Goal: Complete application form: Complete application form

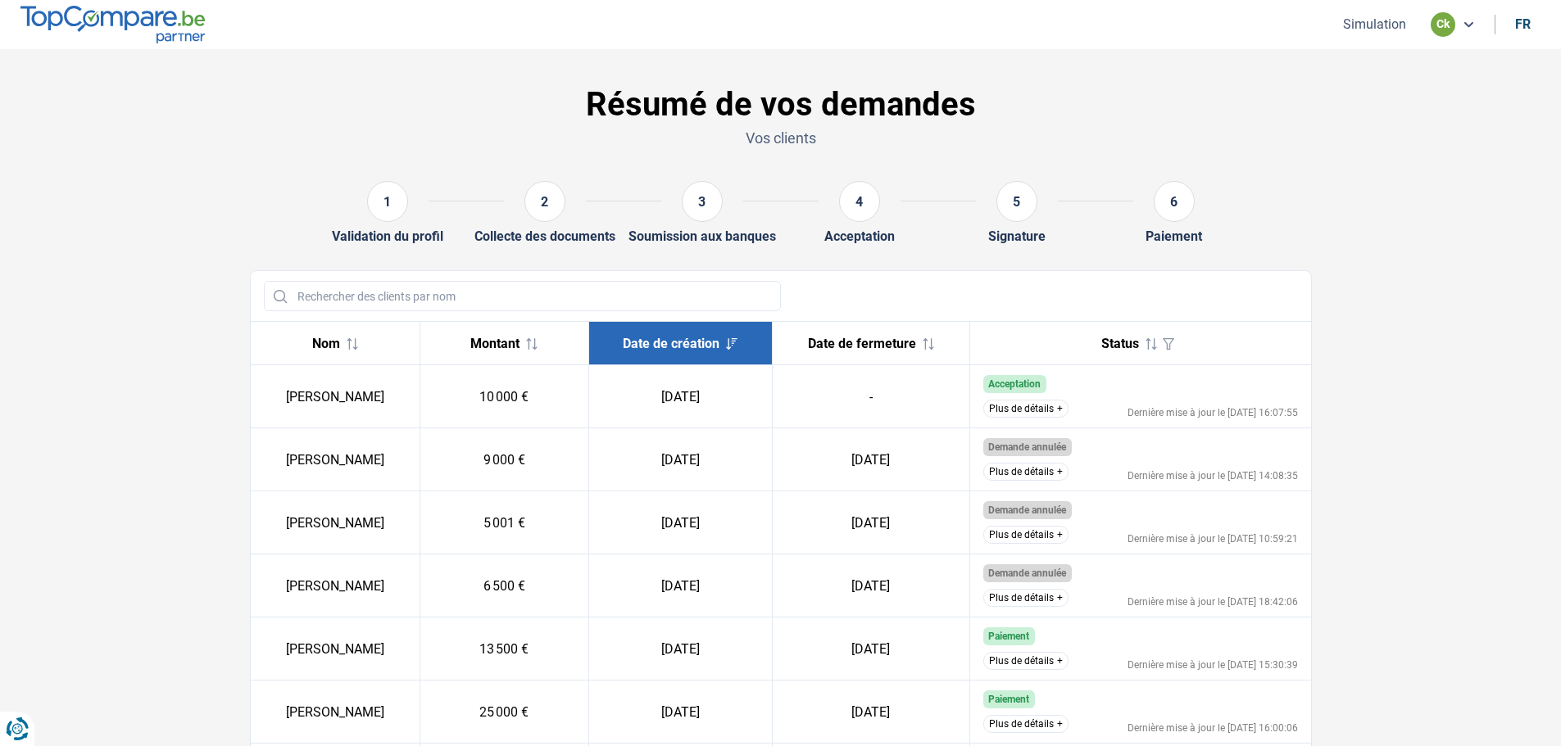
click at [779, 81] on section "Résumé de vos demandes Vos clients 1 Validation du profil 2 Collecte des docume…" at bounding box center [780, 630] width 1561 height 1163
click at [779, 27] on button "Simulation" at bounding box center [1374, 24] width 73 height 17
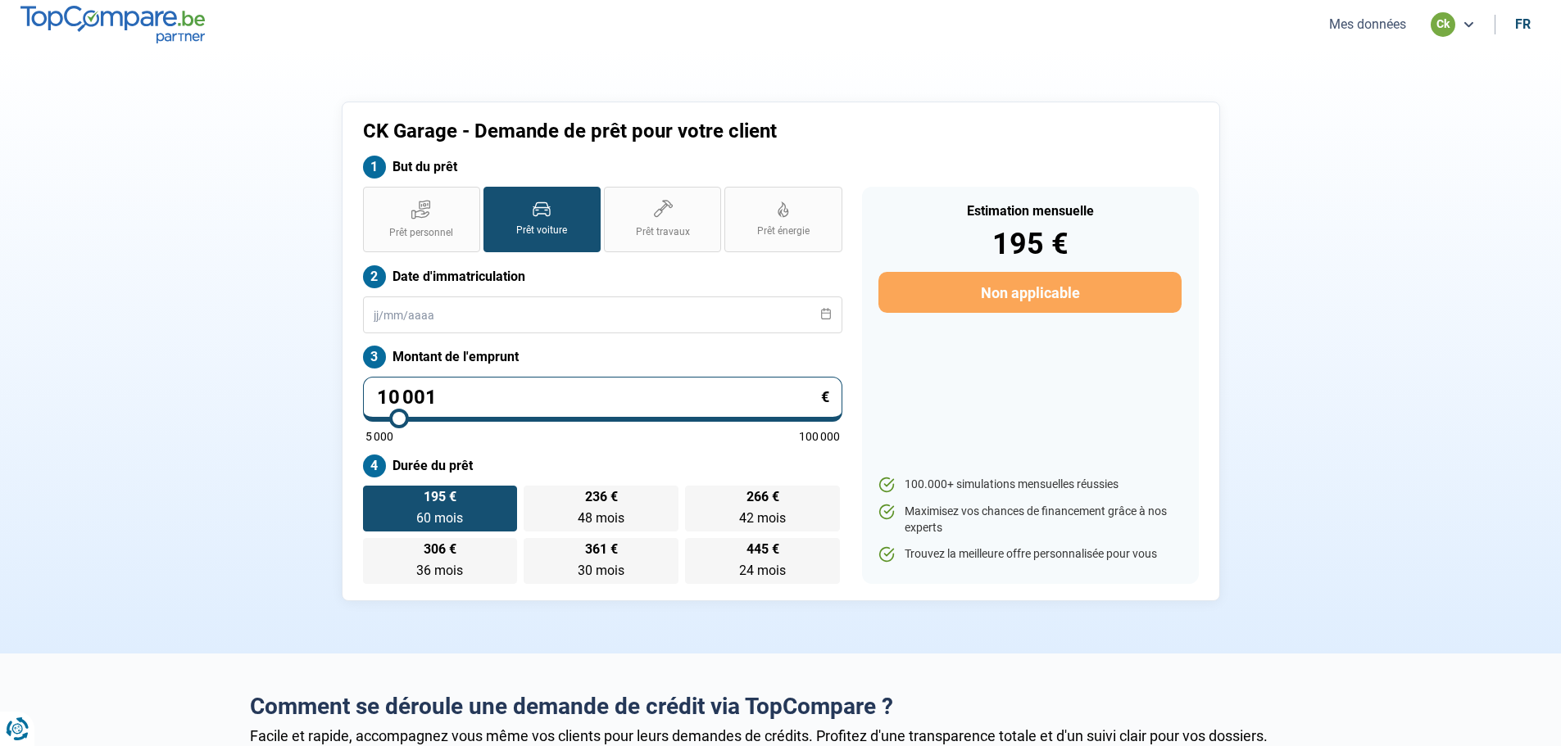
click at [525, 383] on input "10 001" at bounding box center [602, 399] width 479 height 45
type input "1 000"
type input "5000"
type input "100"
type input "5000"
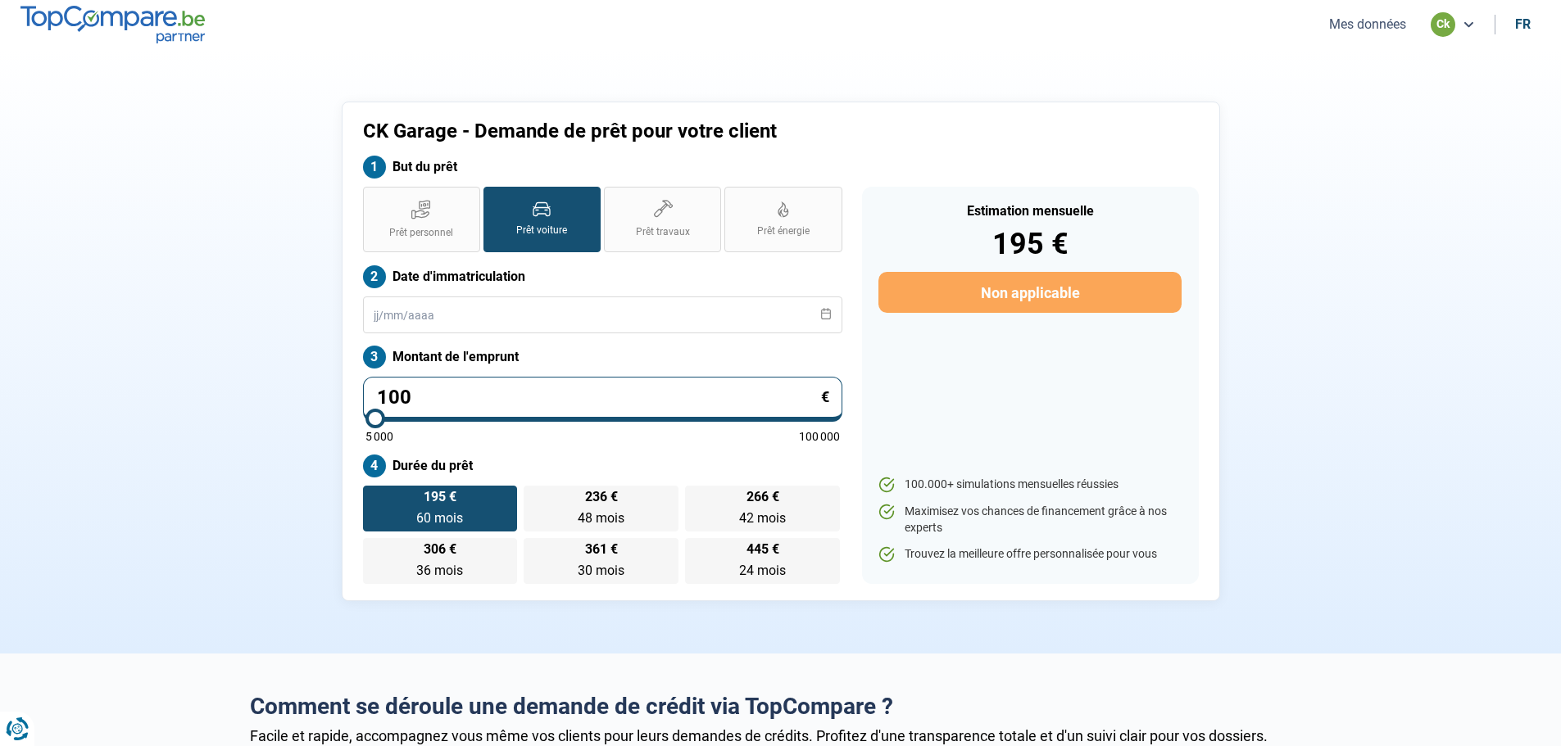
type input "10"
type input "5000"
type input "1"
type input "5000"
type input "0"
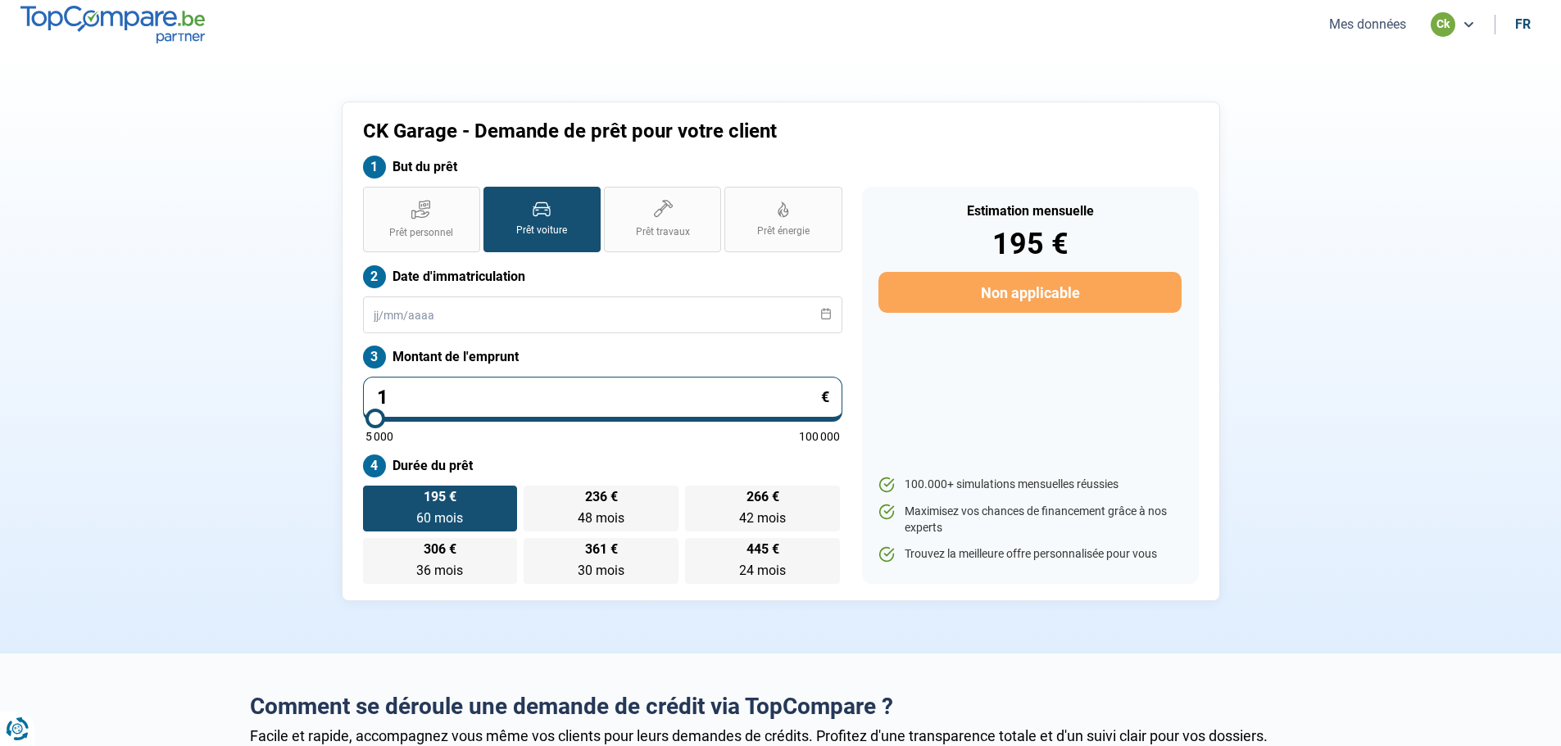
type input "5000"
type input "6"
type input "5000"
type input "65"
type input "5000"
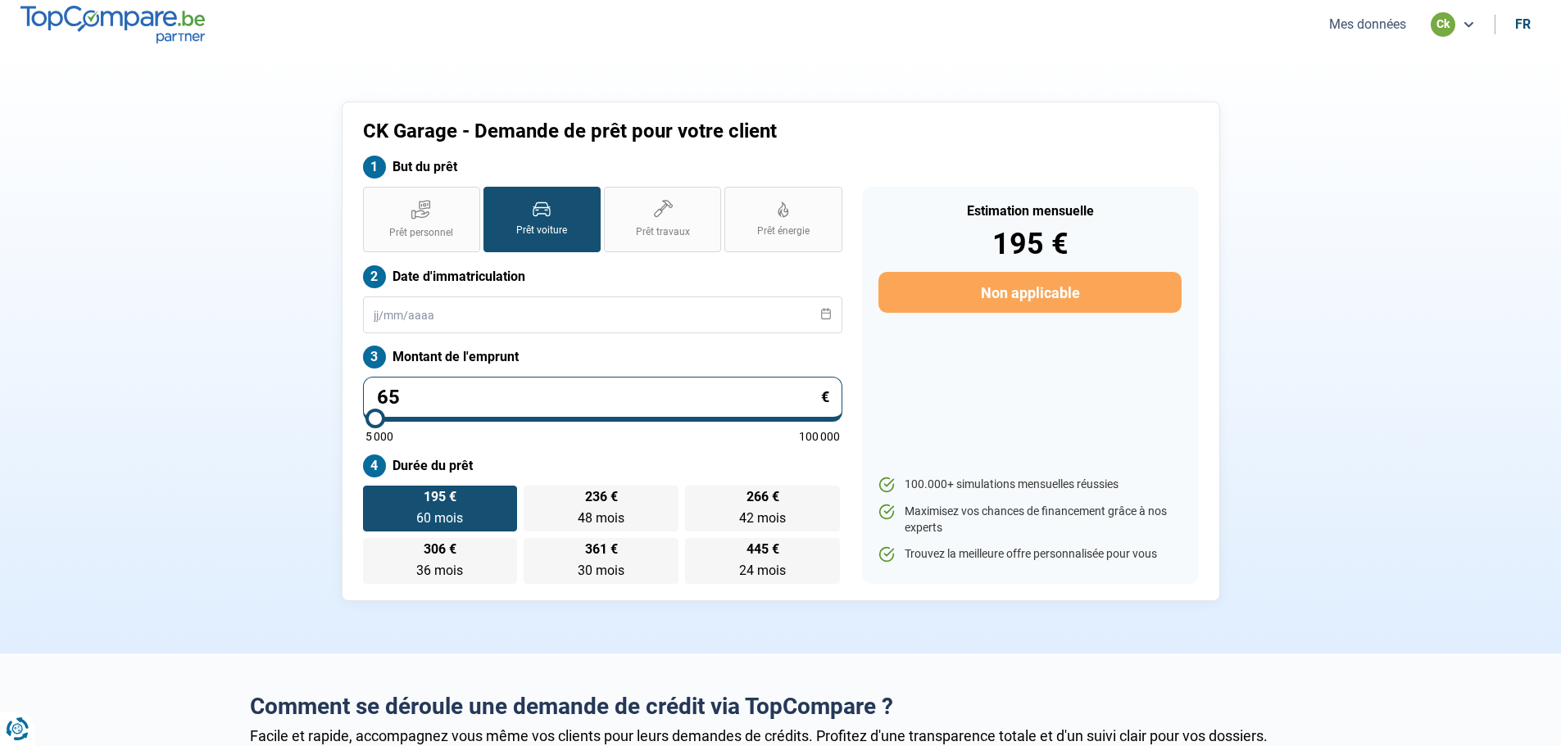
type input "650"
type input "5000"
type input "6 500"
type input "6500"
type input "6 500"
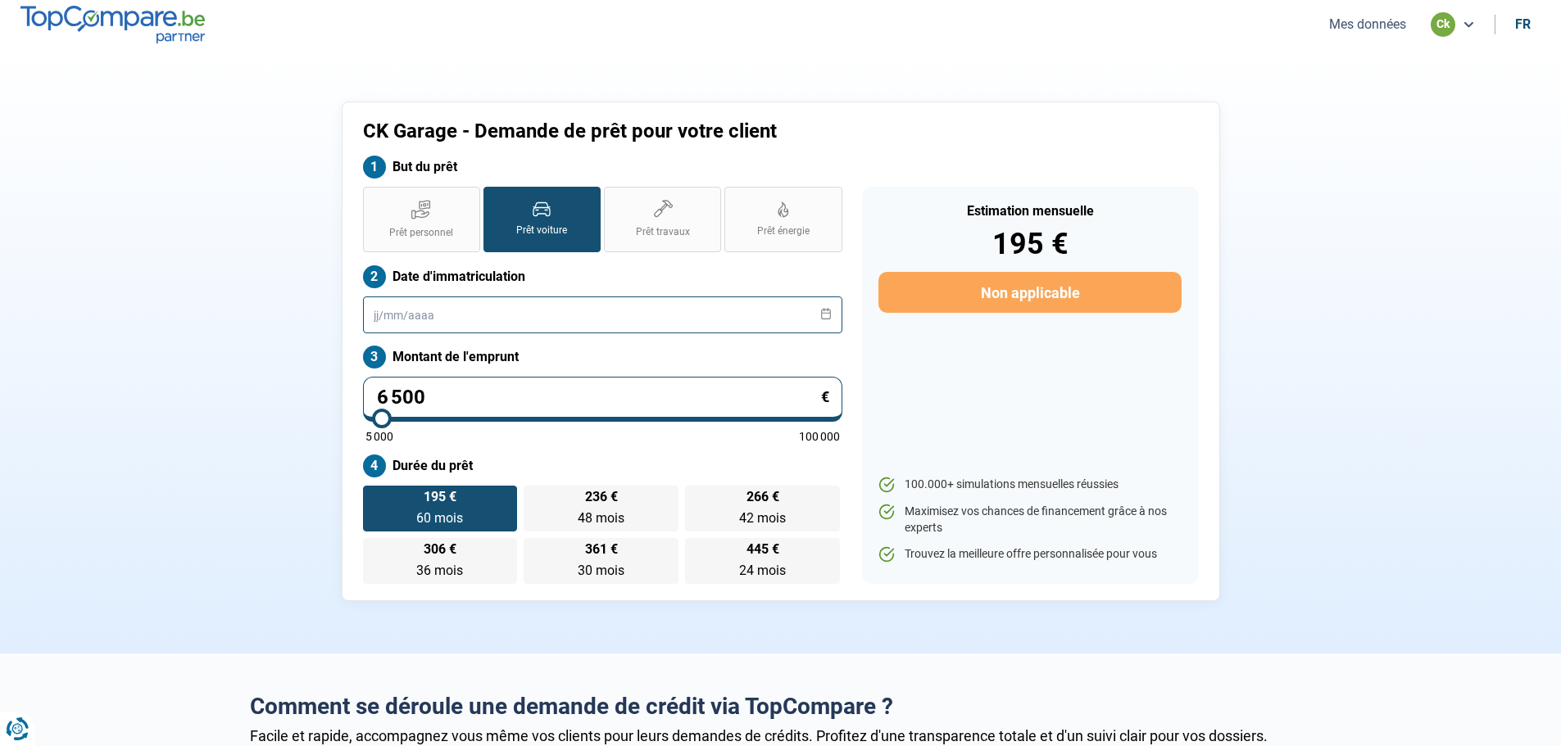
radio input "true"
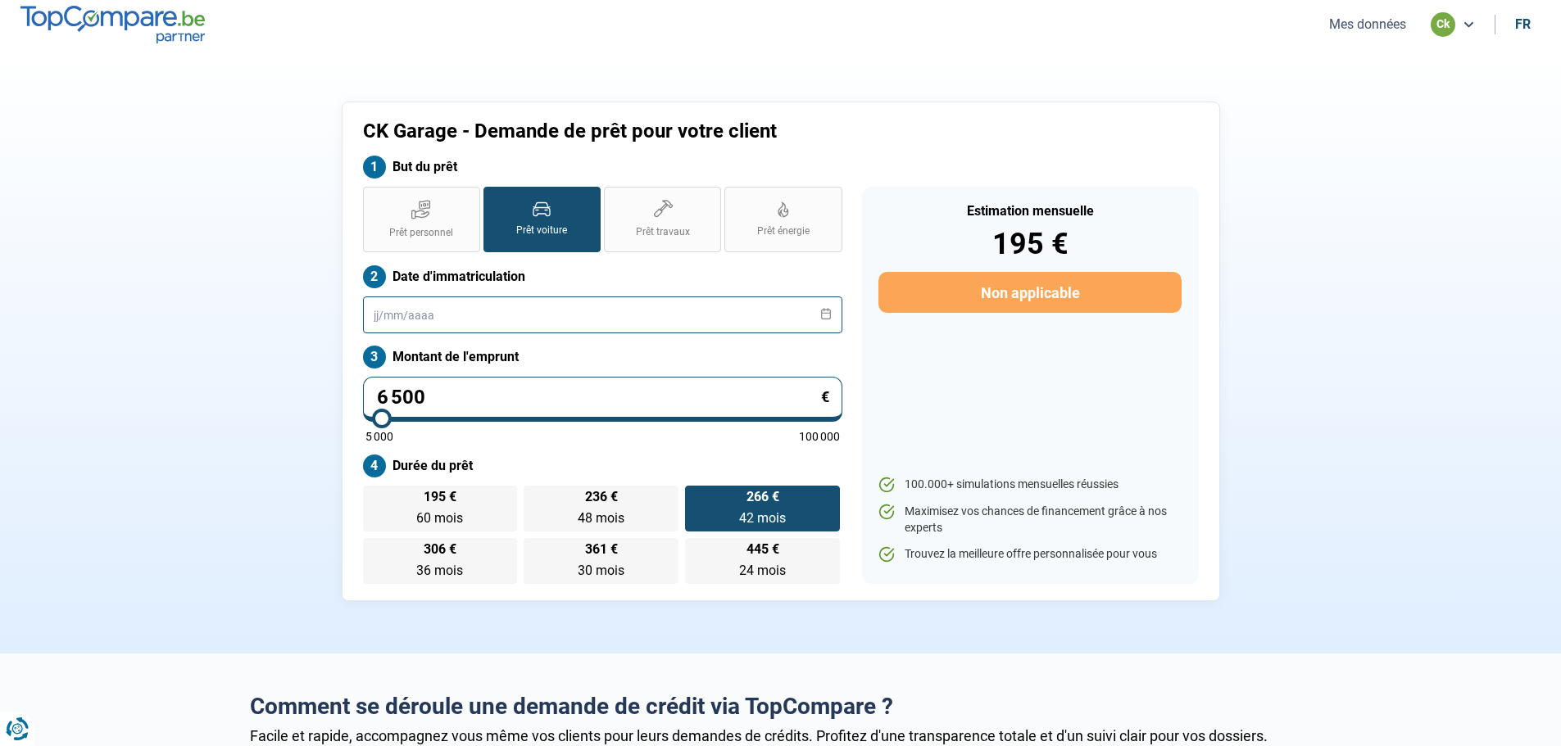
click at [408, 324] on input "text" at bounding box center [602, 315] width 479 height 37
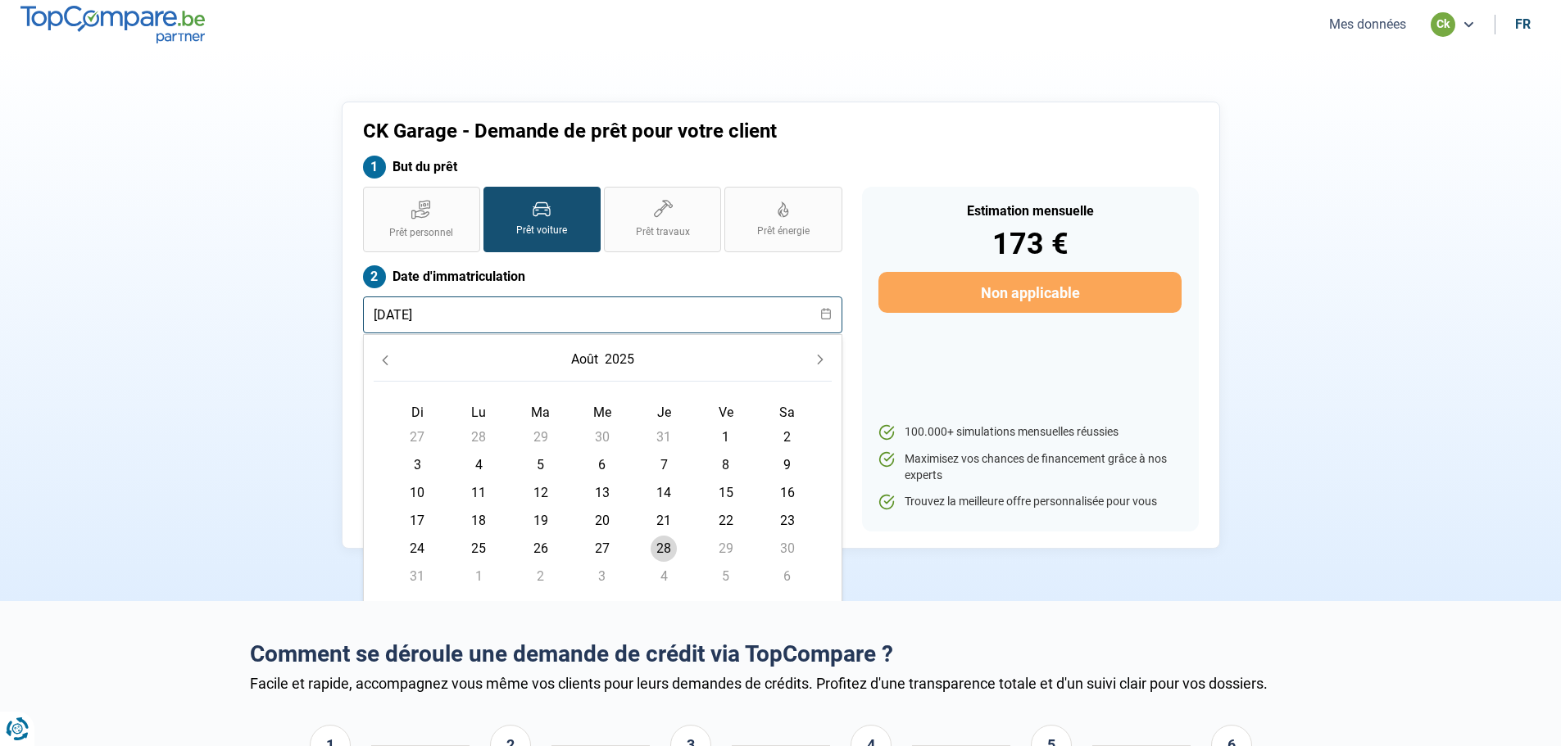
type input "01-06-2019"
click at [779, 413] on div "CK Garage - Demande de prêt pour votre client But du prêt Prêt personnel Prêt v…" at bounding box center [780, 325] width 1081 height 447
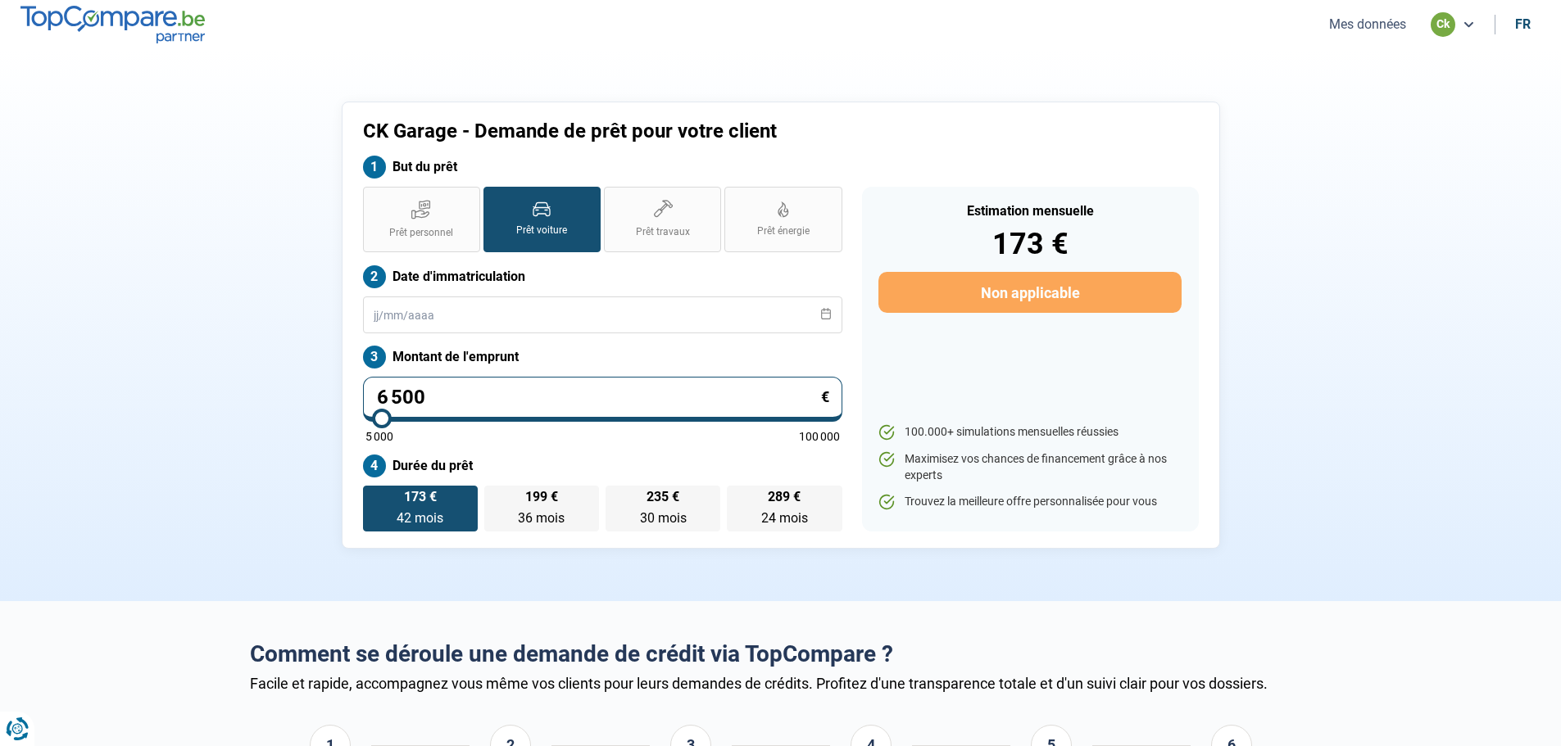
click at [779, 551] on section "CK Garage - Demande de prêt pour votre client But du prêt Prêt personnel Prêt v…" at bounding box center [780, 325] width 1561 height 552
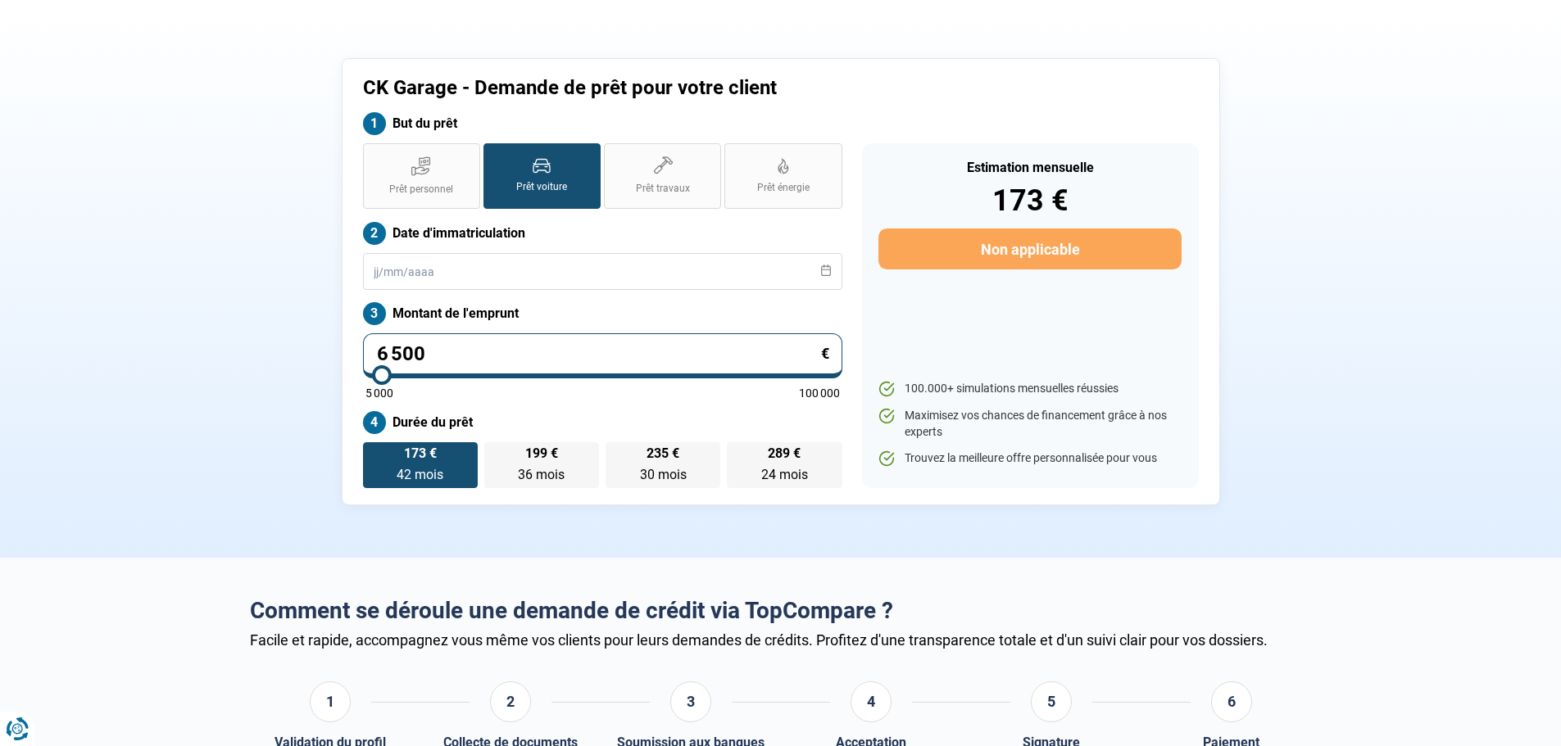
scroll to position [82, 0]
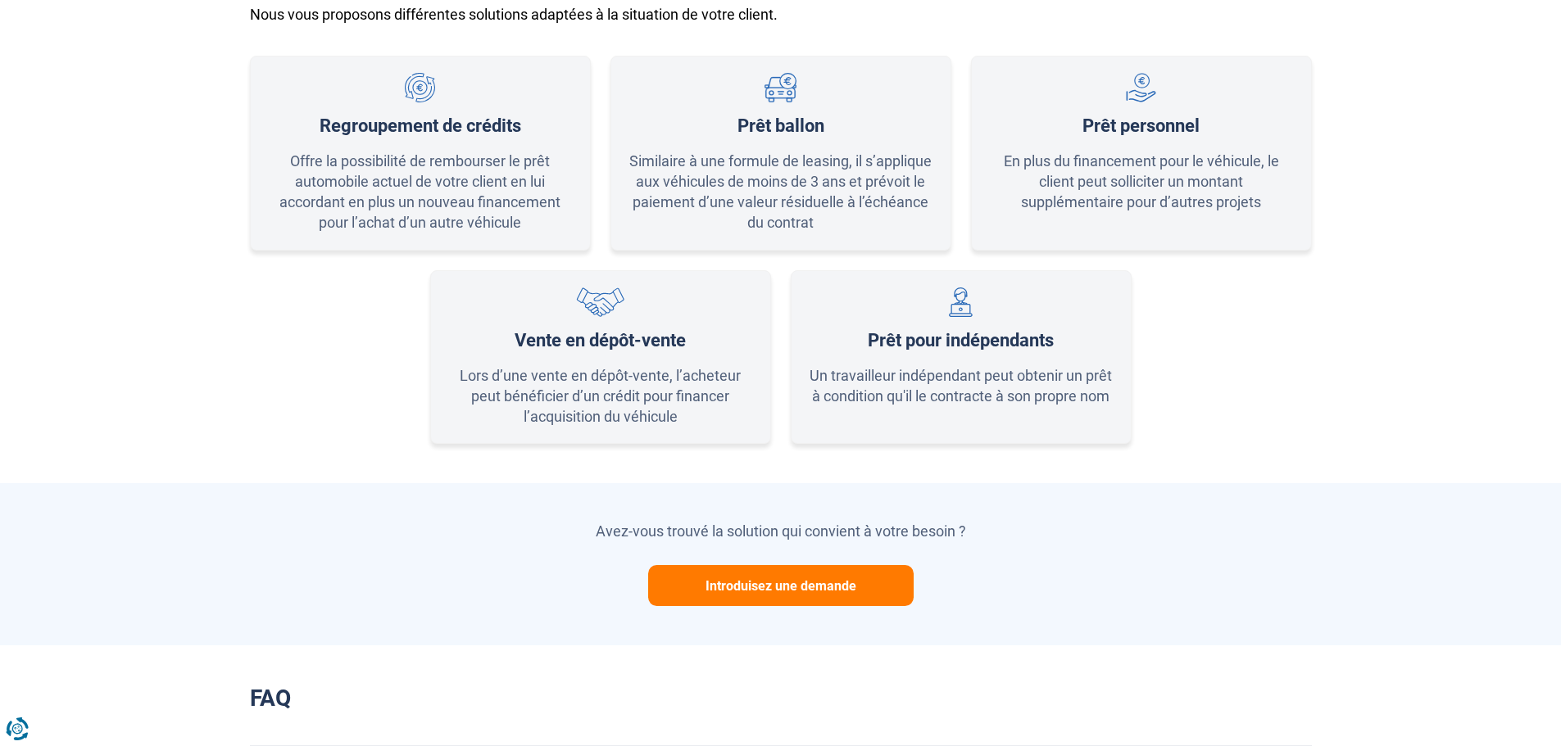
click at [779, 586] on button "Introduisez une demande" at bounding box center [780, 585] width 265 height 41
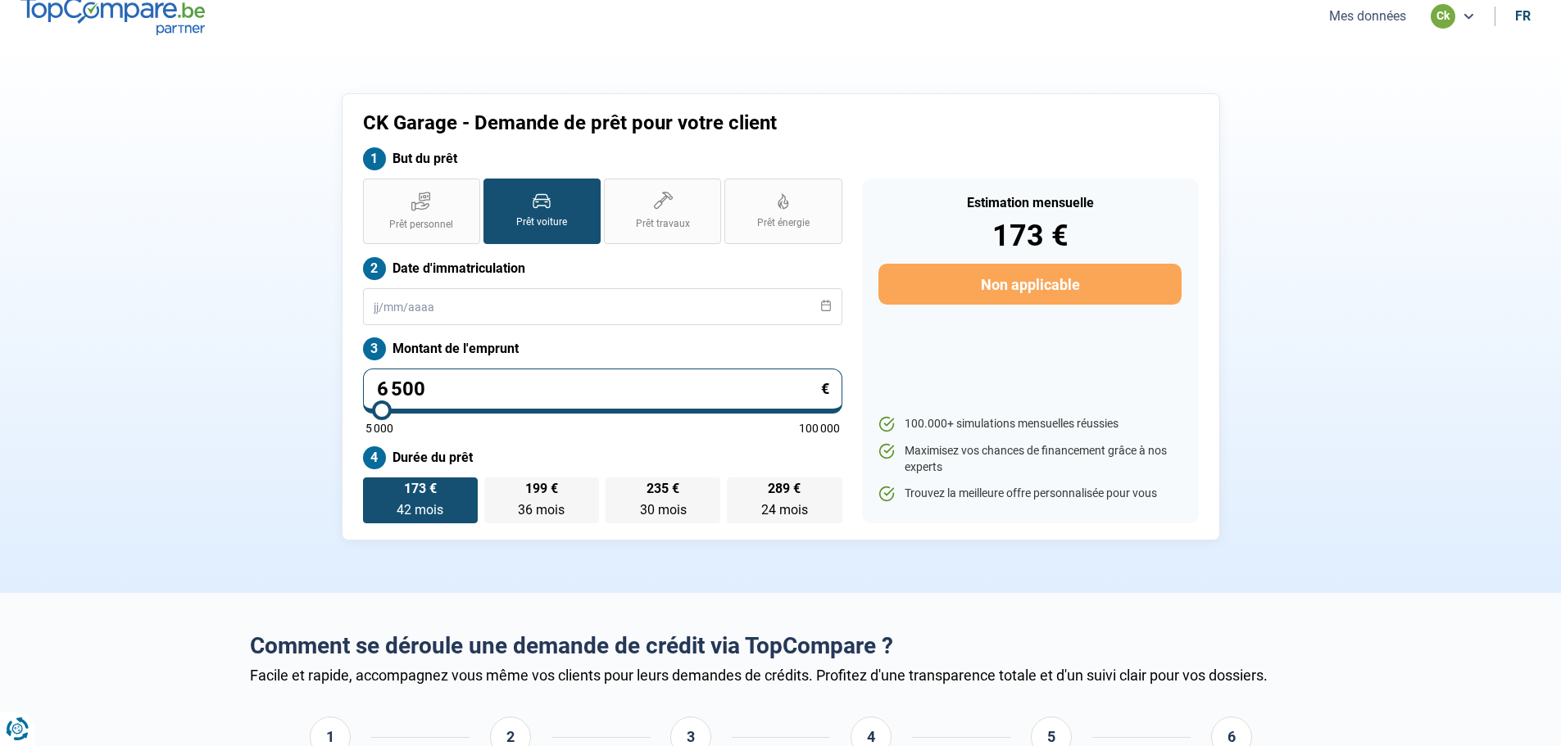
scroll to position [0, 0]
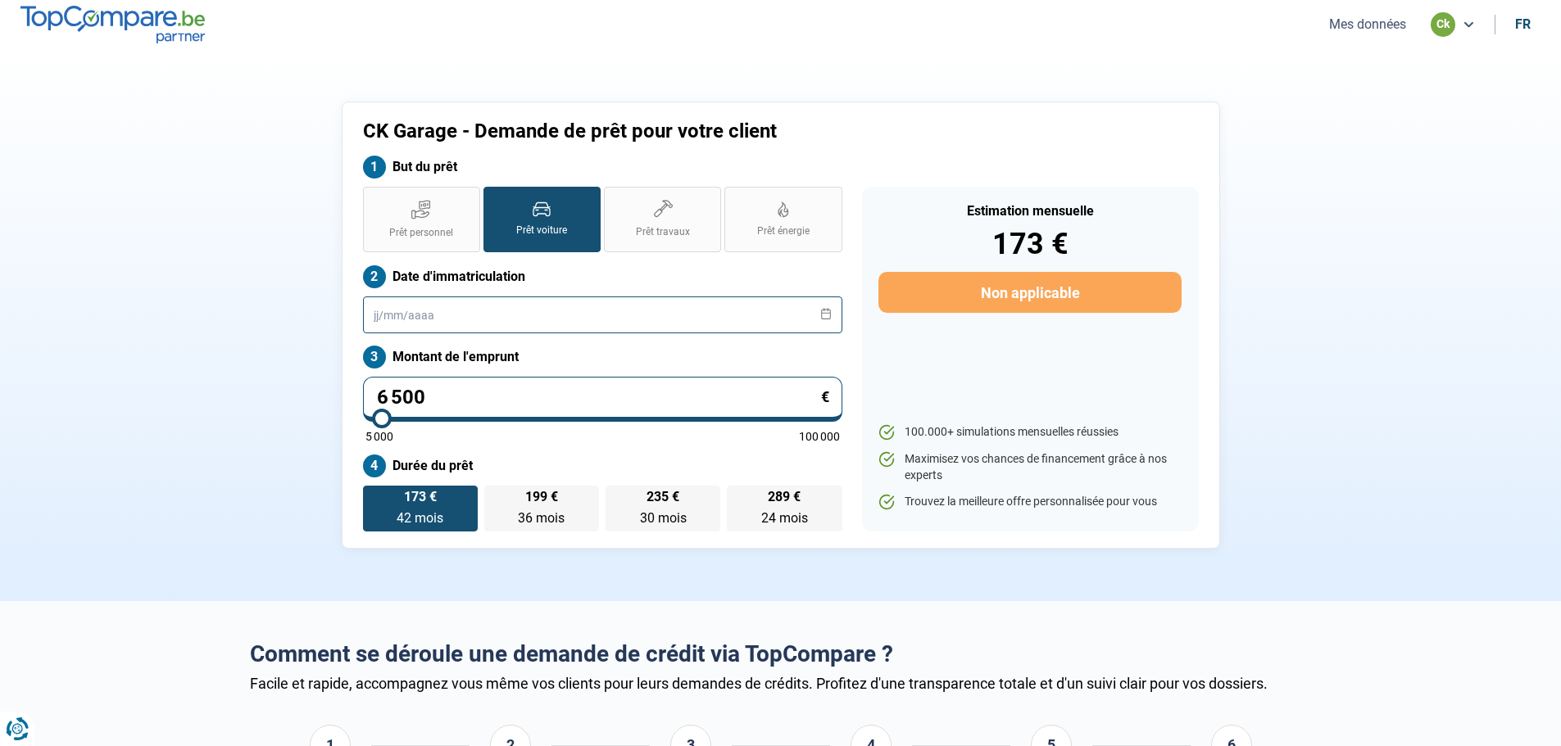
click at [543, 316] on input "text" at bounding box center [602, 315] width 479 height 37
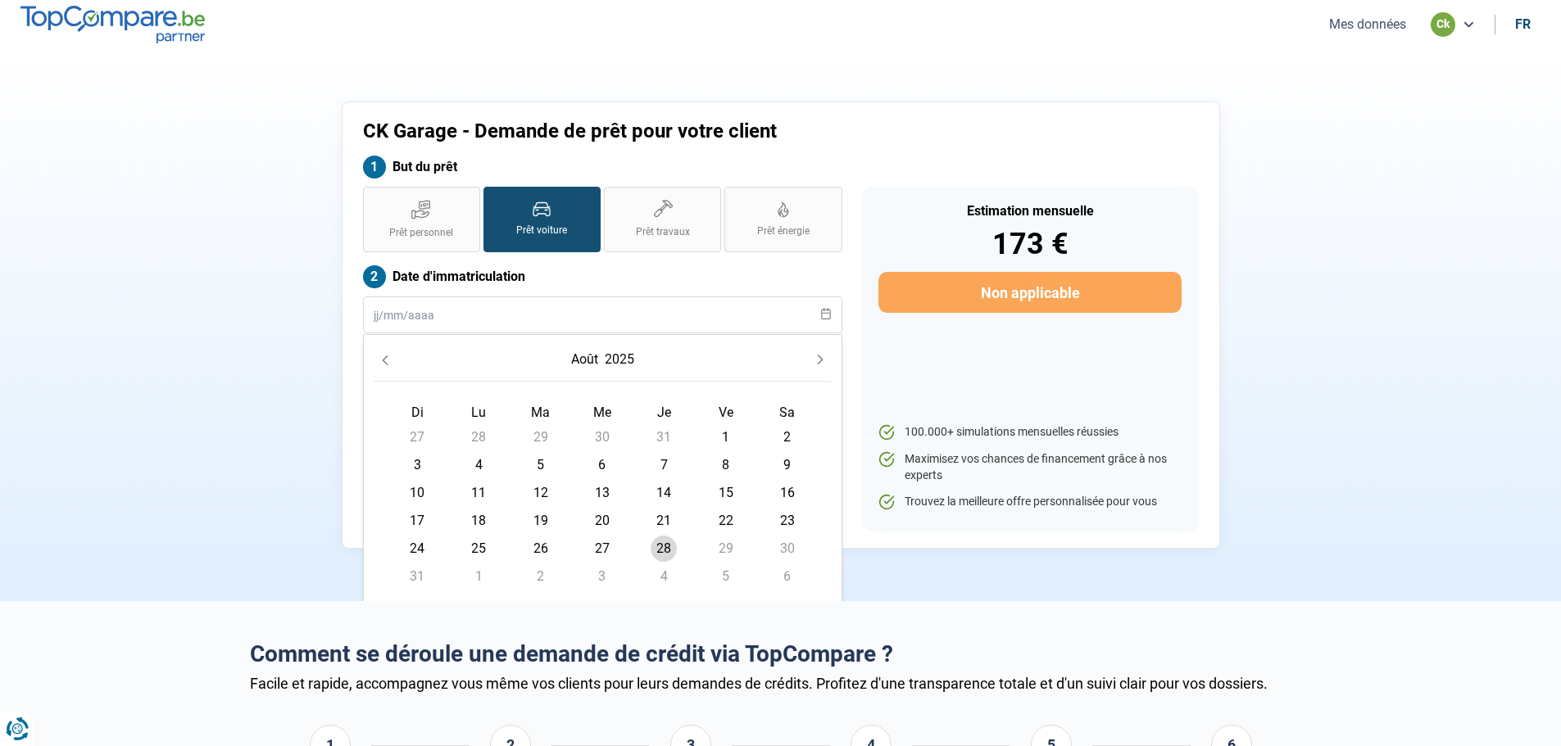
click at [384, 356] on icon "Previous Month" at bounding box center [384, 360] width 11 height 11
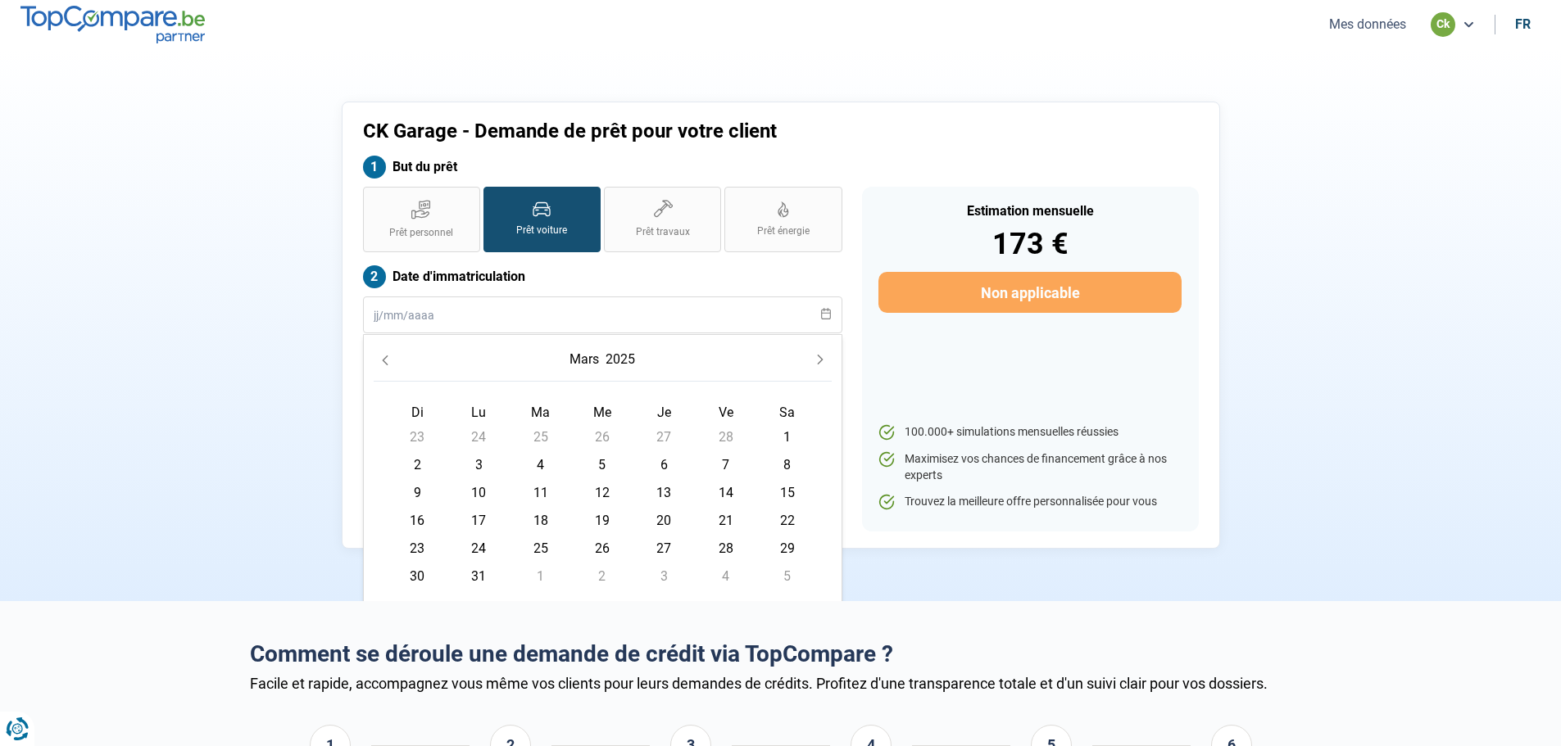
click at [384, 356] on icon "Previous Month" at bounding box center [384, 360] width 11 height 11
click at [779, 309] on icon at bounding box center [825, 313] width 11 height 11
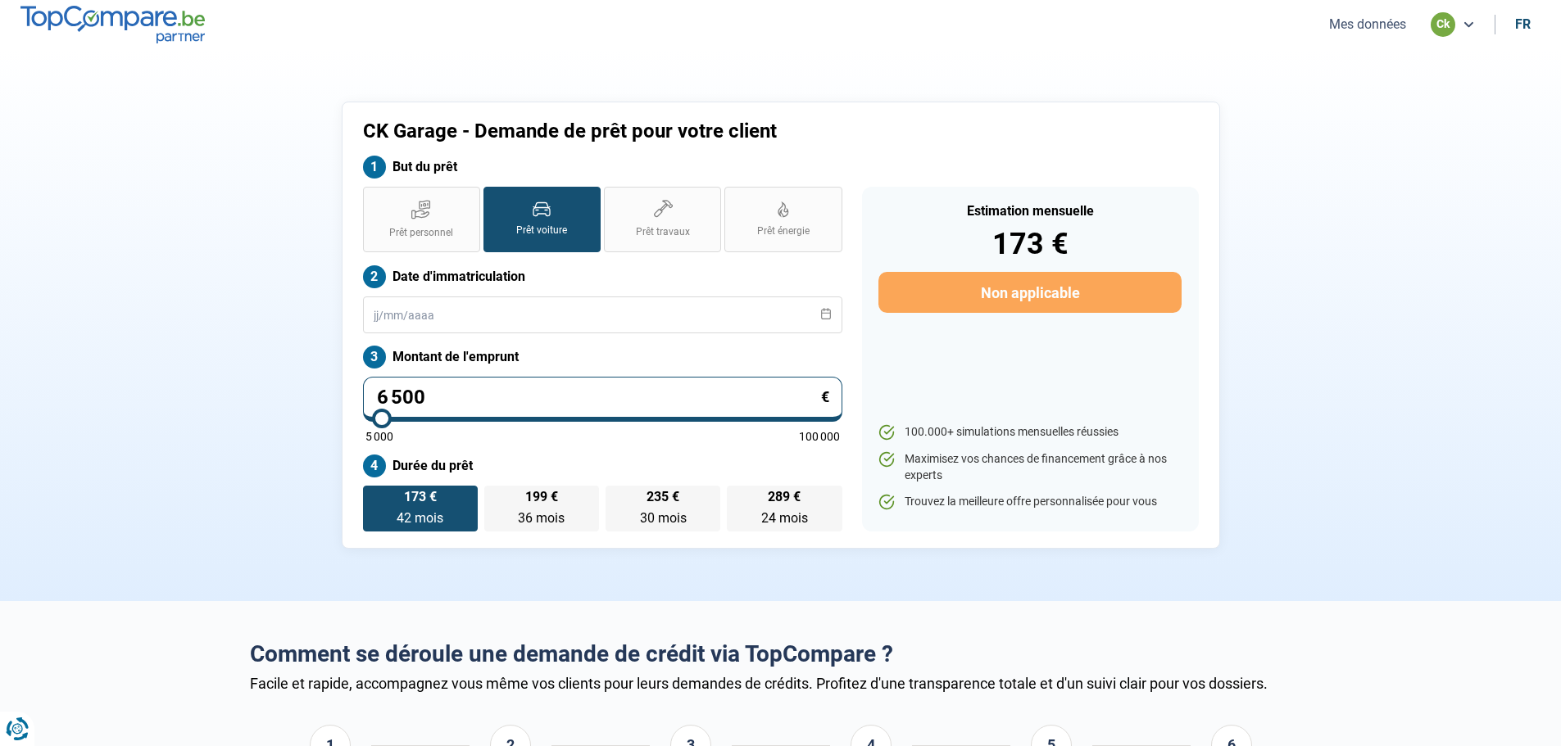
click at [779, 315] on icon at bounding box center [826, 313] width 10 height 11
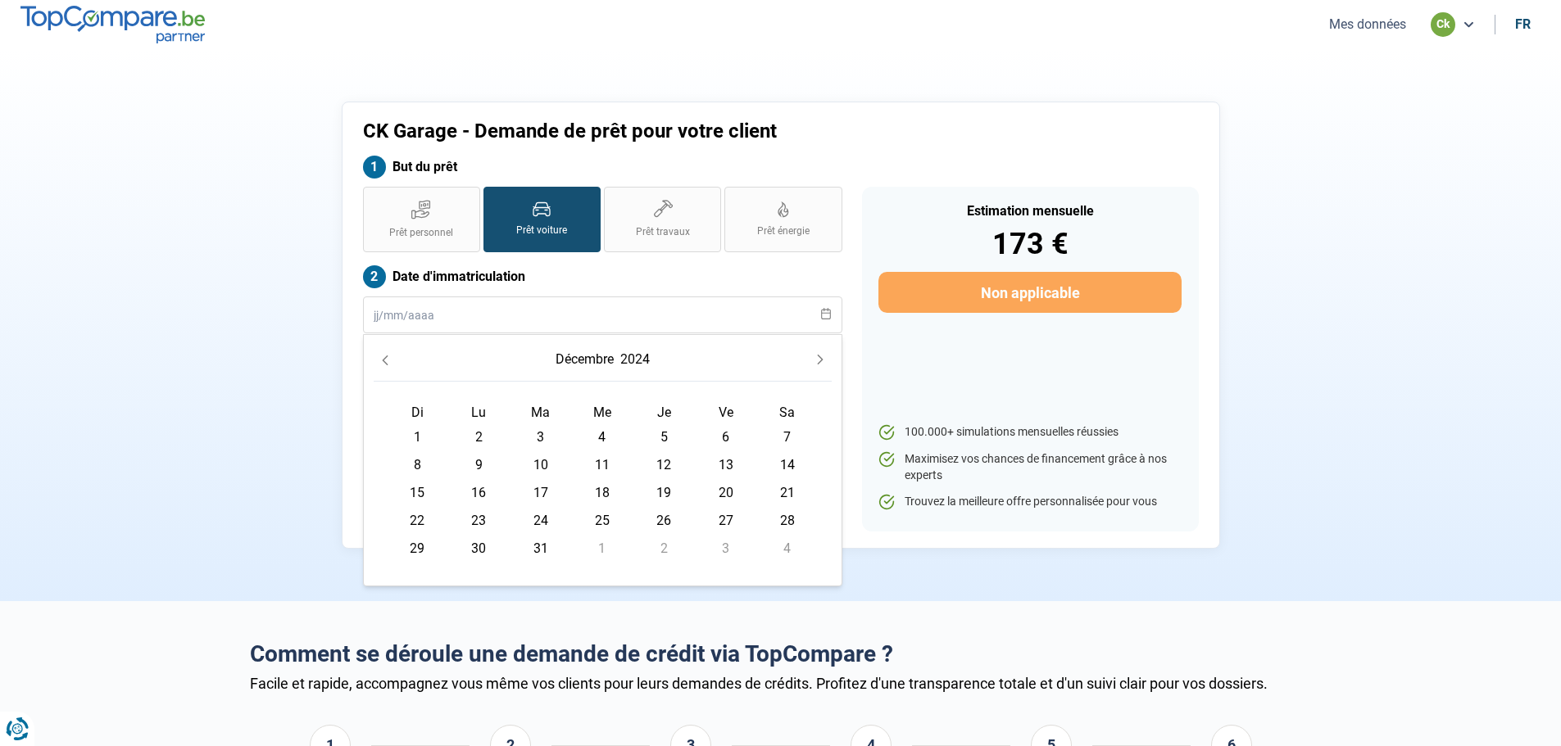
click at [389, 360] on icon "Previous Month" at bounding box center [384, 360] width 11 height 11
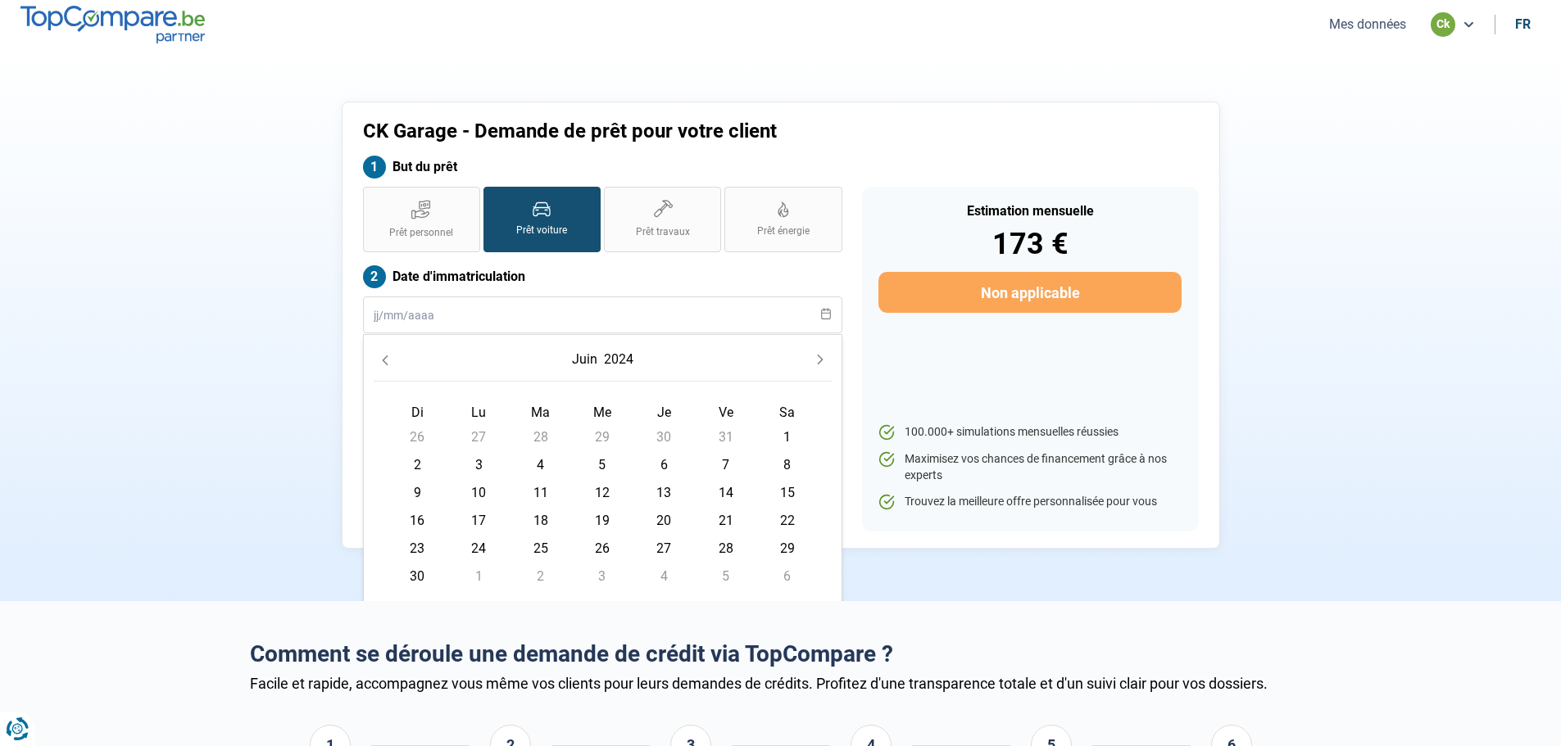
click at [389, 360] on icon "Previous Month" at bounding box center [384, 360] width 11 height 11
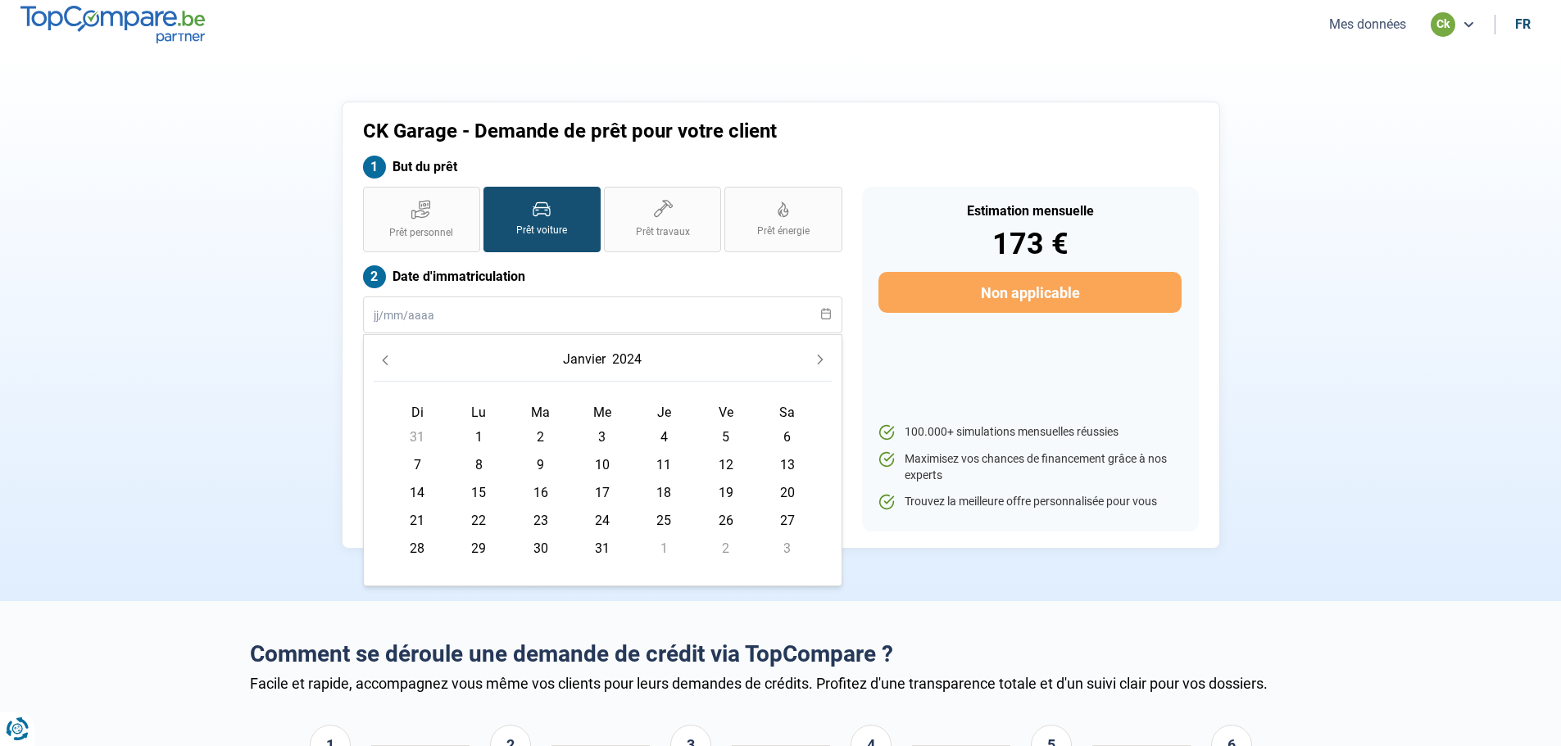
click at [389, 360] on icon "Previous Month" at bounding box center [384, 360] width 11 height 11
click at [392, 360] on button "Previous Month" at bounding box center [385, 359] width 23 height 23
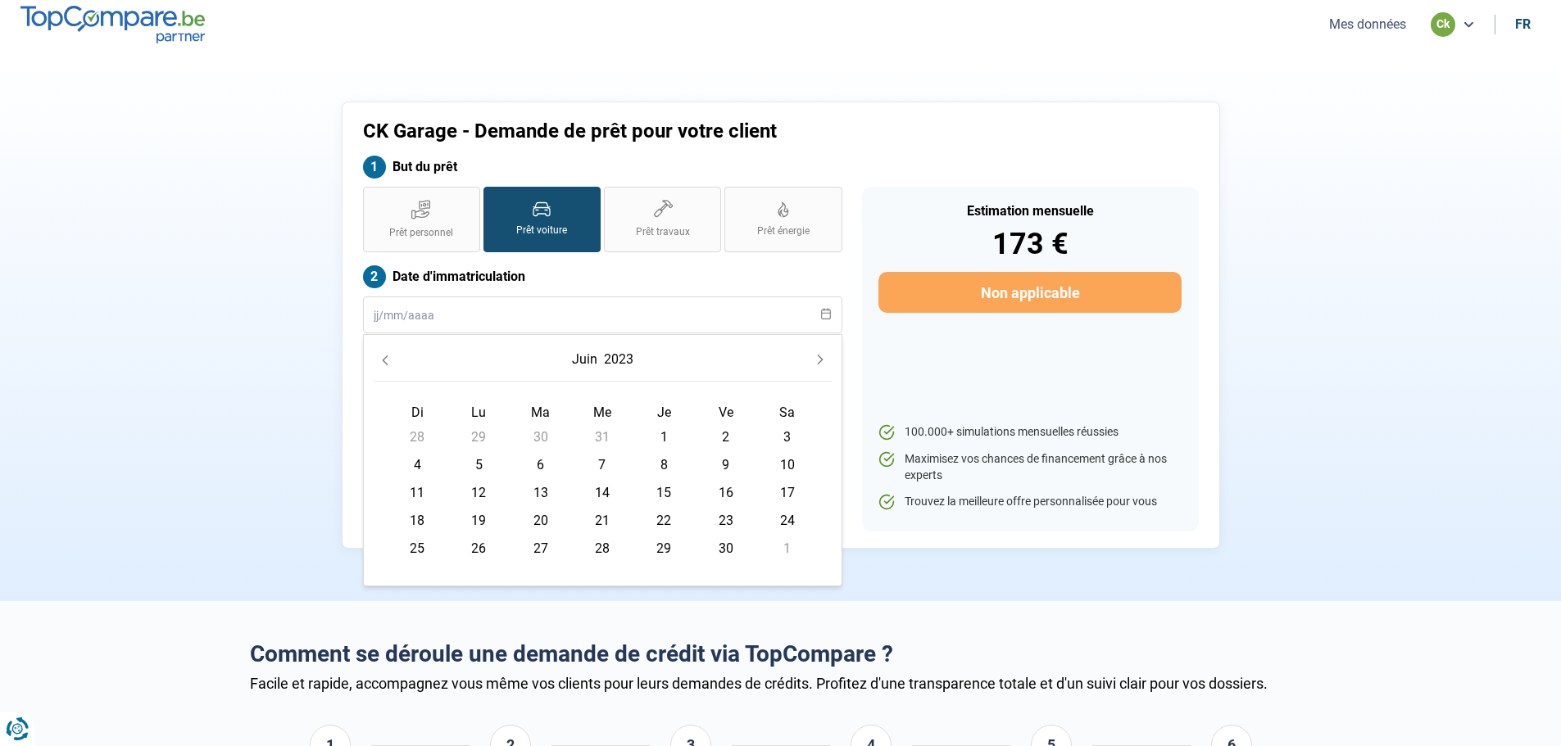
click at [392, 360] on button "Previous Month" at bounding box center [385, 359] width 23 height 23
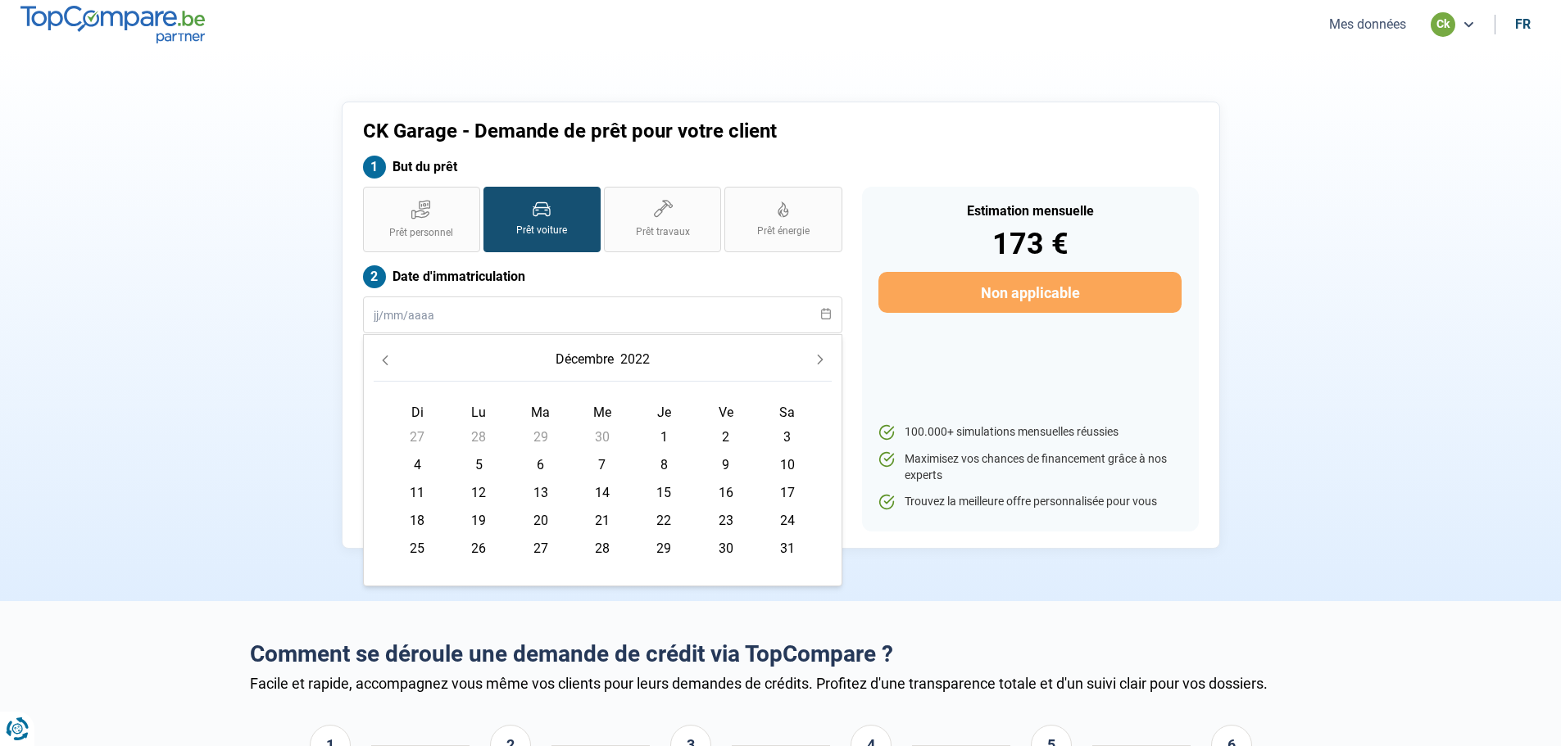
click at [392, 360] on button "Previous Month" at bounding box center [385, 359] width 23 height 23
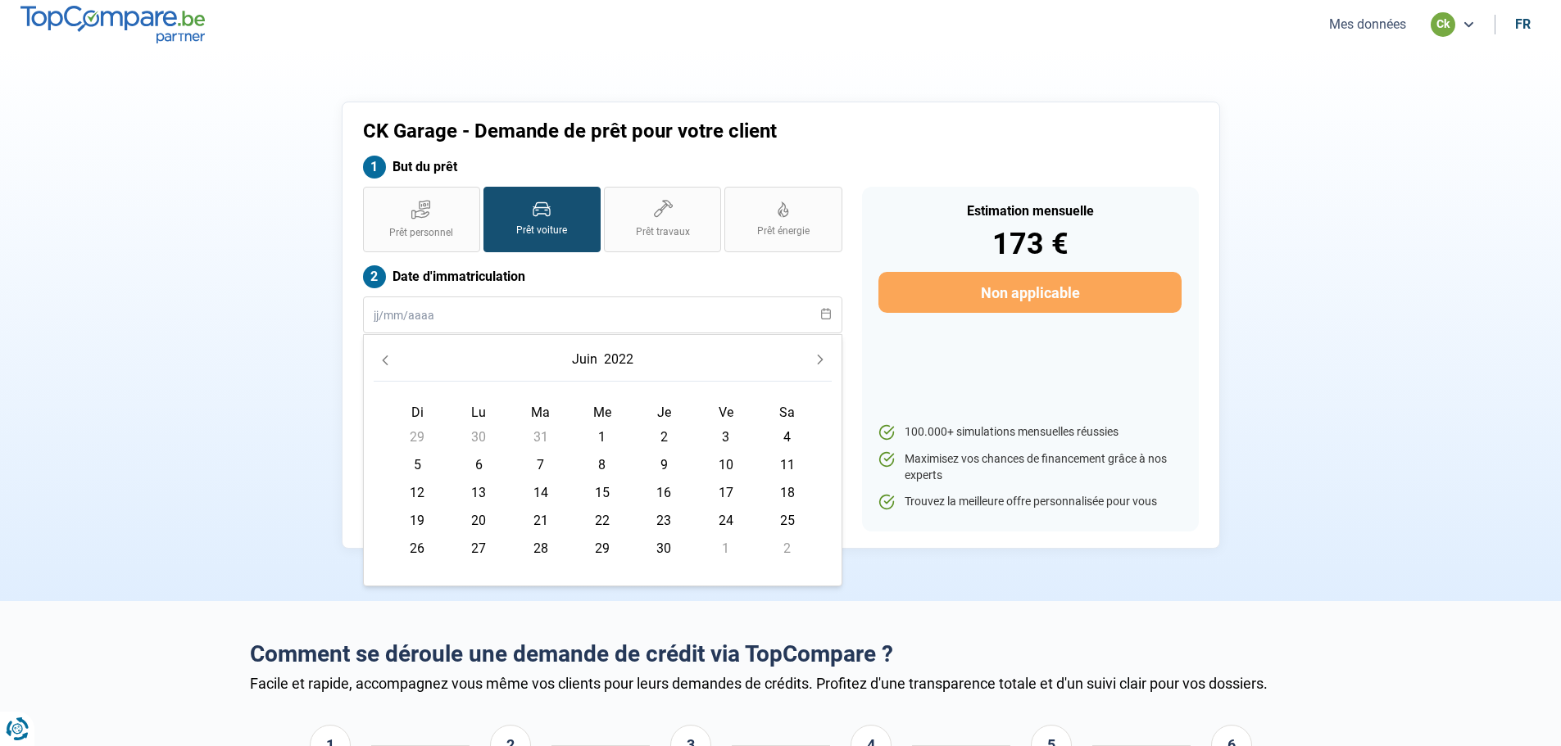
click at [392, 360] on button "Previous Month" at bounding box center [385, 359] width 23 height 23
click at [392, 359] on button "Previous Month" at bounding box center [385, 359] width 23 height 23
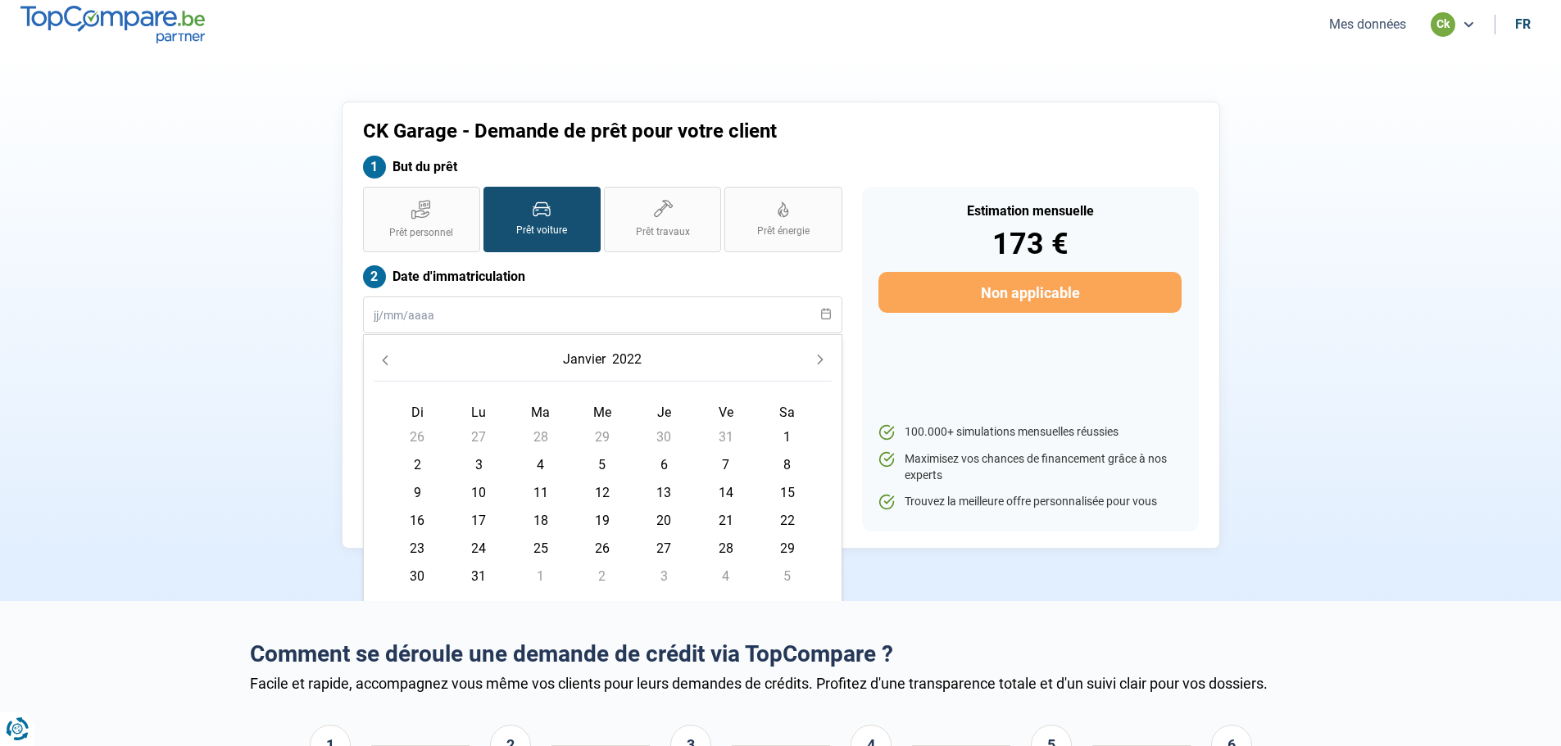
click at [386, 356] on icon "Previous Month" at bounding box center [384, 360] width 11 height 11
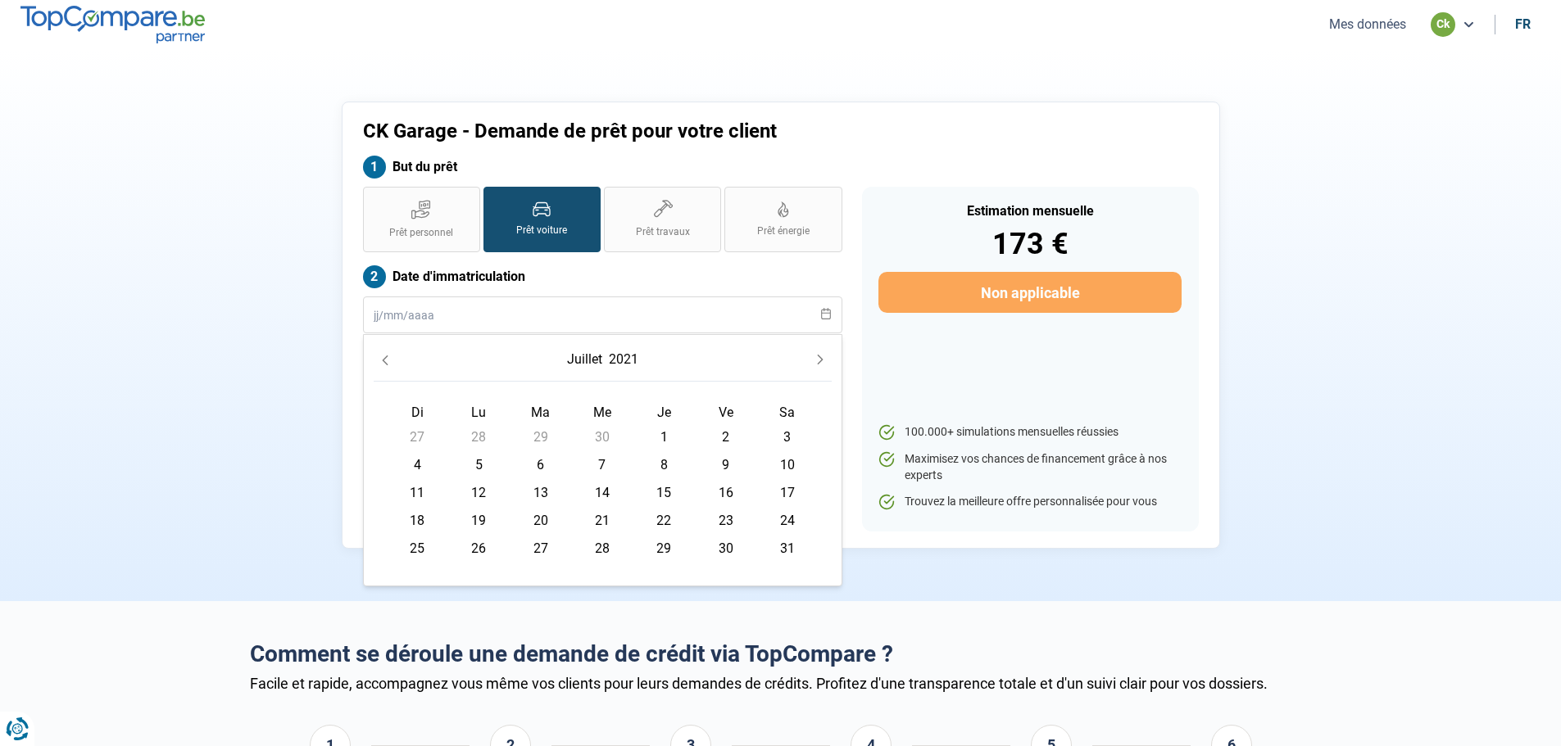
click at [386, 356] on icon "Previous Month" at bounding box center [384, 360] width 11 height 11
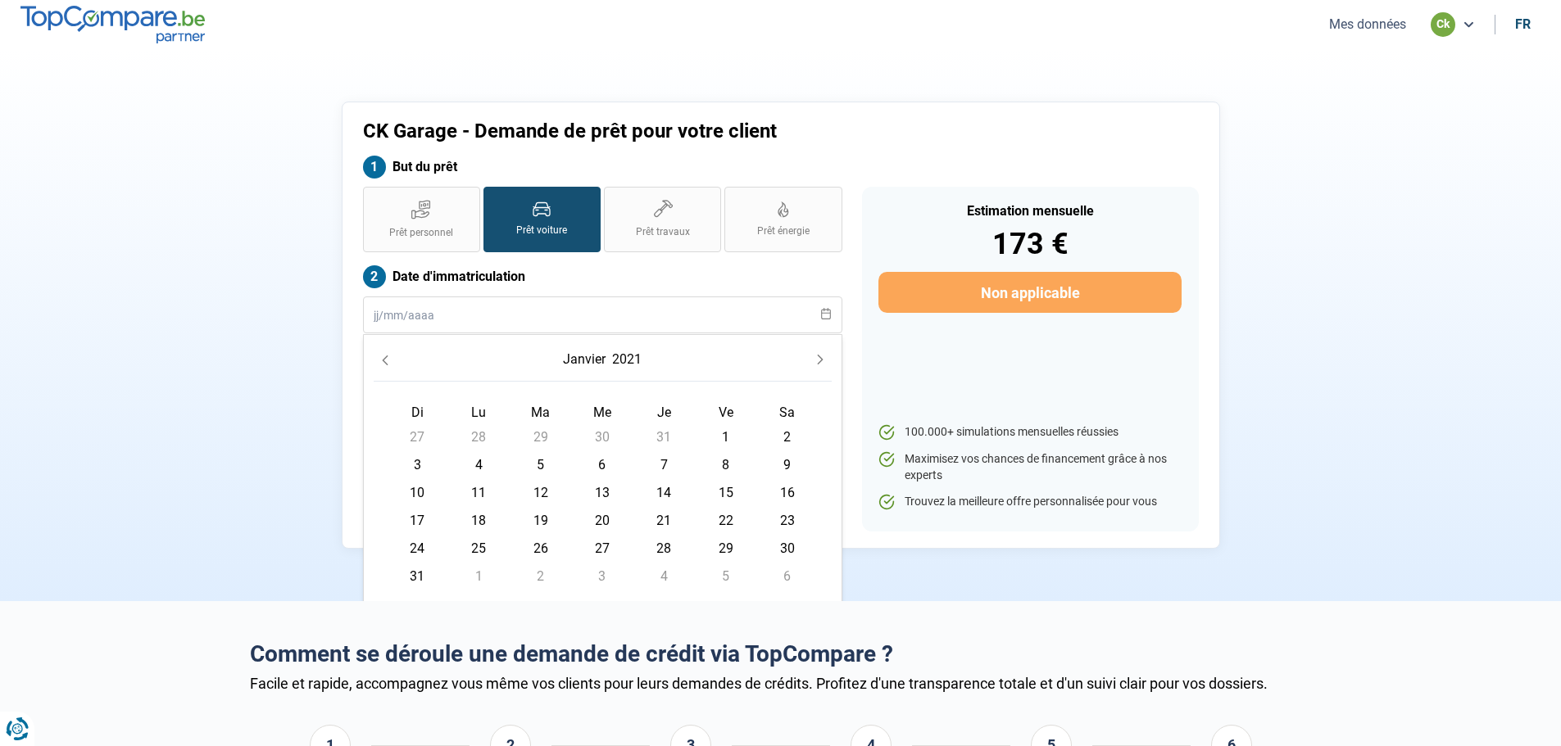
click at [386, 356] on icon "Previous Month" at bounding box center [384, 360] width 11 height 11
click at [386, 355] on icon "Previous Month" at bounding box center [384, 360] width 11 height 11
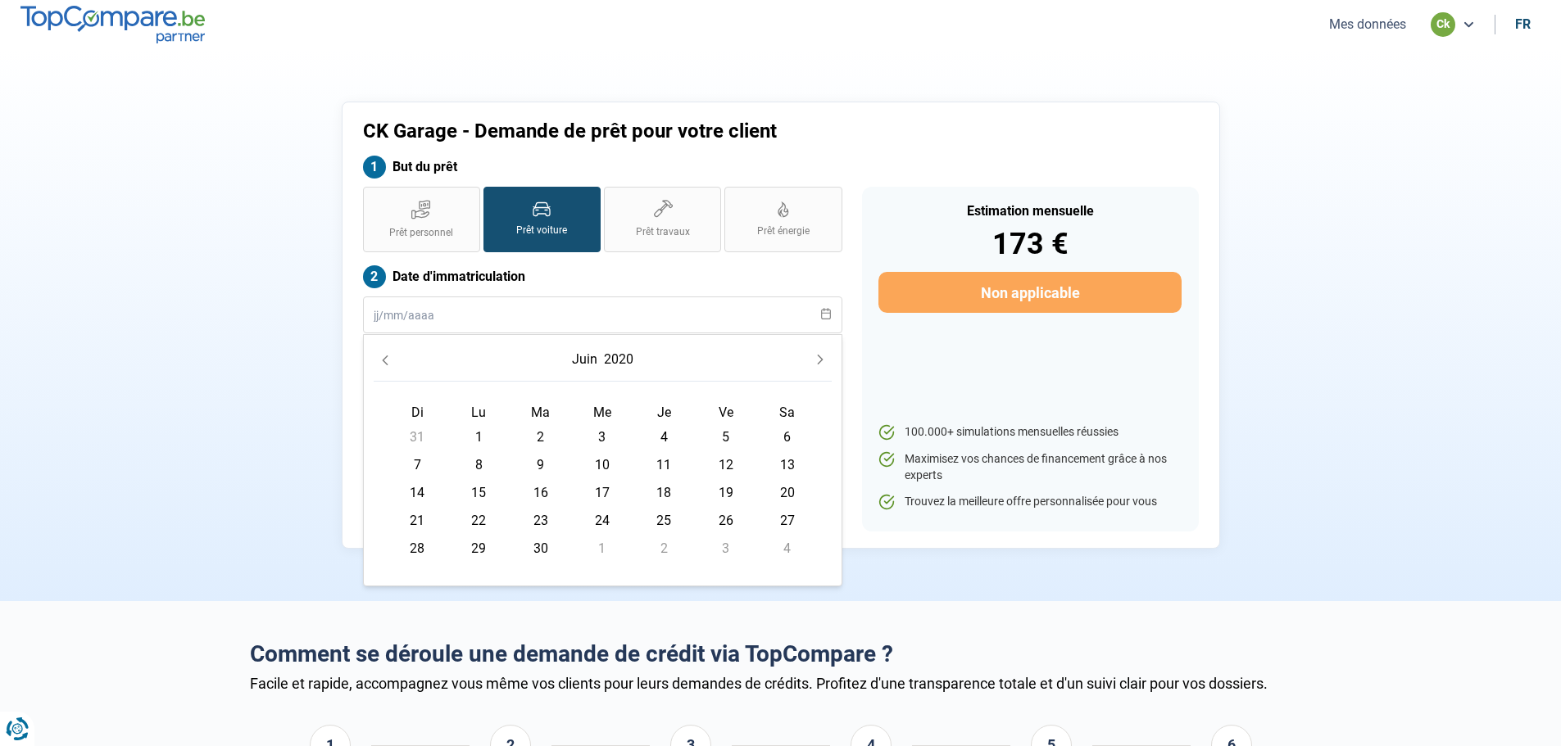
click at [386, 355] on icon "Previous Month" at bounding box center [384, 360] width 11 height 11
click at [388, 353] on button "Previous Month" at bounding box center [385, 359] width 23 height 23
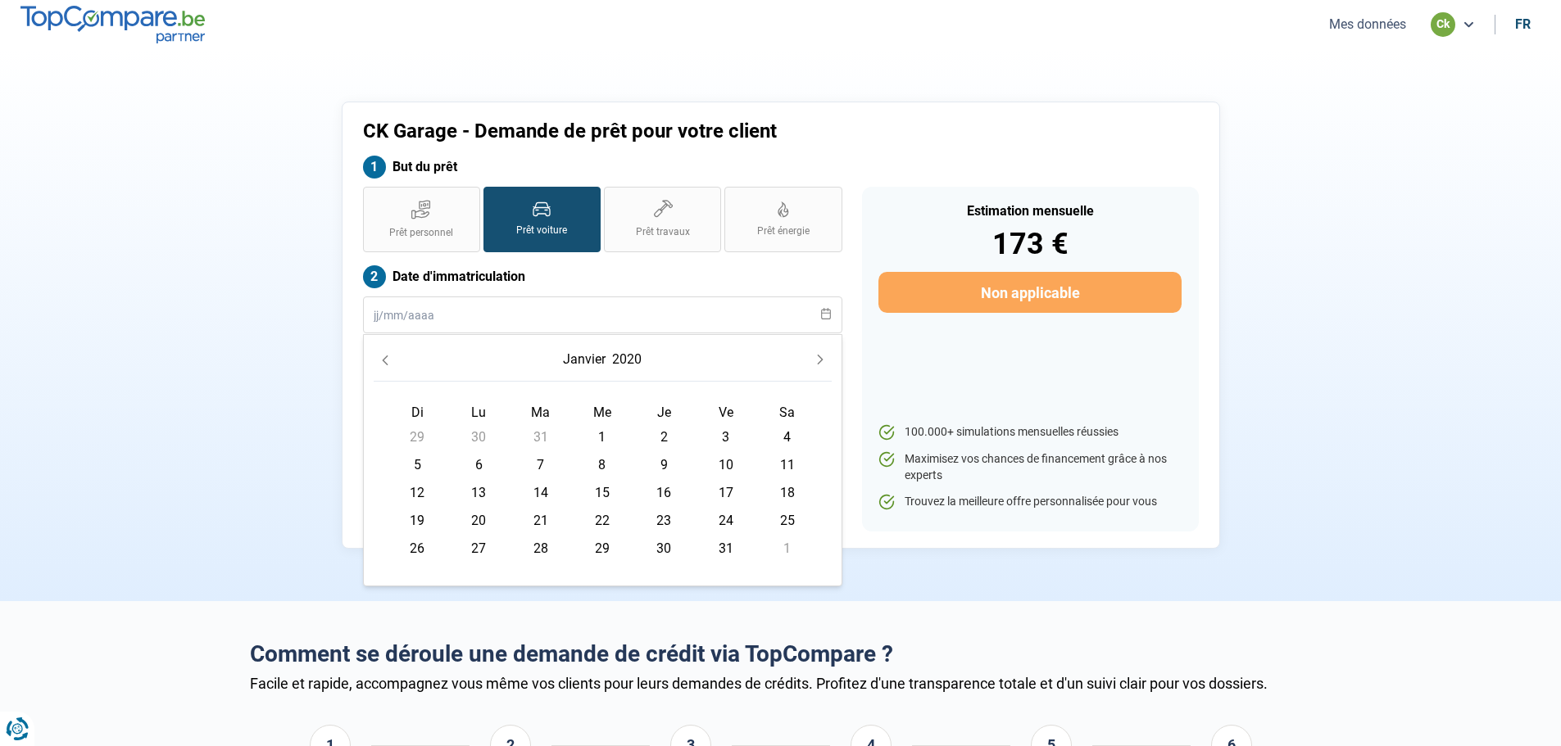
click at [388, 353] on button "Previous Month" at bounding box center [385, 359] width 23 height 23
click at [391, 354] on button "Previous Month" at bounding box center [385, 359] width 23 height 23
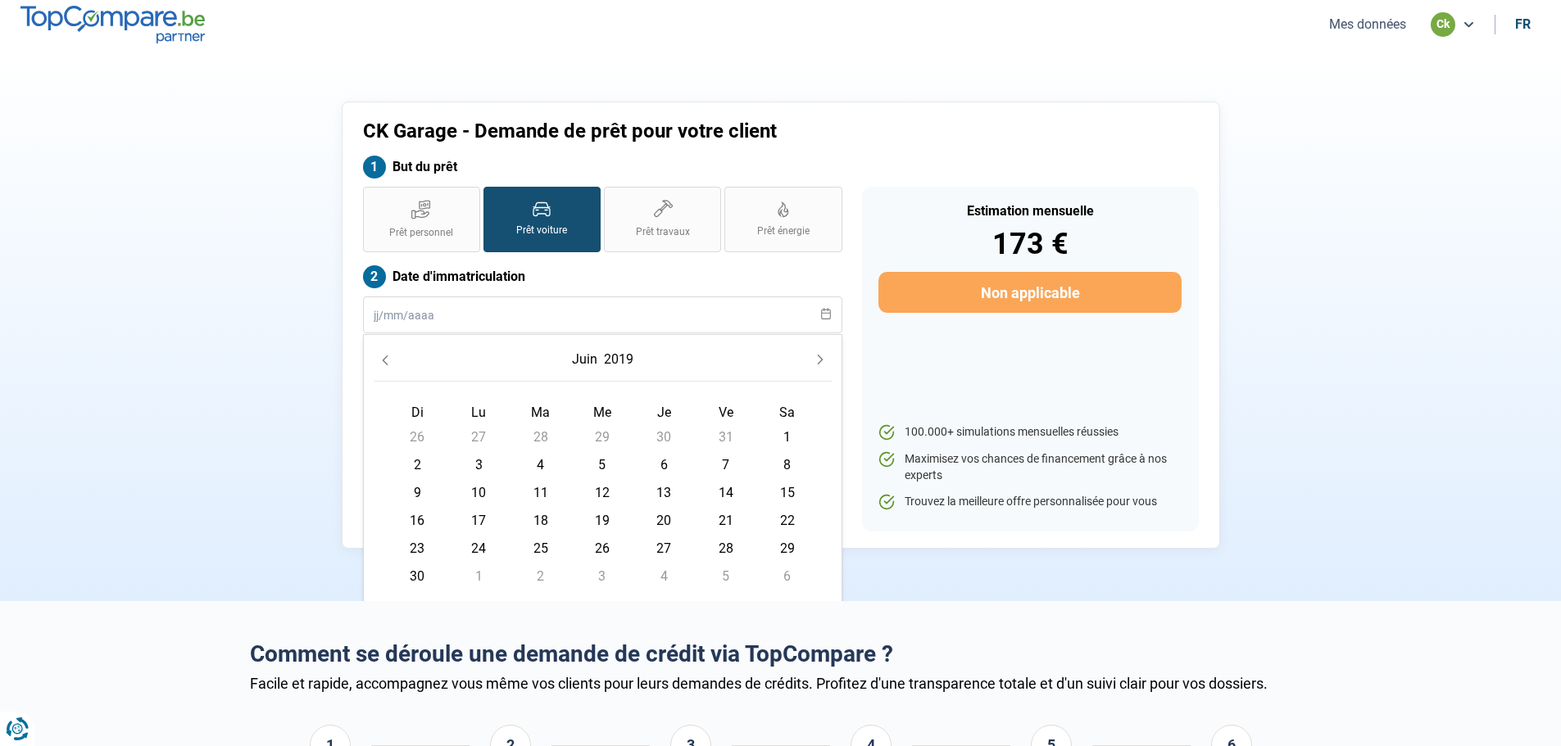
click at [479, 464] on span "3" at bounding box center [478, 465] width 26 height 26
type input "03/06/2019"
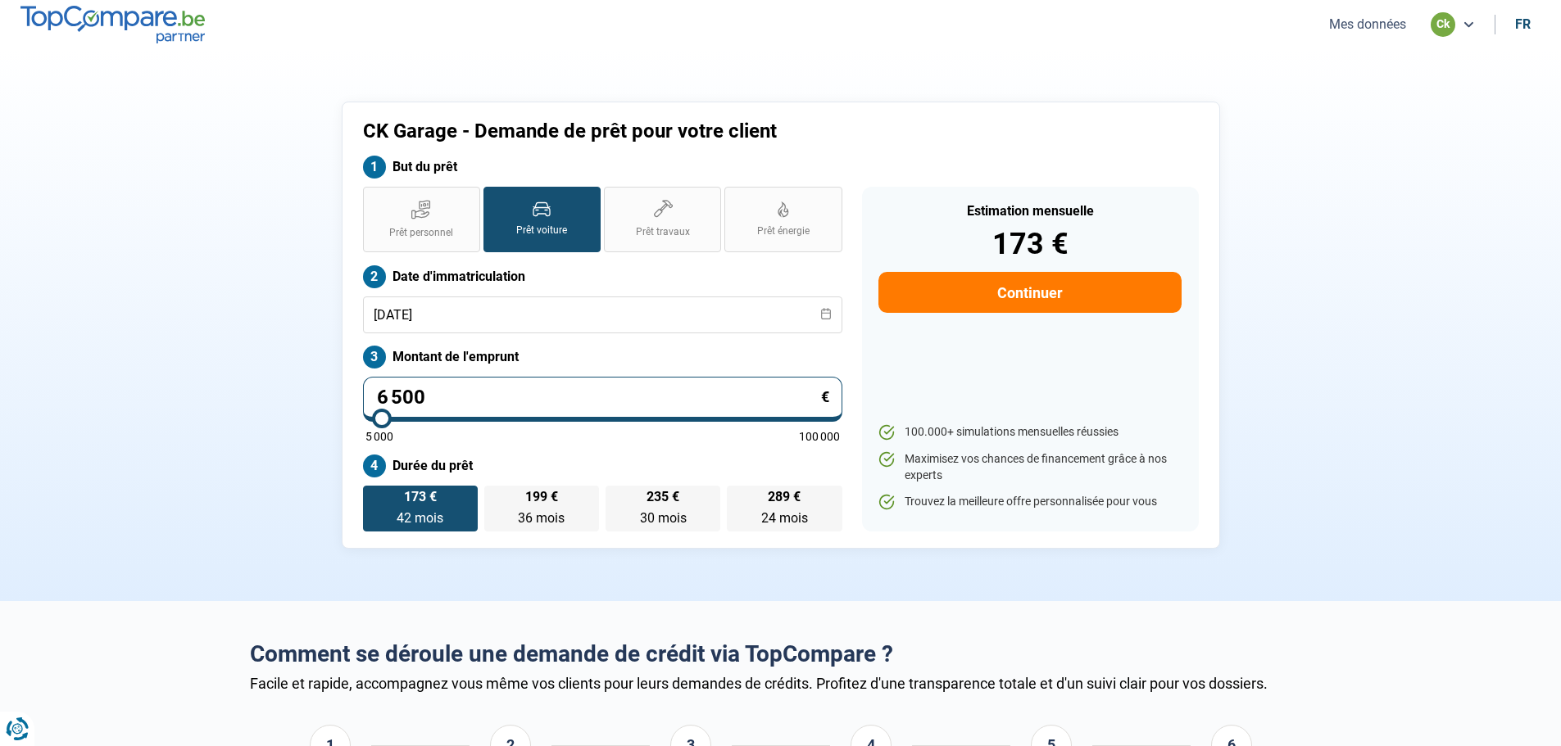
click at [779, 292] on button "Continuer" at bounding box center [1029, 292] width 302 height 41
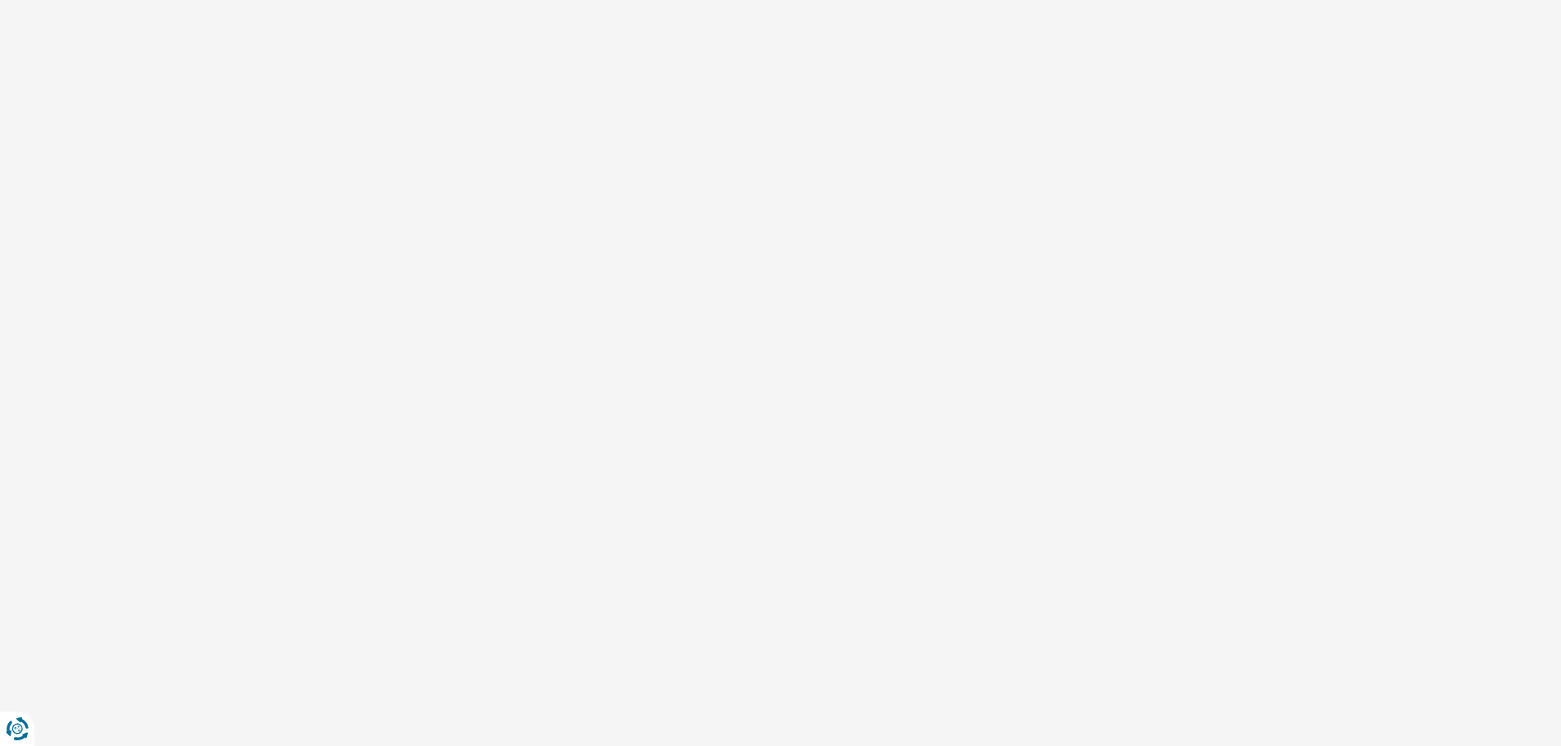
select select "32"
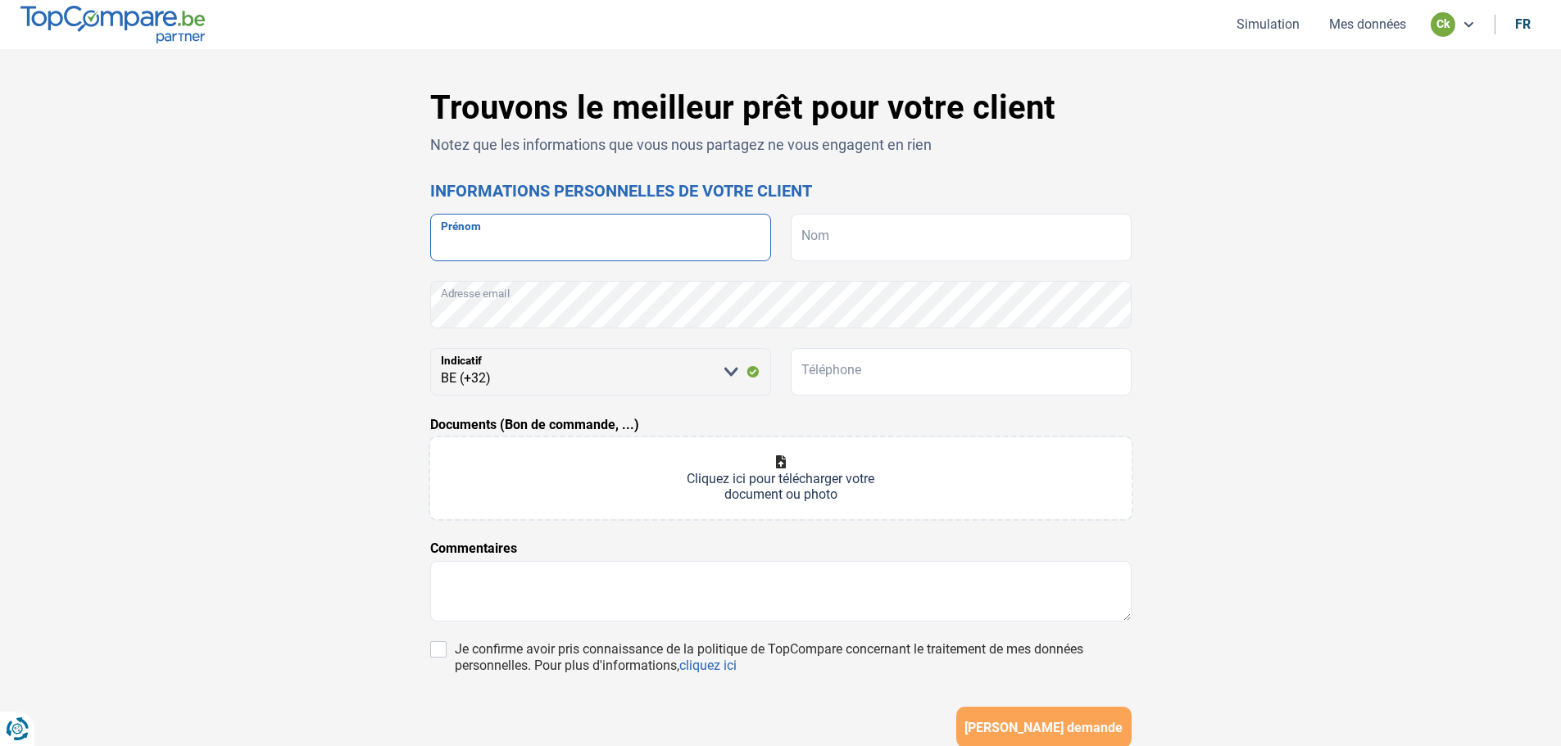
click at [551, 231] on input "Prénom" at bounding box center [600, 238] width 341 height 48
type input "SANNA"
click at [779, 249] on input "Nom" at bounding box center [961, 238] width 341 height 48
type input "INNOCENZA"
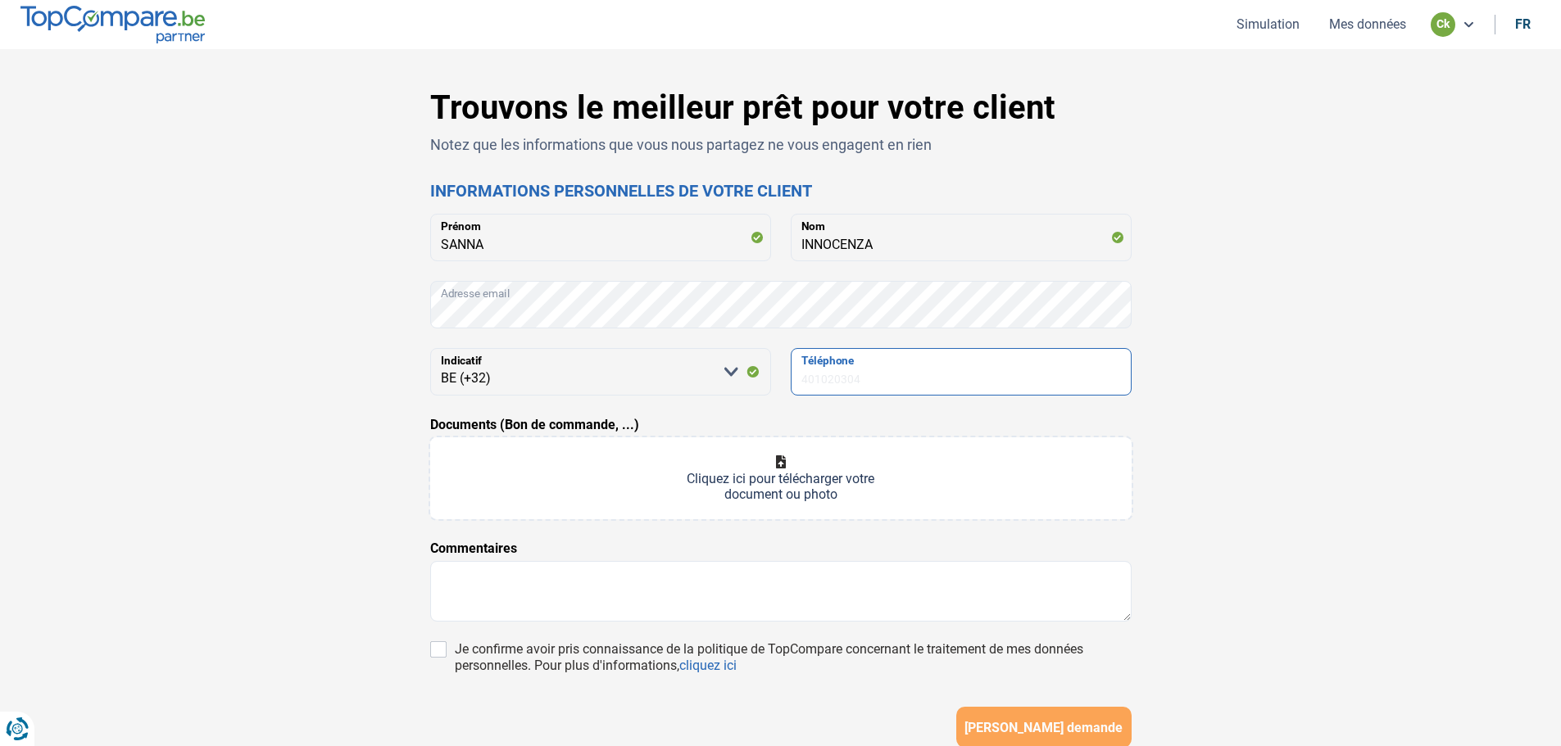
click at [779, 391] on input "Téléphone" at bounding box center [961, 372] width 341 height 48
type input "0486998596"
click at [668, 573] on textarea at bounding box center [780, 591] width 701 height 61
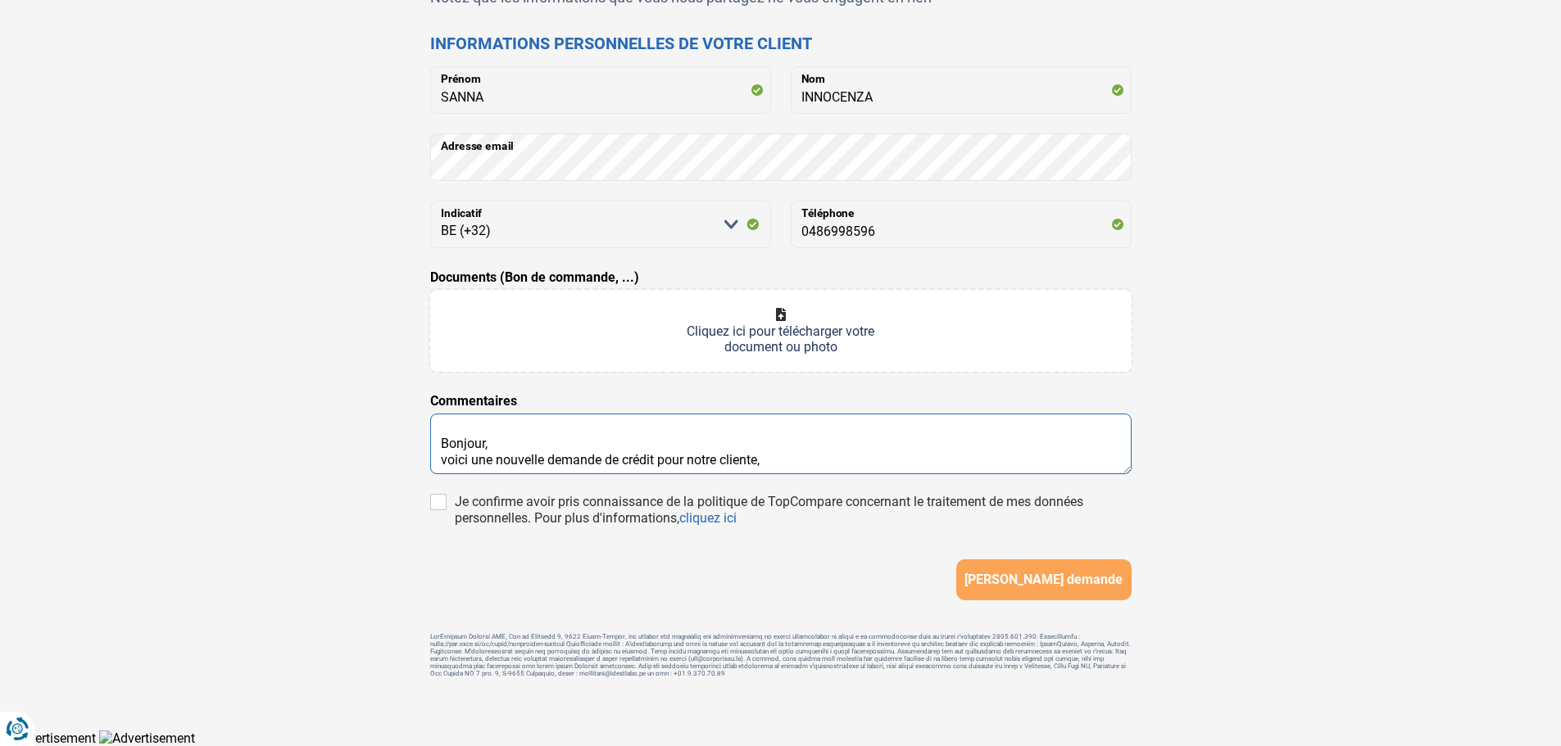
scroll to position [152, 0]
type textarea "Bonjour, voici une nouvelle demande de crédit pour notre cliente,"
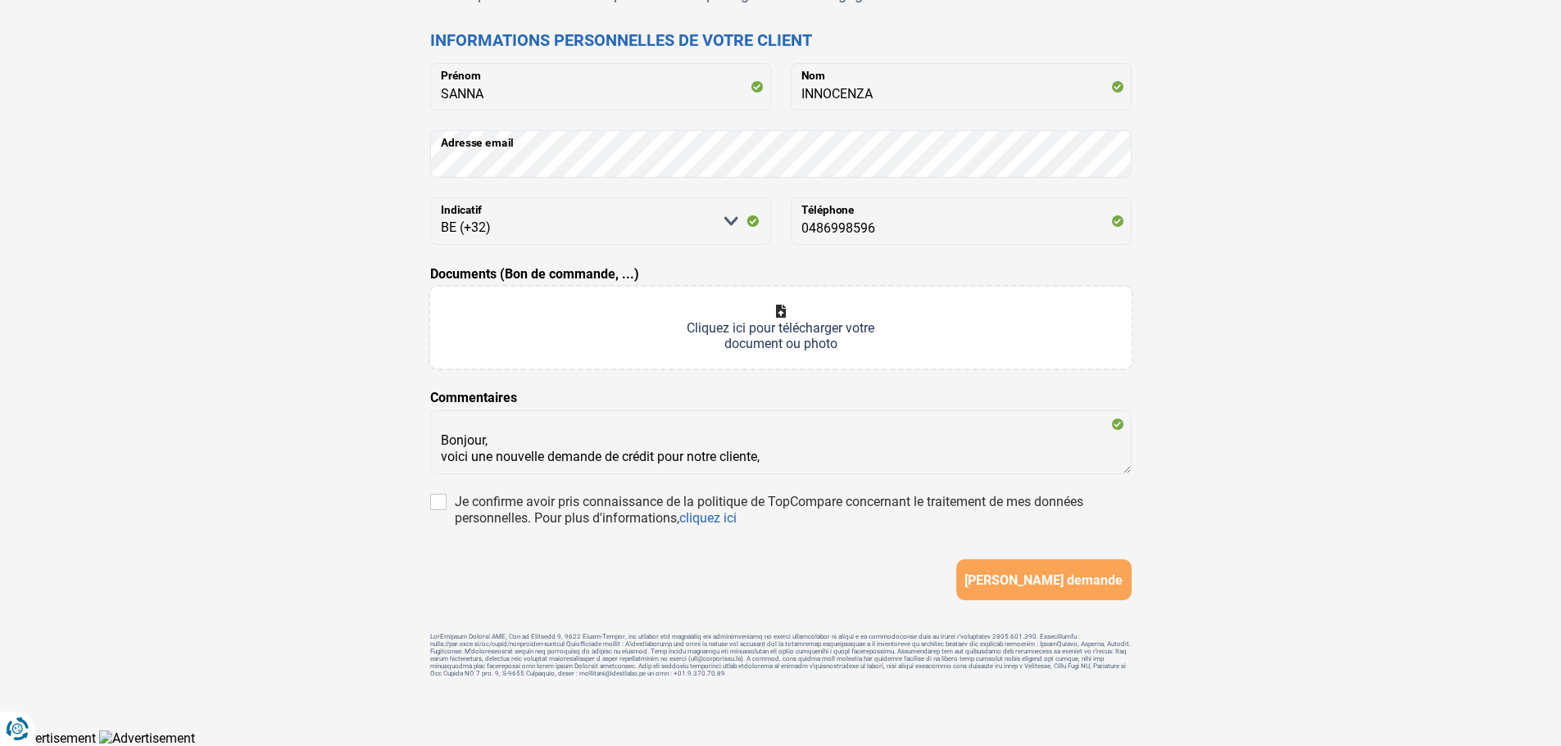
drag, startPoint x: 1317, startPoint y: 330, endPoint x: 789, endPoint y: 398, distance: 532.8
click at [779, 346] on div "Trouvons le meilleur prêt pour votre client Notez que les informations que vous…" at bounding box center [780, 314] width 1081 height 753
click at [779, 321] on input "Documents (Bon de commande, ...)" at bounding box center [780, 328] width 701 height 82
click at [779, 379] on div "Trouvons le meilleur prêt pour votre client Notez que les informations que vous…" at bounding box center [780, 314] width 1561 height 832
click at [779, 407] on div "Trouvons le meilleur prêt pour votre client Notez que les informations que vous…" at bounding box center [780, 314] width 1081 height 753
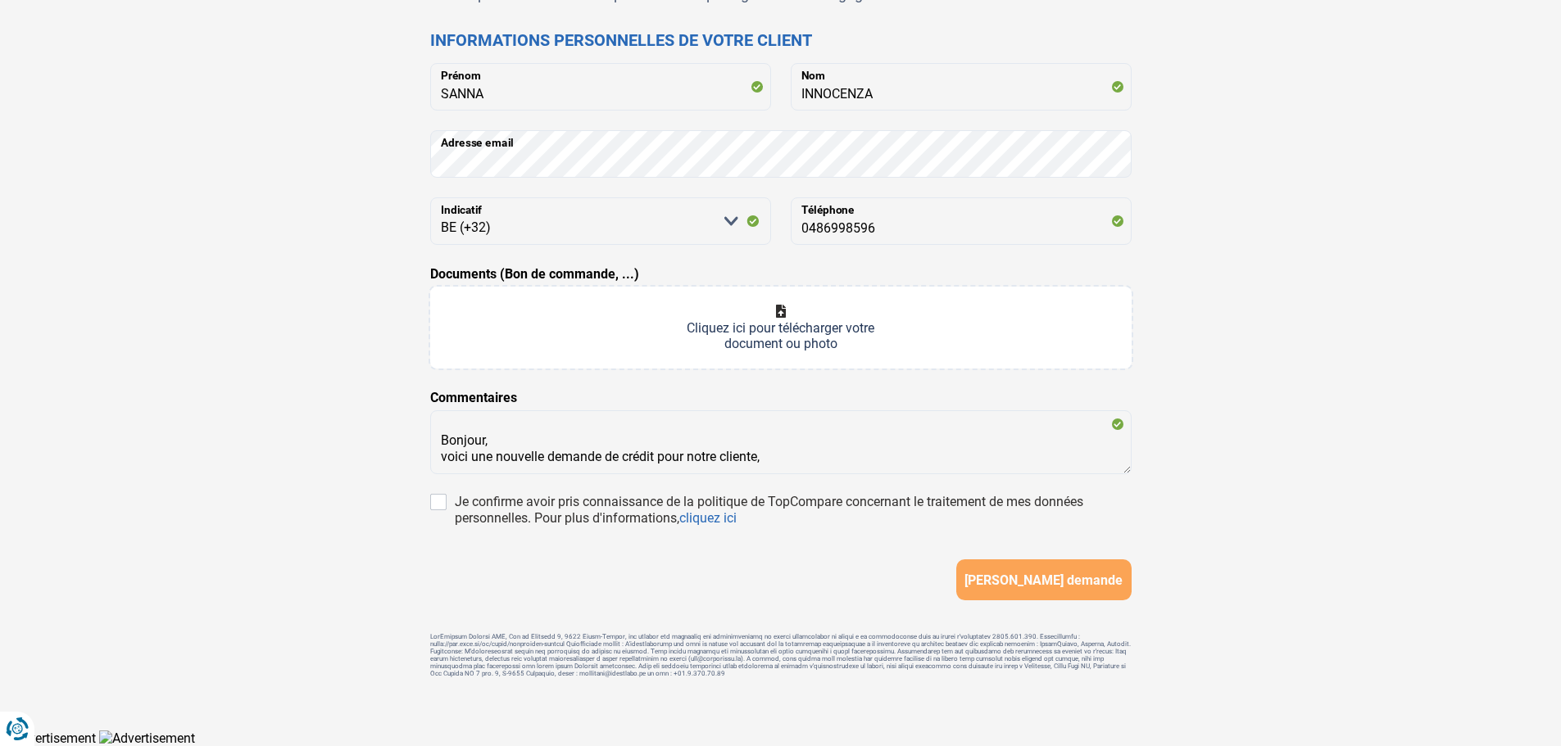
click at [764, 333] on input "Documents (Bon de commande, ...)" at bounding box center [780, 328] width 701 height 82
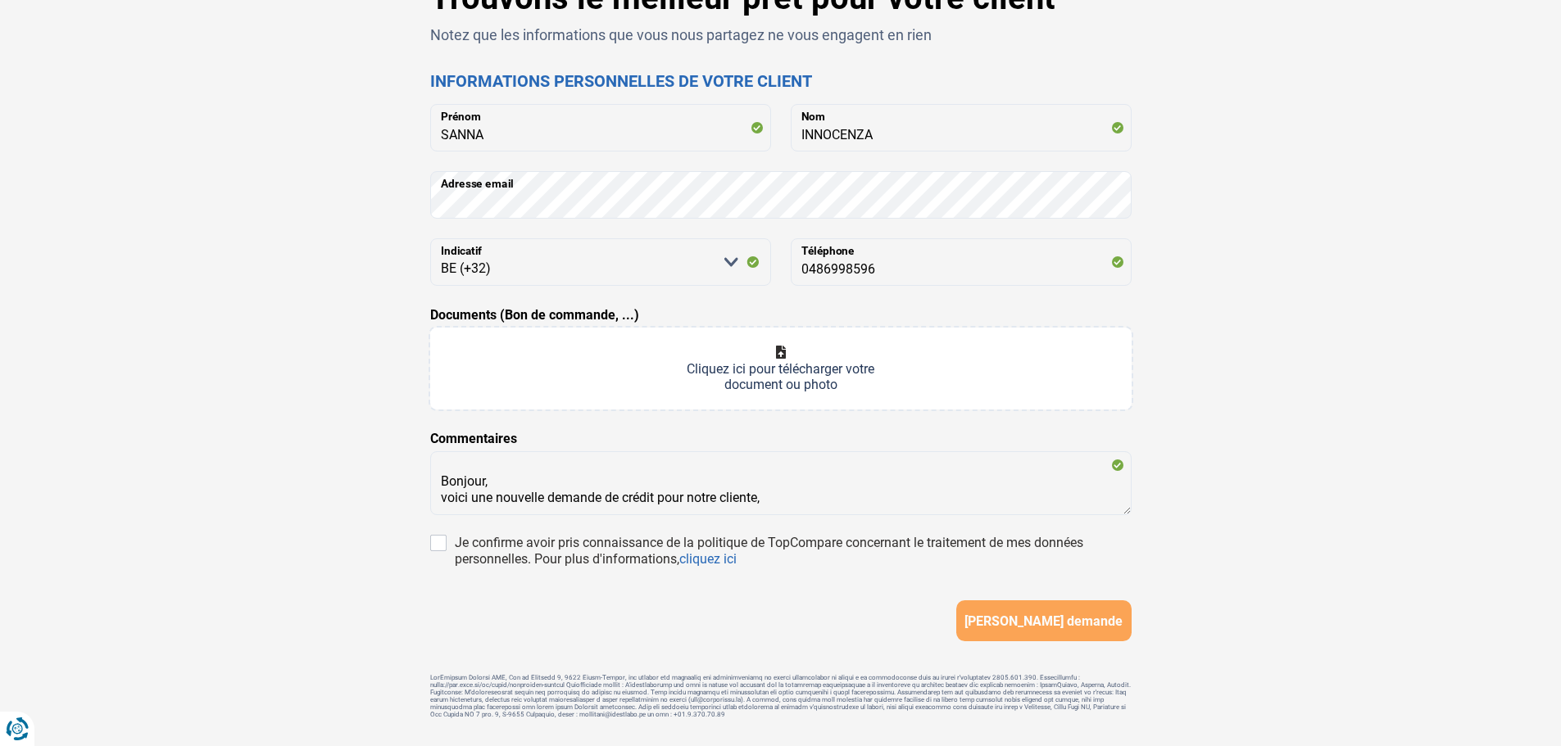
scroll to position [70, 0]
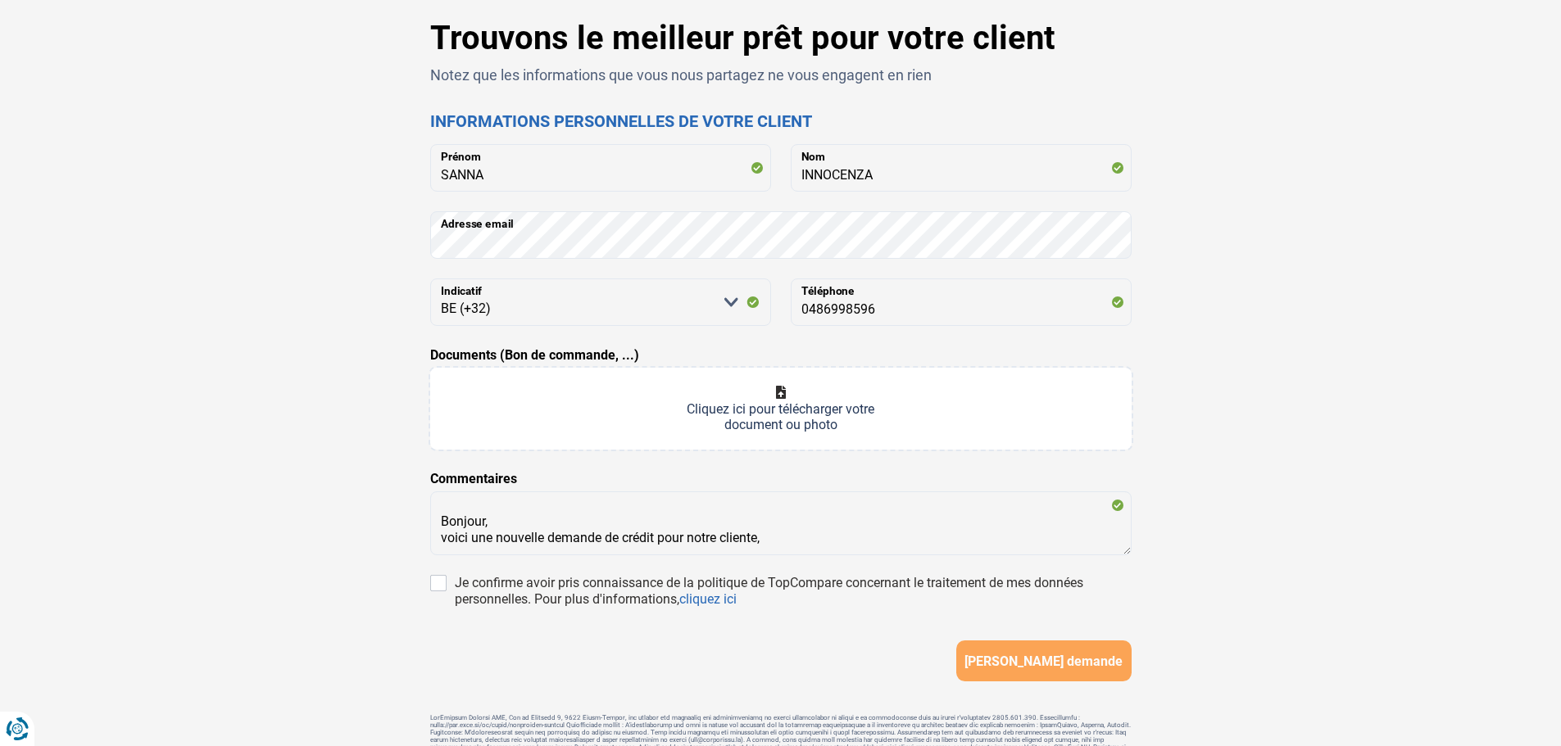
click at [779, 363] on div "Trouvons le meilleur prêt pour votre client Notez que les informations que vous…" at bounding box center [780, 396] width 1561 height 832
drag, startPoint x: 1529, startPoint y: 465, endPoint x: 1548, endPoint y: 384, distance: 83.3
click at [779, 455] on div "Trouvons le meilleur prêt pour votre client Notez que les informations que vous…" at bounding box center [780, 396] width 1561 height 832
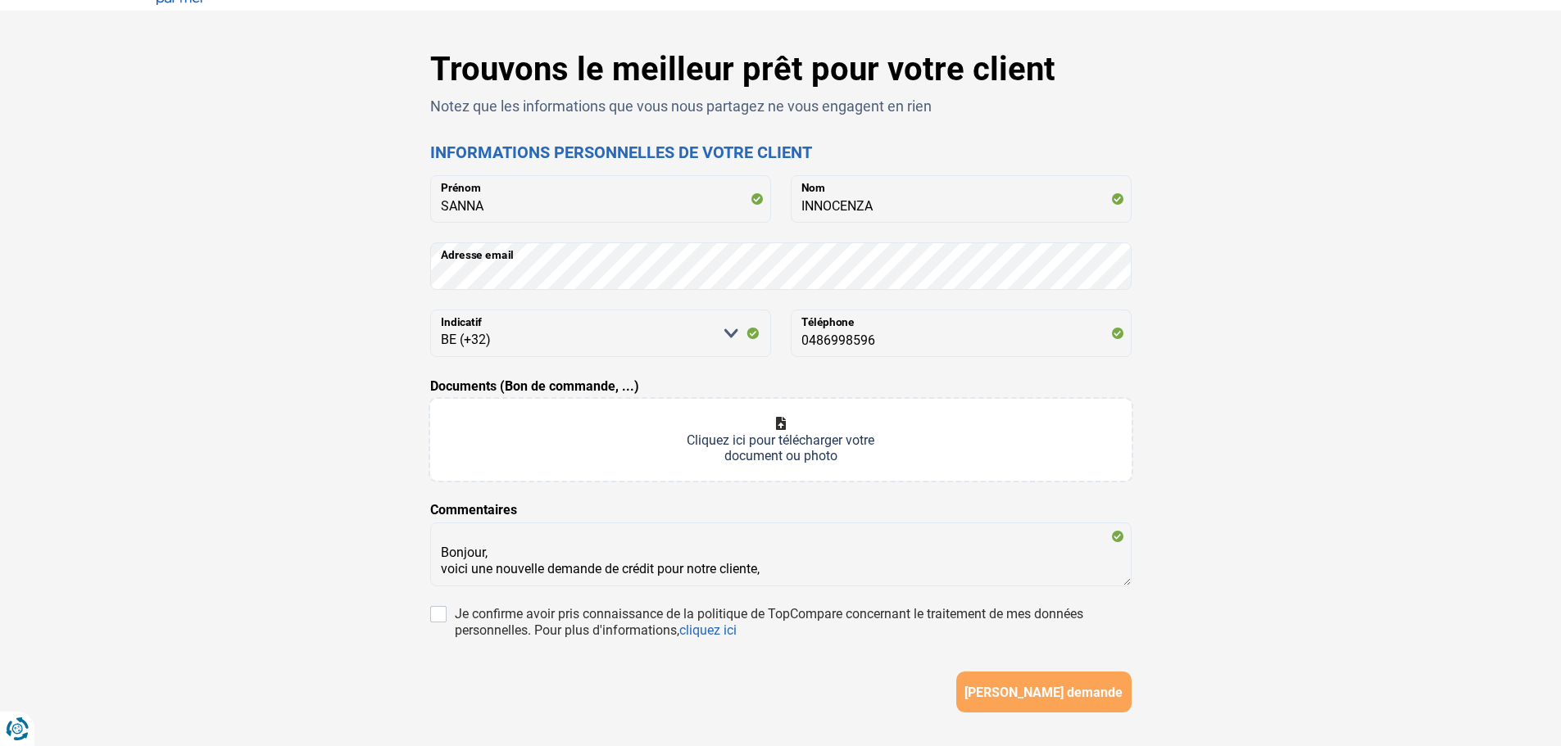
scroll to position [0, 0]
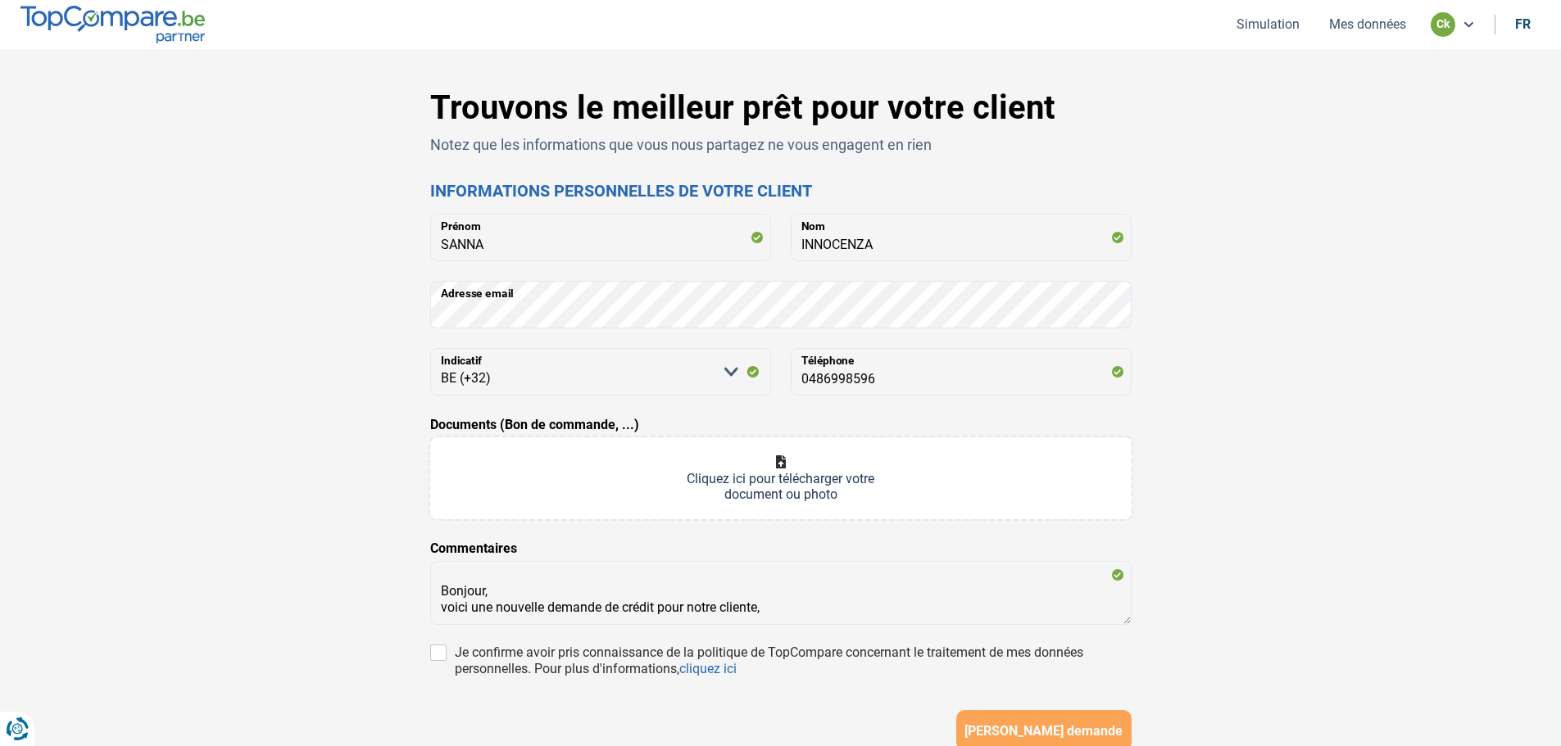
click at [779, 568] on div "Trouvons le meilleur prêt pour votre client Notez que les informations que vous…" at bounding box center [780, 465] width 1561 height 832
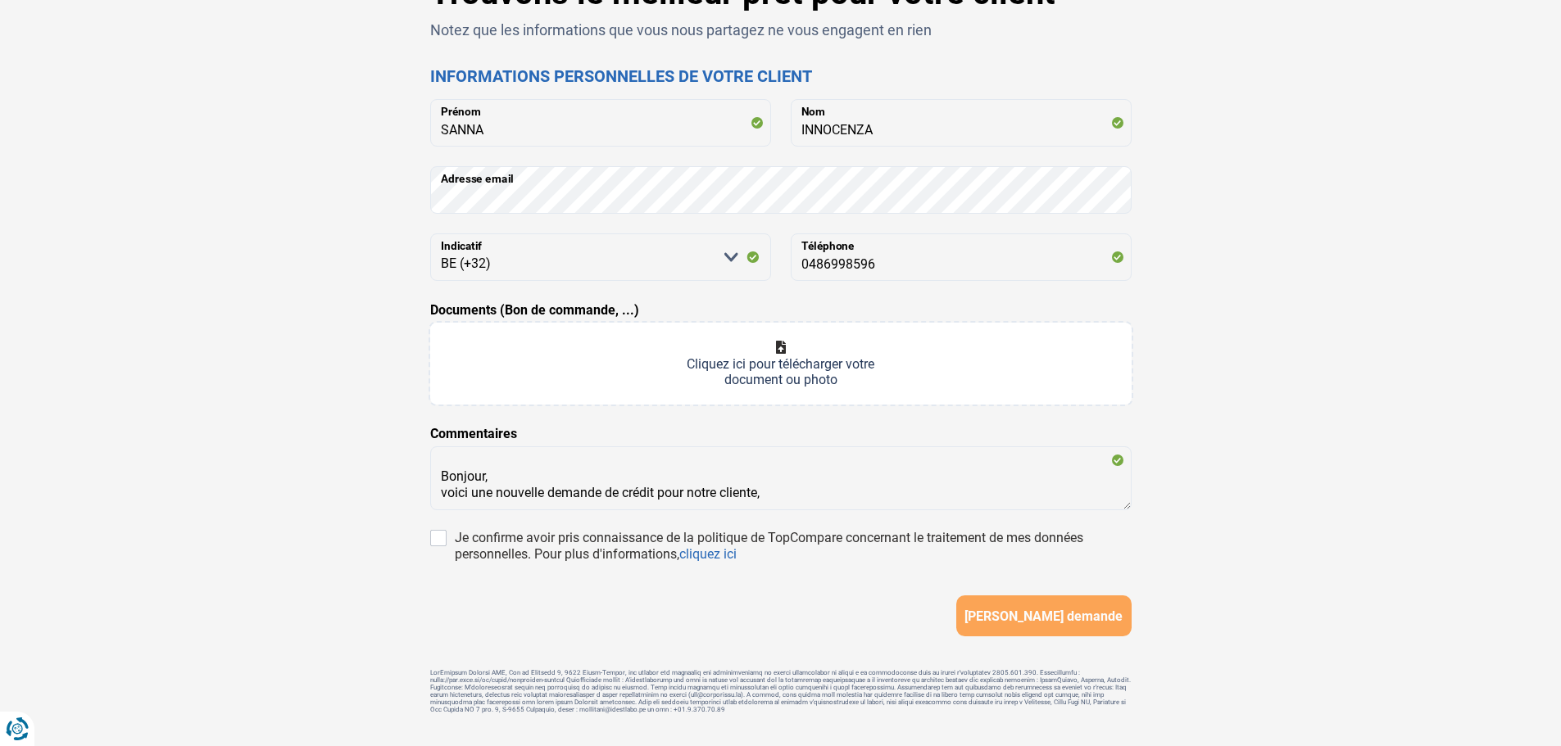
scroll to position [155, 0]
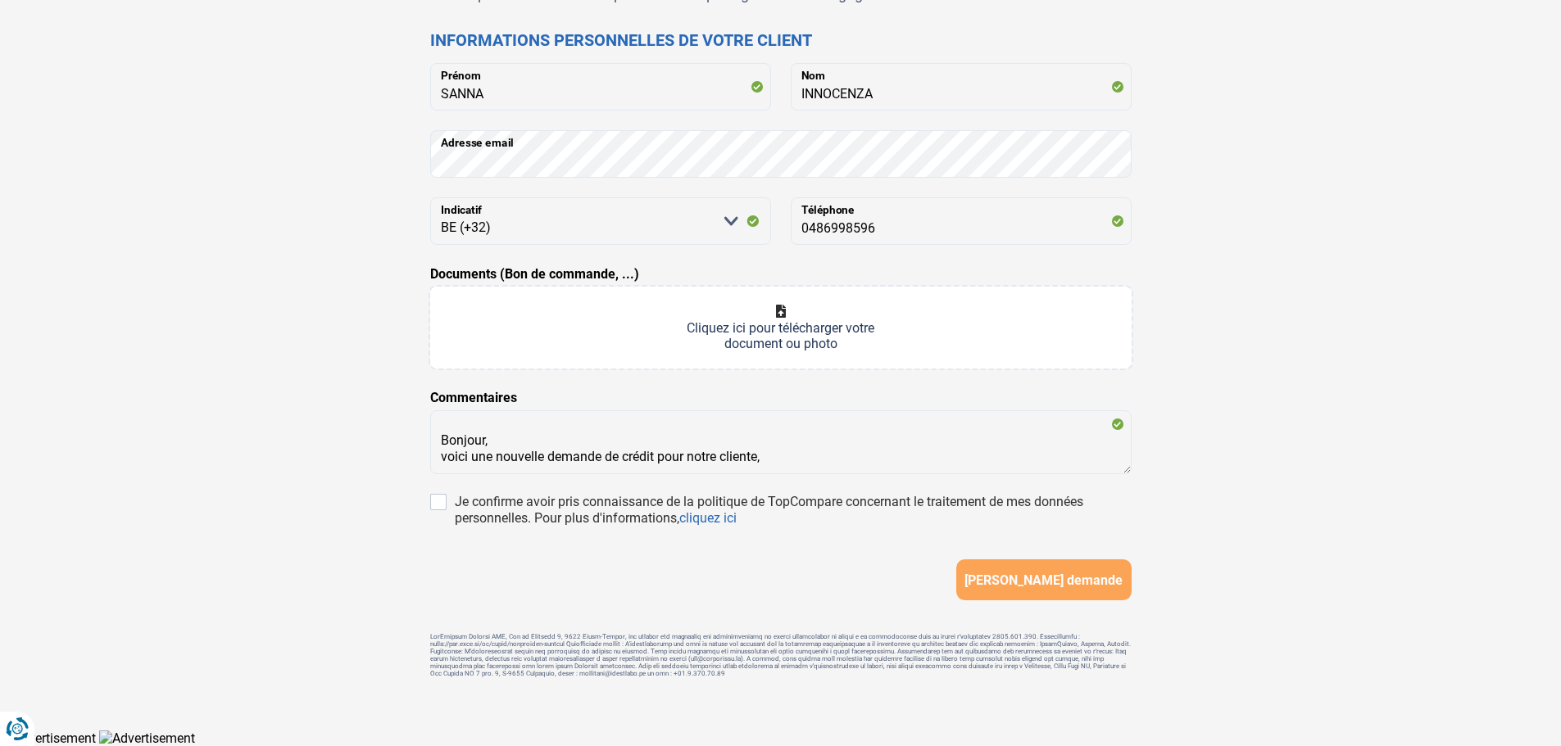
drag, startPoint x: 1420, startPoint y: 148, endPoint x: 1131, endPoint y: 26, distance: 313.2
click at [779, 144] on div "Trouvons le meilleur prêt pour votre client Notez que les informations que vous…" at bounding box center [780, 314] width 1561 height 832
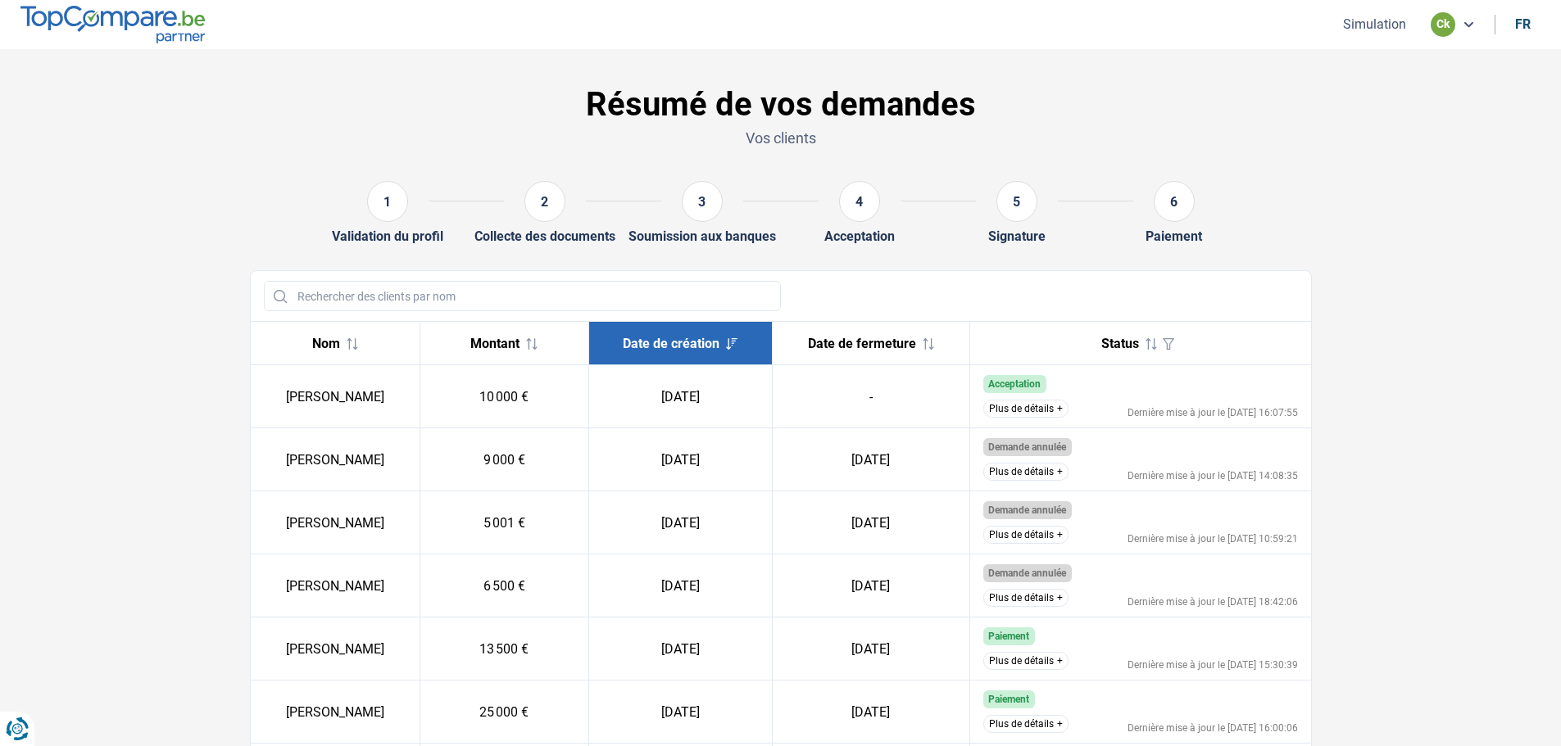
click at [1373, 22] on button "Simulation" at bounding box center [1374, 24] width 73 height 17
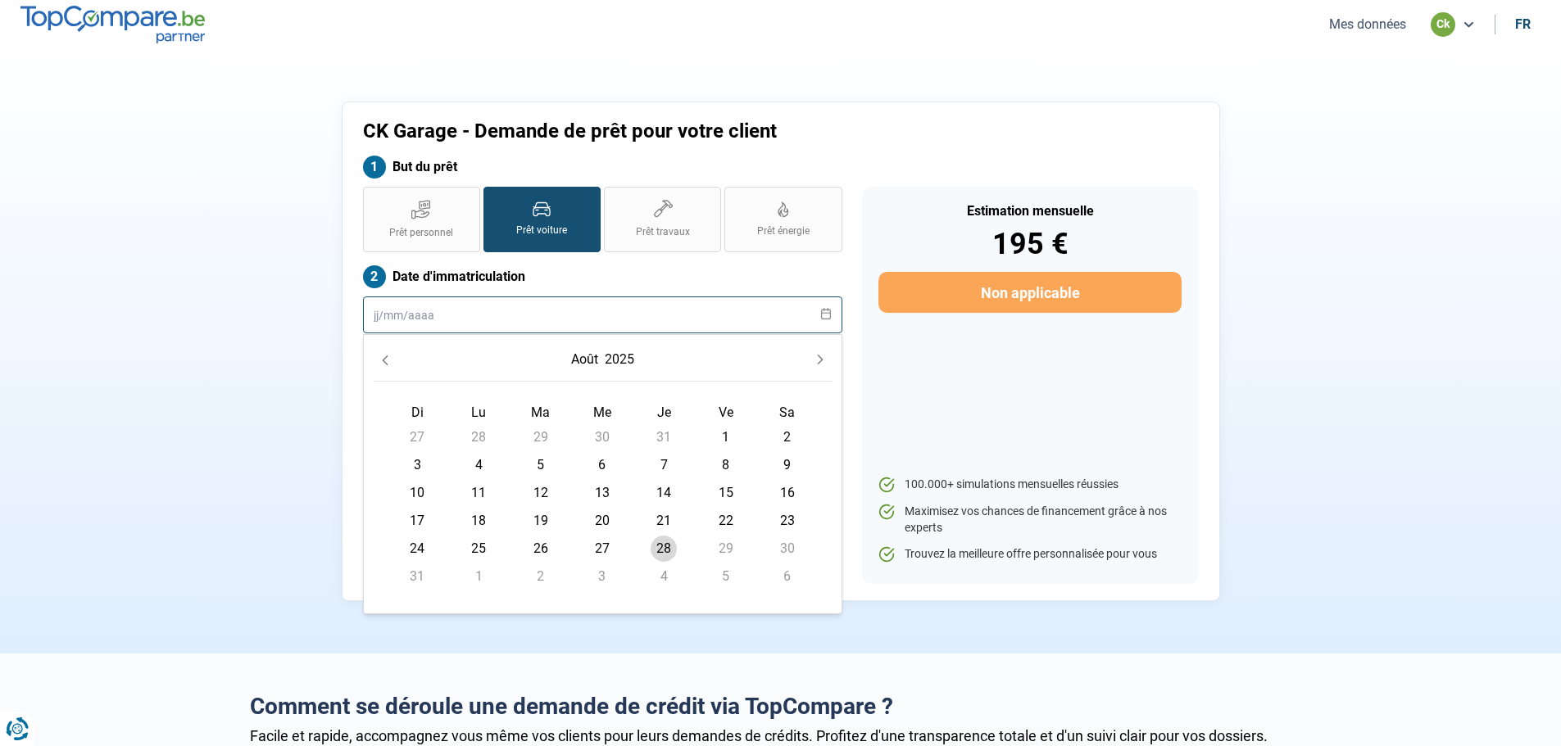
click at [578, 332] on input "text" at bounding box center [602, 315] width 479 height 37
type input "[DATE]"
click at [945, 419] on div "Estimation mensuelle 195 € Non applicable 100.000+ simulations mensuelles réuss…" at bounding box center [1030, 385] width 337 height 397
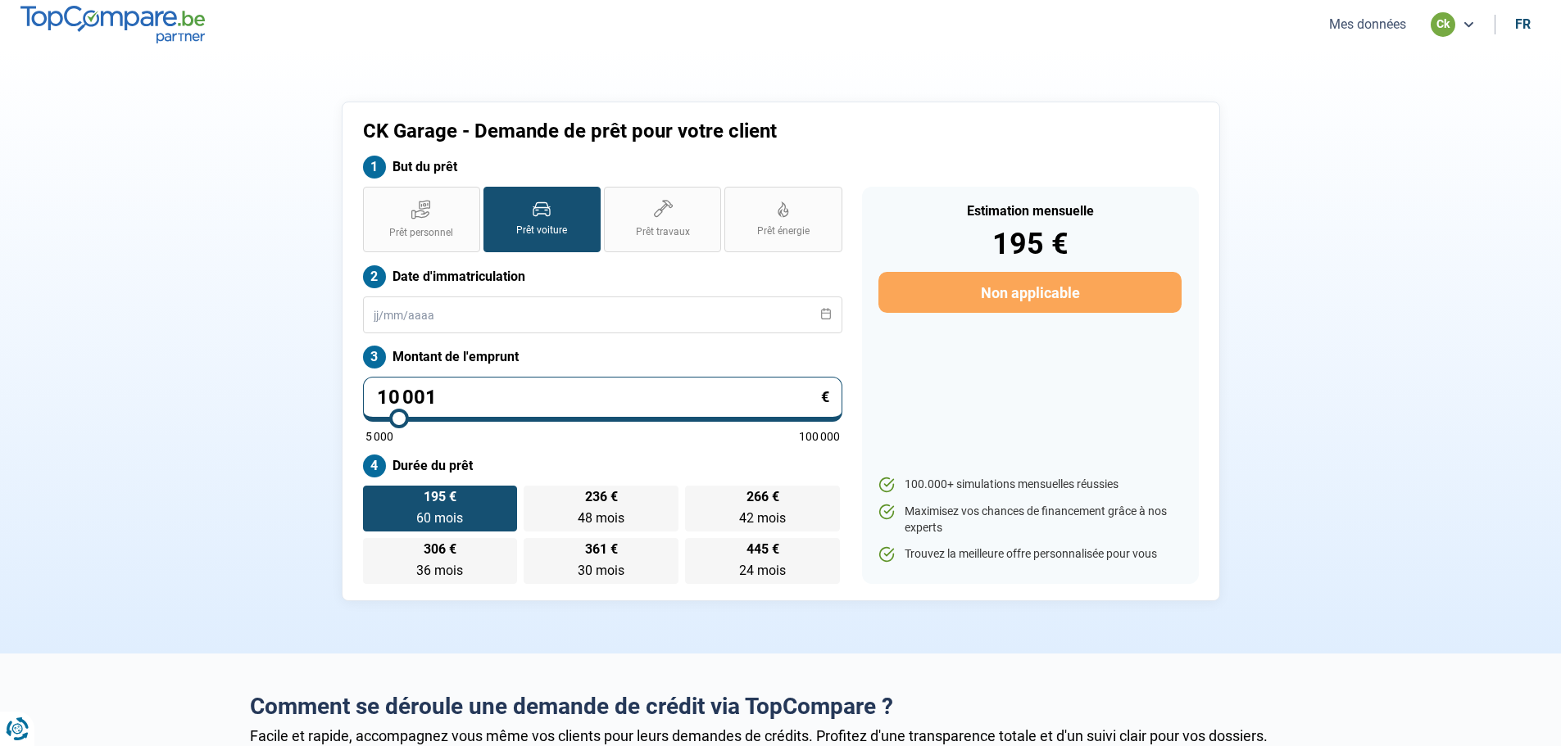
type input "27 250"
type input "27250"
click at [481, 417] on input "range" at bounding box center [602, 418] width 474 height 3
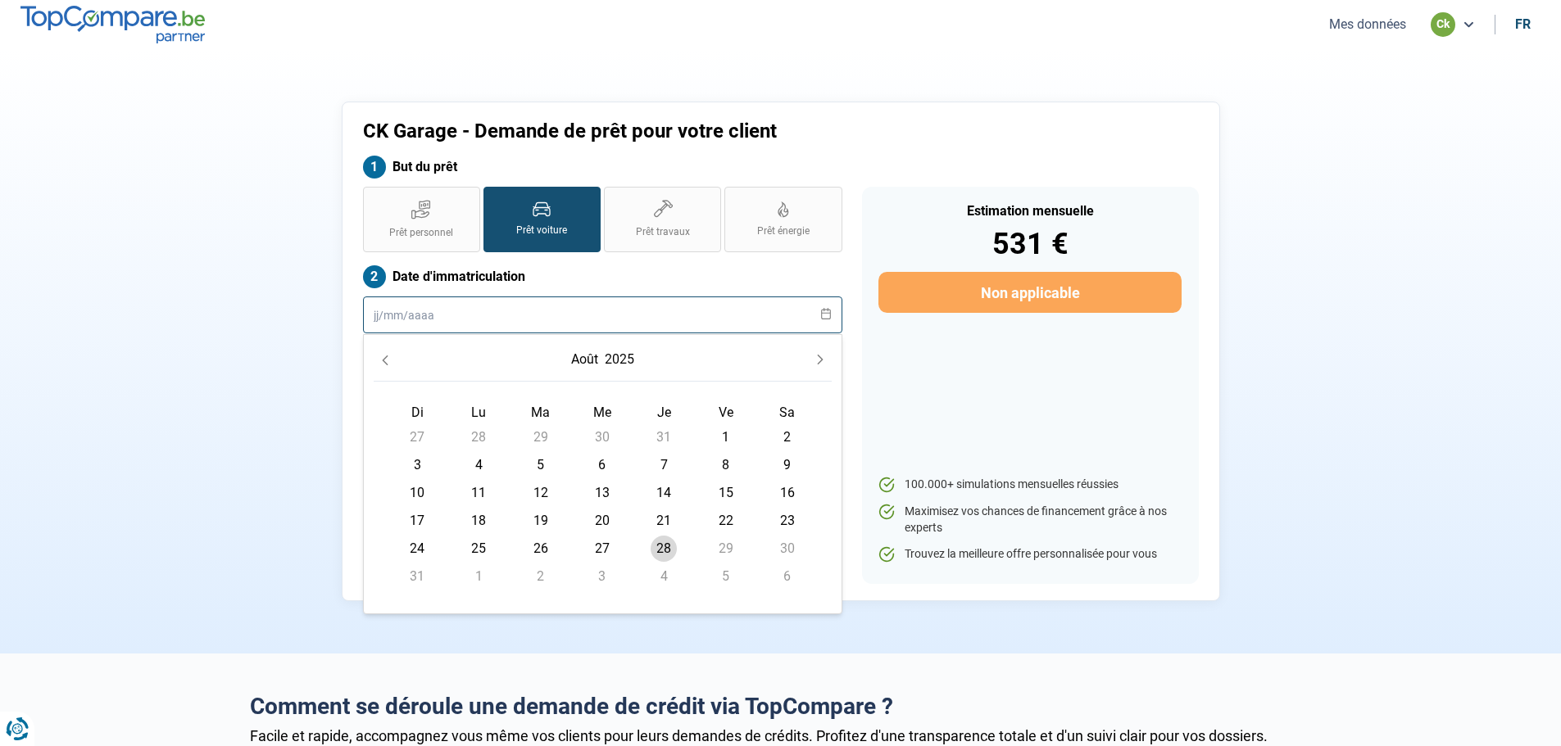
click at [495, 328] on input "text" at bounding box center [602, 315] width 479 height 37
click at [386, 361] on icon "Previous Month" at bounding box center [384, 360] width 11 height 11
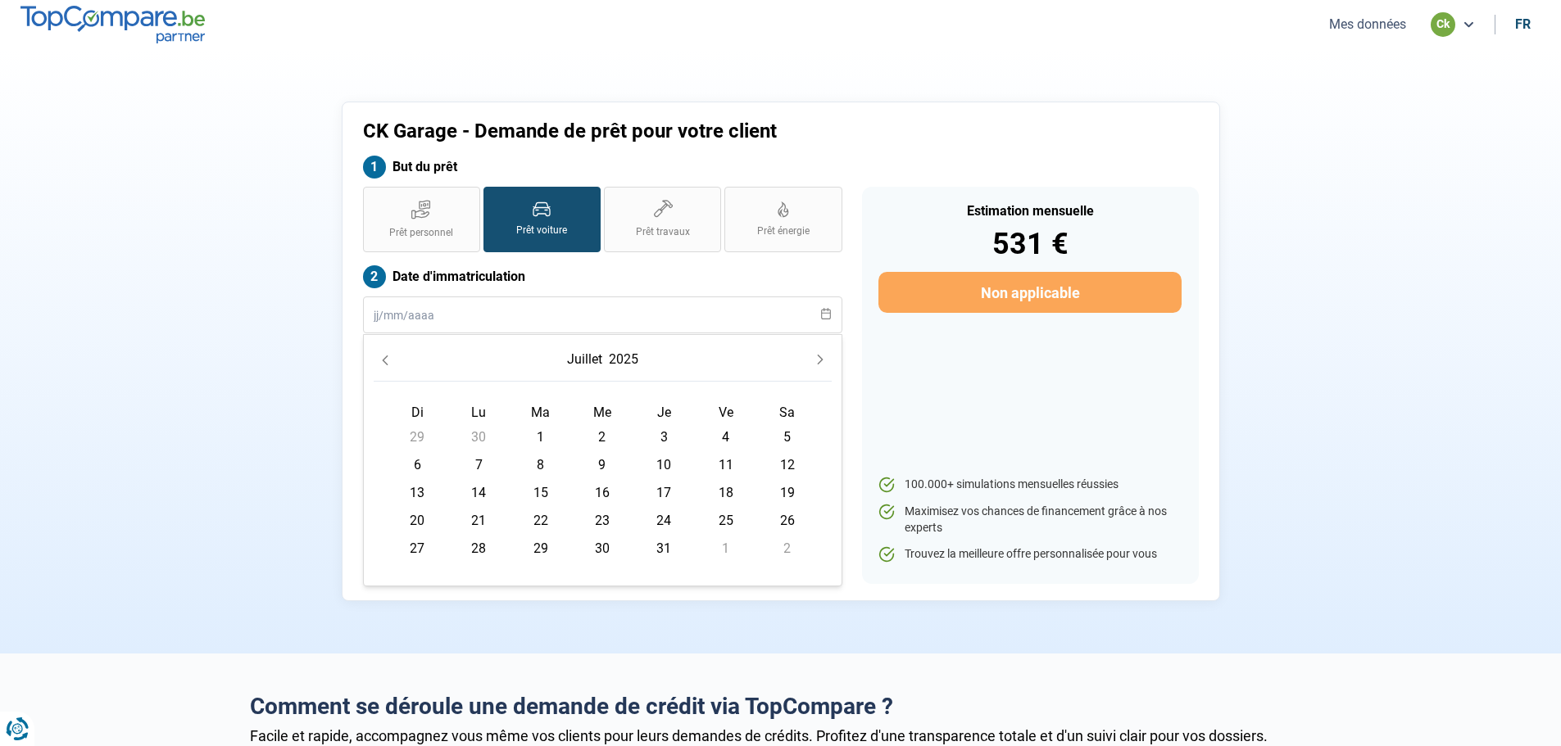
click at [386, 361] on icon "Previous Month" at bounding box center [384, 360] width 11 height 11
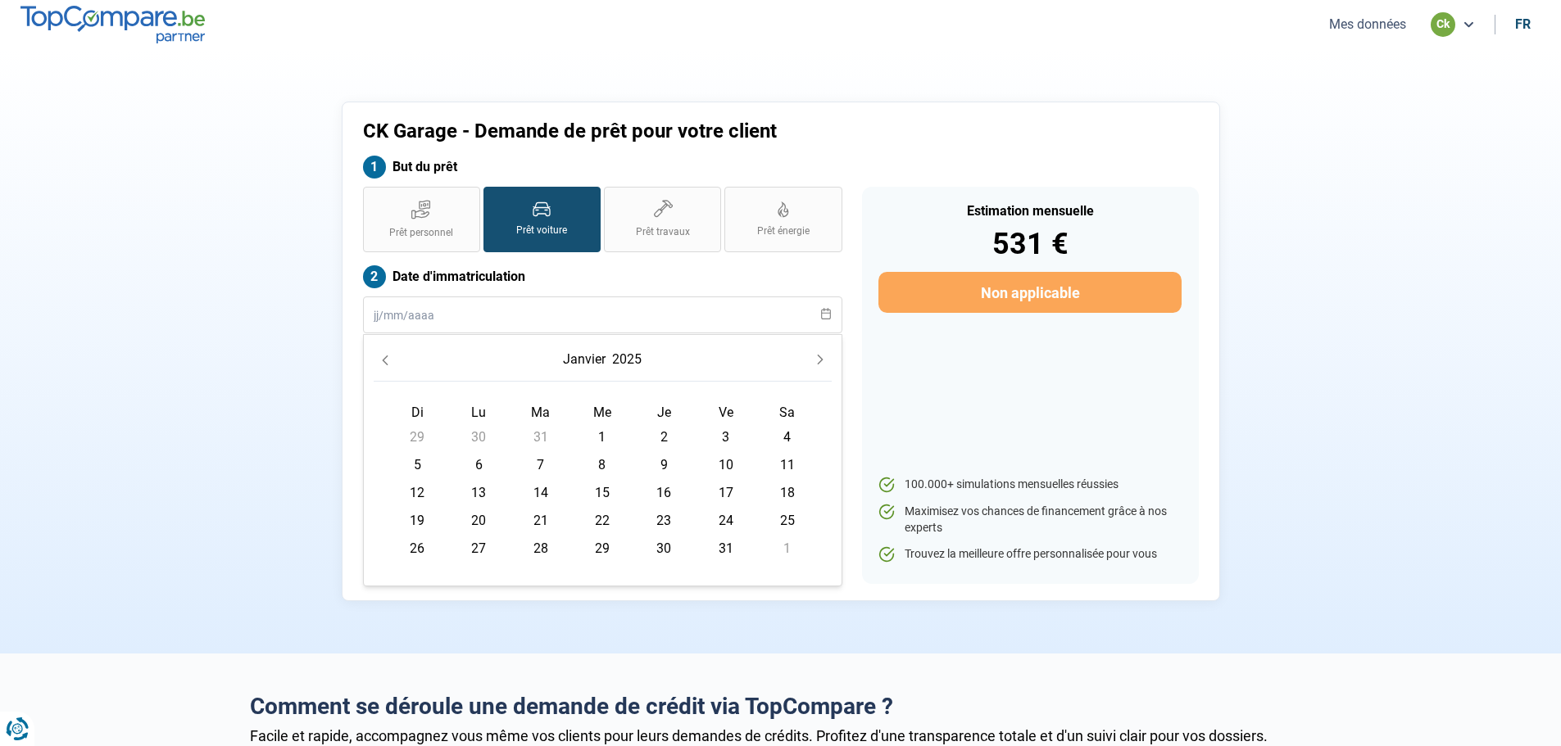
click at [386, 361] on icon "Previous Month" at bounding box center [384, 360] width 11 height 11
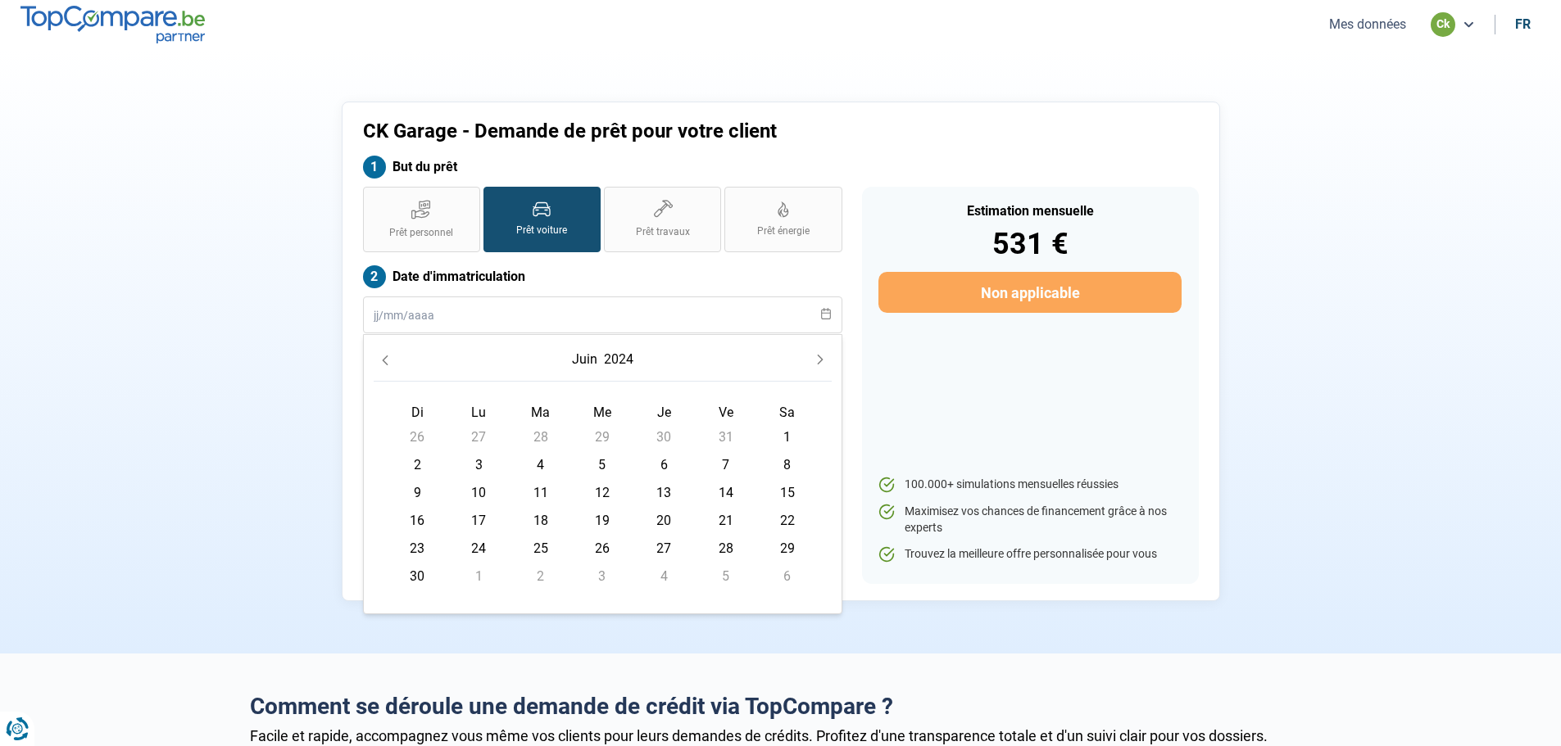
click at [386, 361] on icon "Previous Month" at bounding box center [384, 360] width 11 height 11
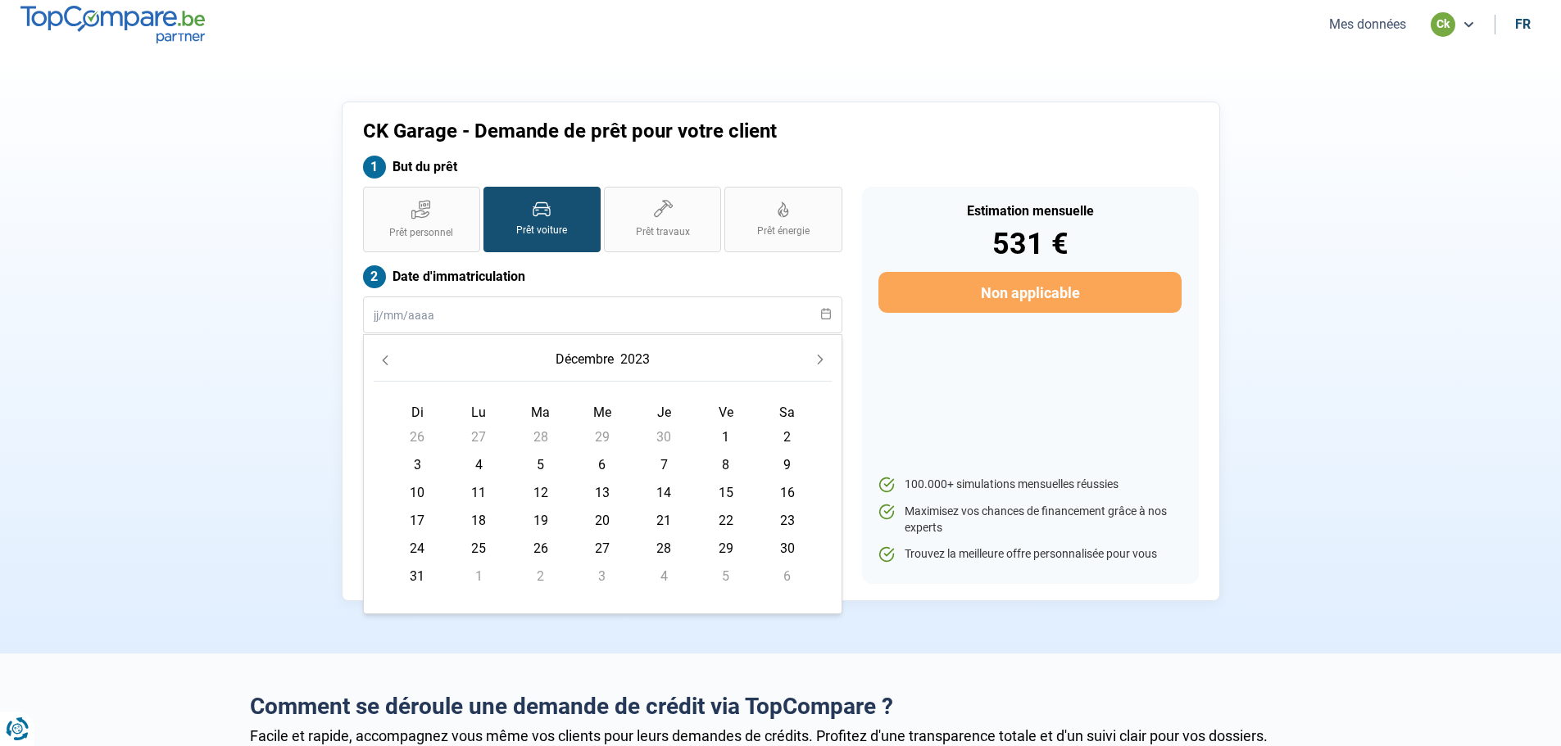
click at [386, 361] on icon "Previous Month" at bounding box center [384, 360] width 11 height 11
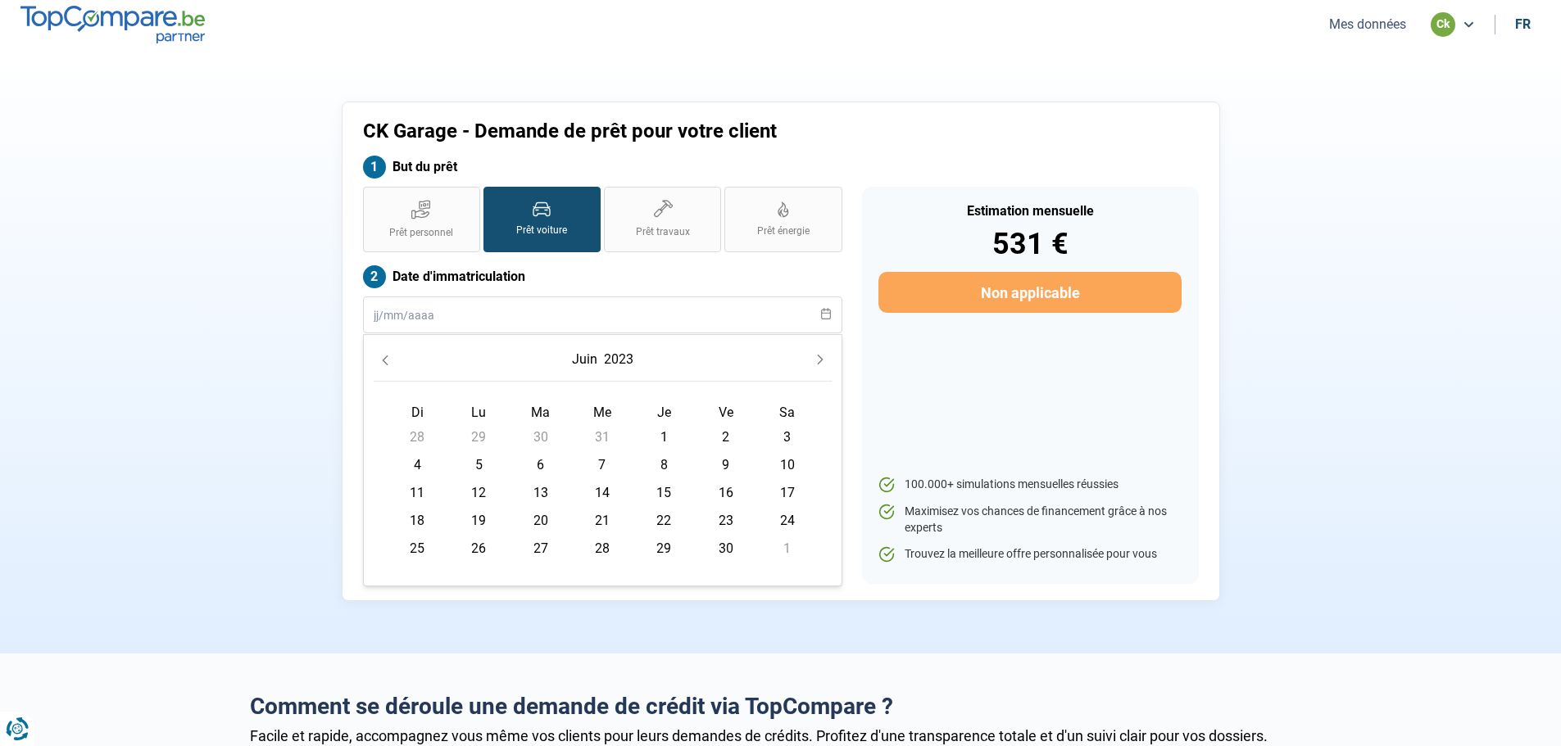
click at [386, 361] on icon "Previous Month" at bounding box center [384, 360] width 11 height 11
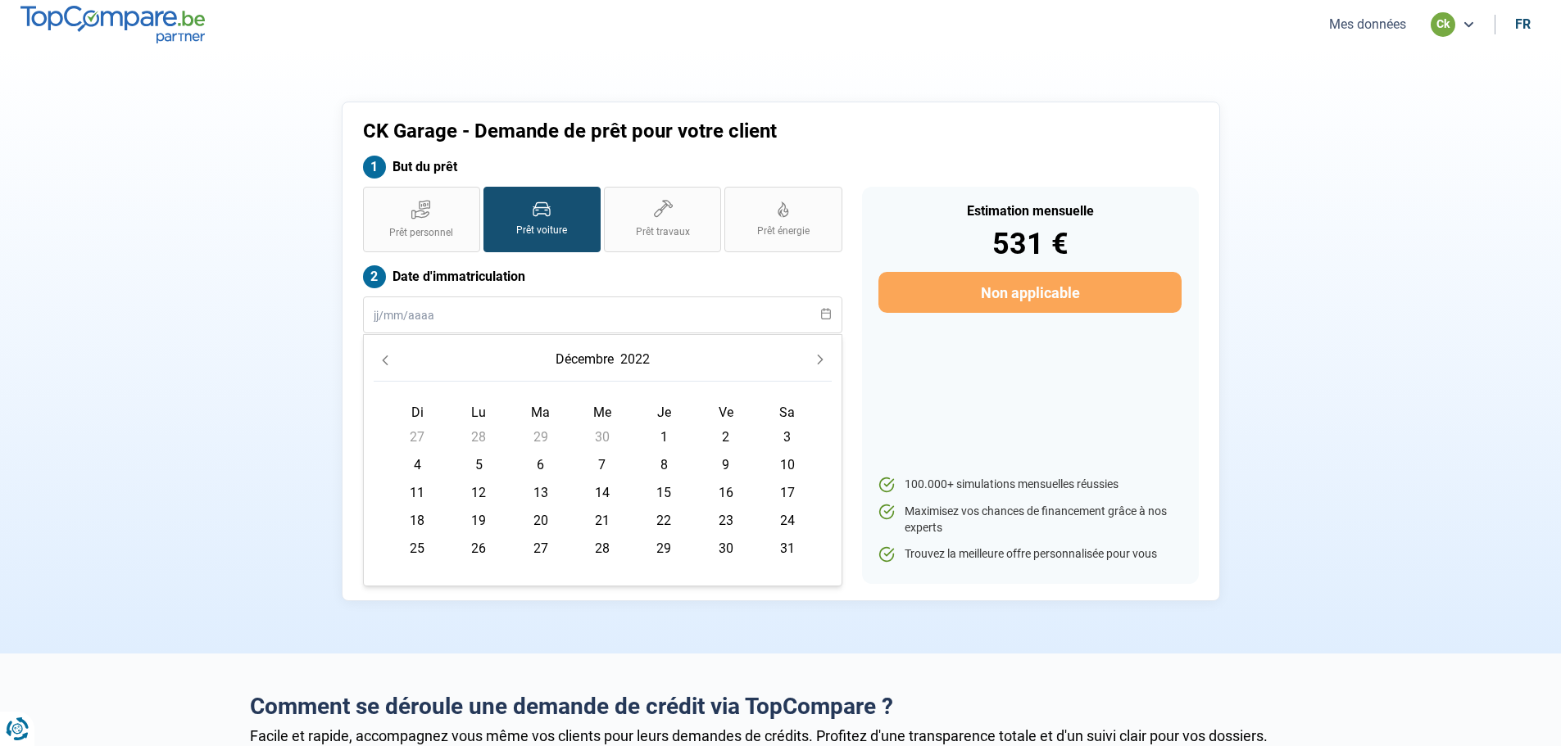
click at [386, 361] on icon "Previous Month" at bounding box center [384, 360] width 11 height 11
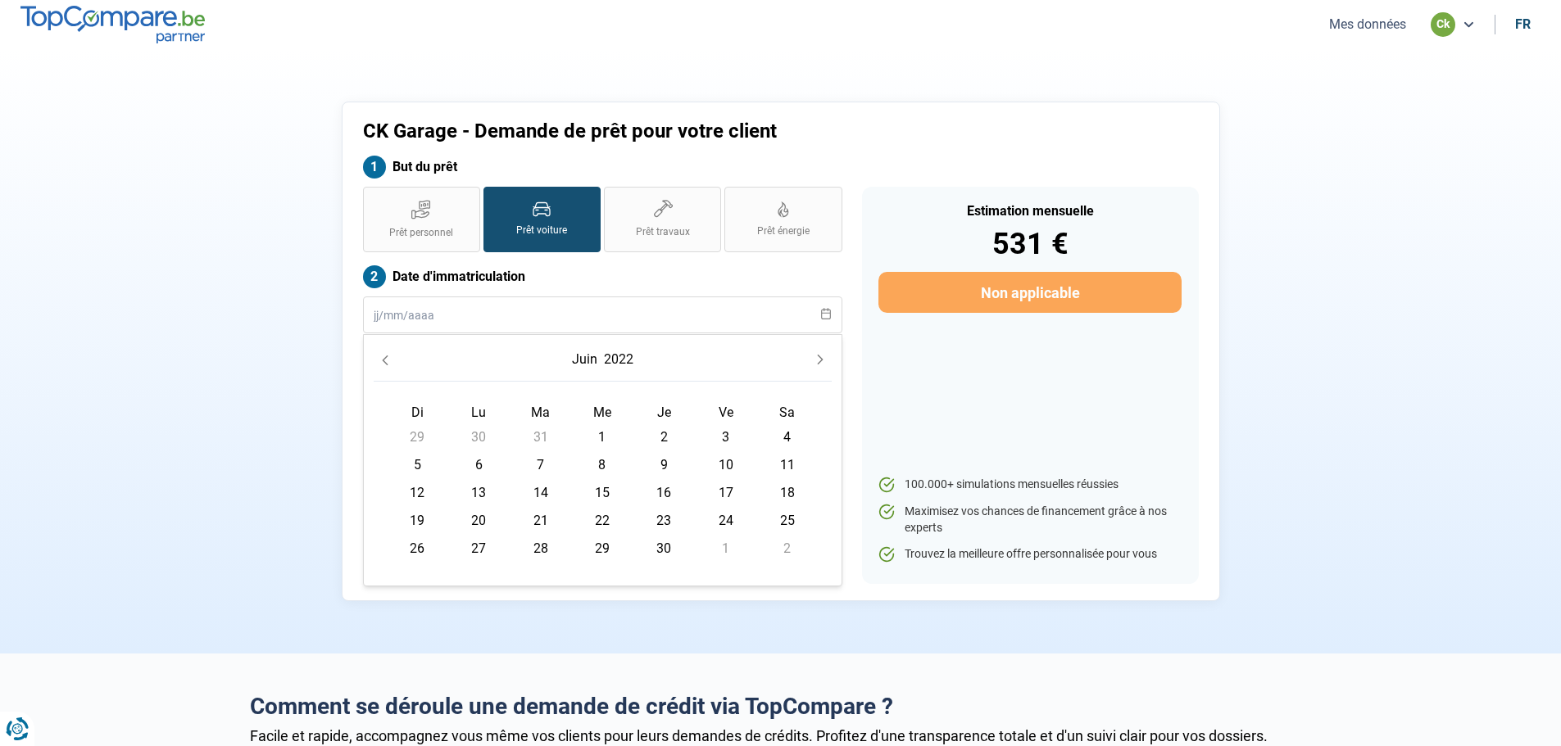
click at [386, 361] on icon "Previous Month" at bounding box center [384, 360] width 11 height 11
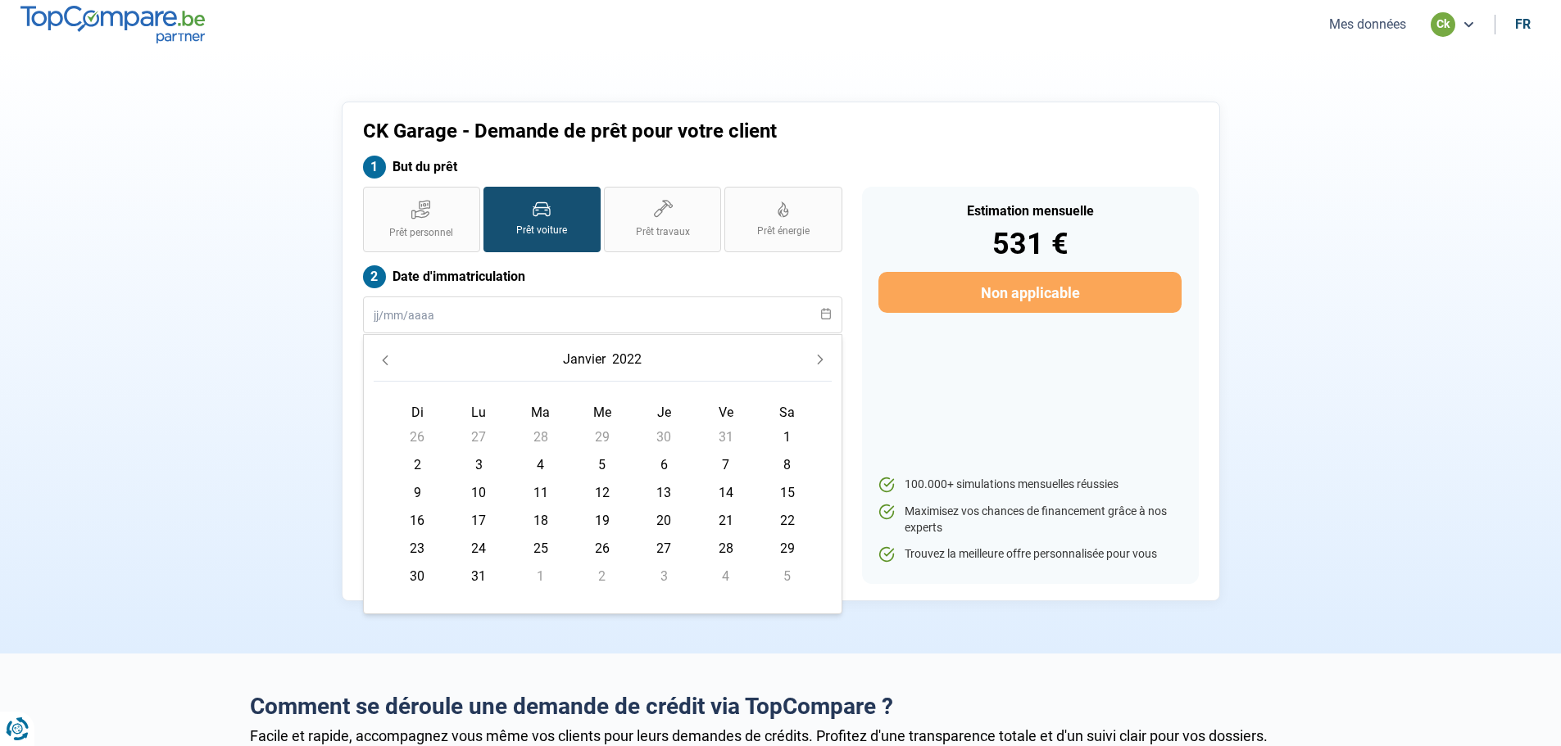
click at [386, 361] on icon "Previous Month" at bounding box center [384, 360] width 11 height 11
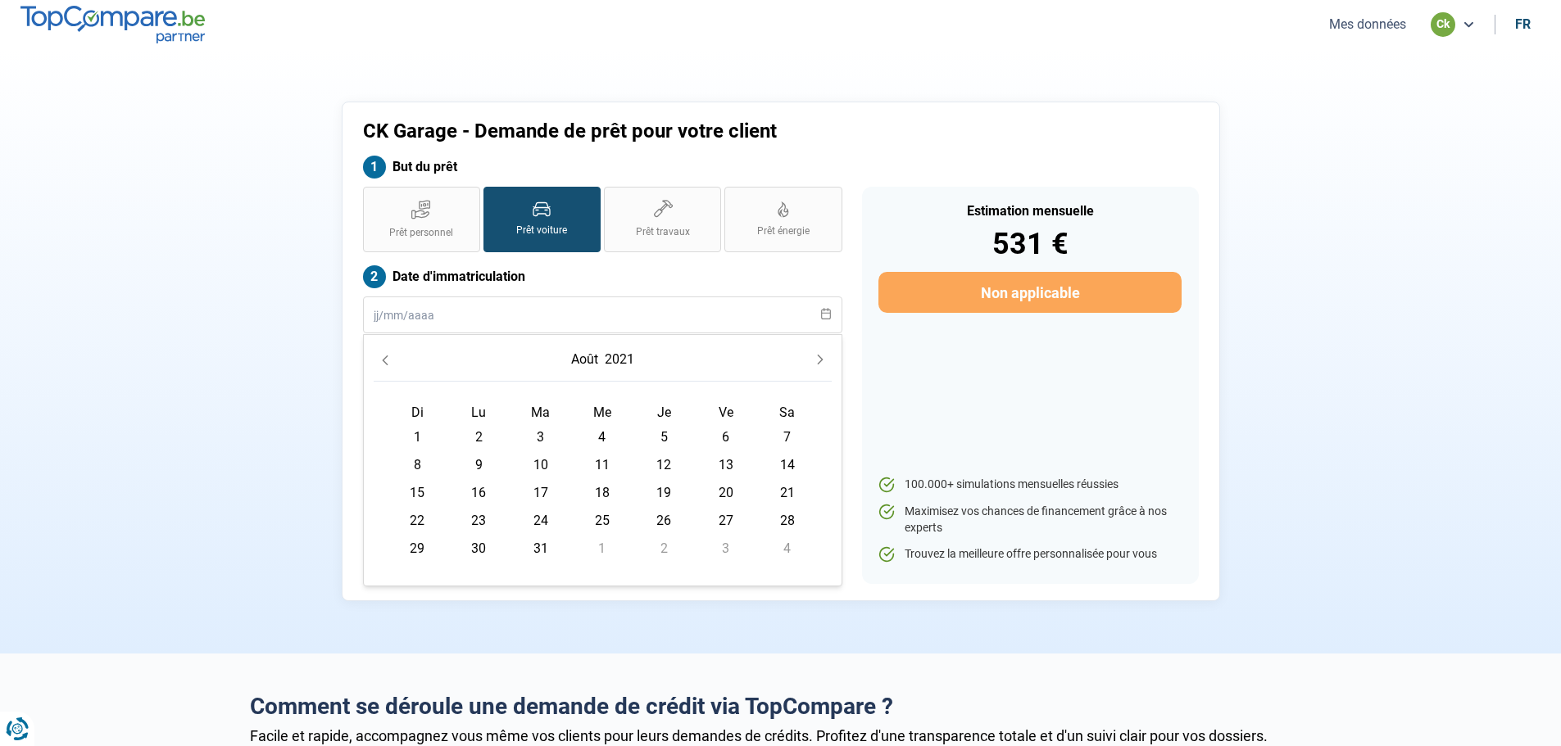
click at [386, 361] on icon "Previous Month" at bounding box center [384, 360] width 11 height 11
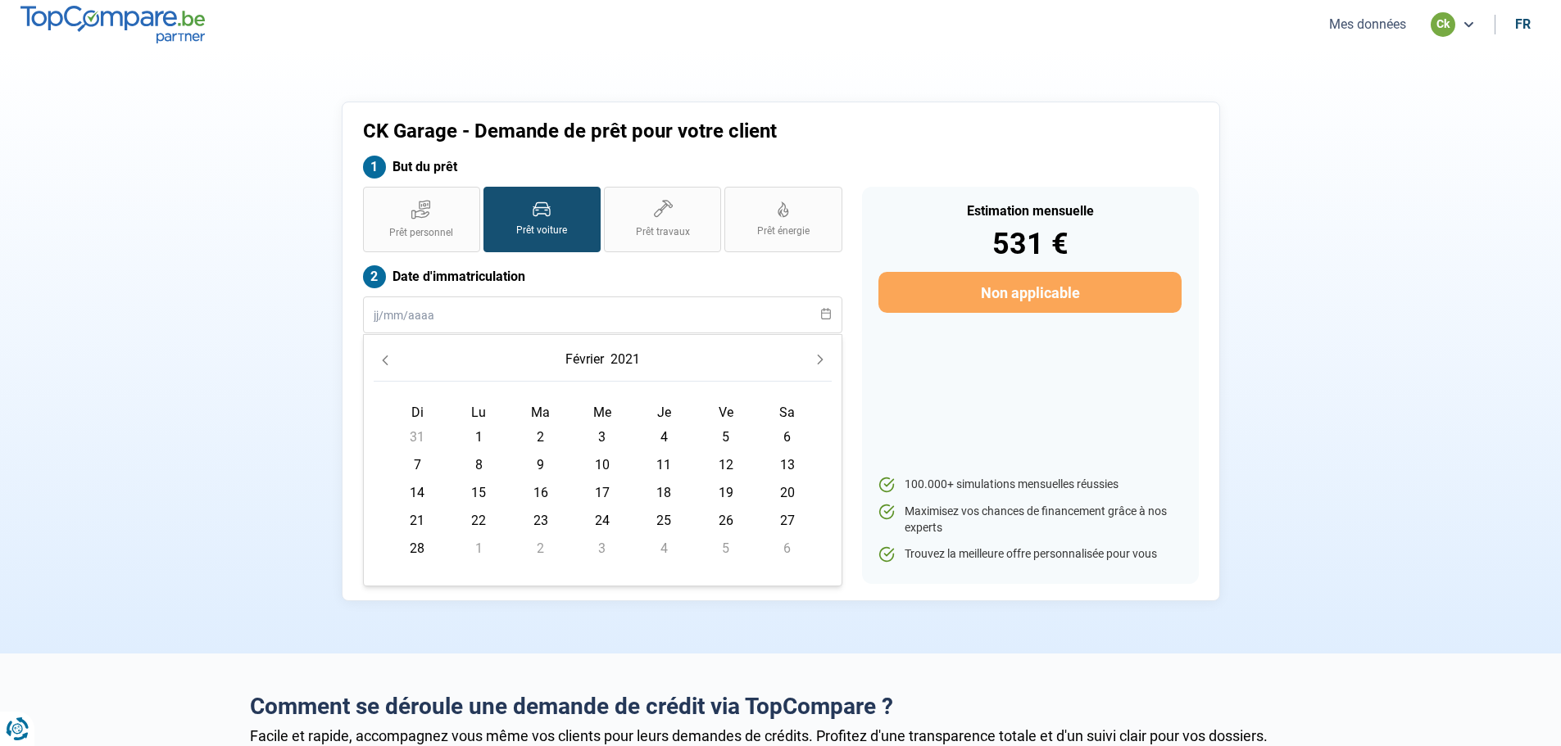
click at [386, 361] on icon "Previous Month" at bounding box center [384, 360] width 11 height 11
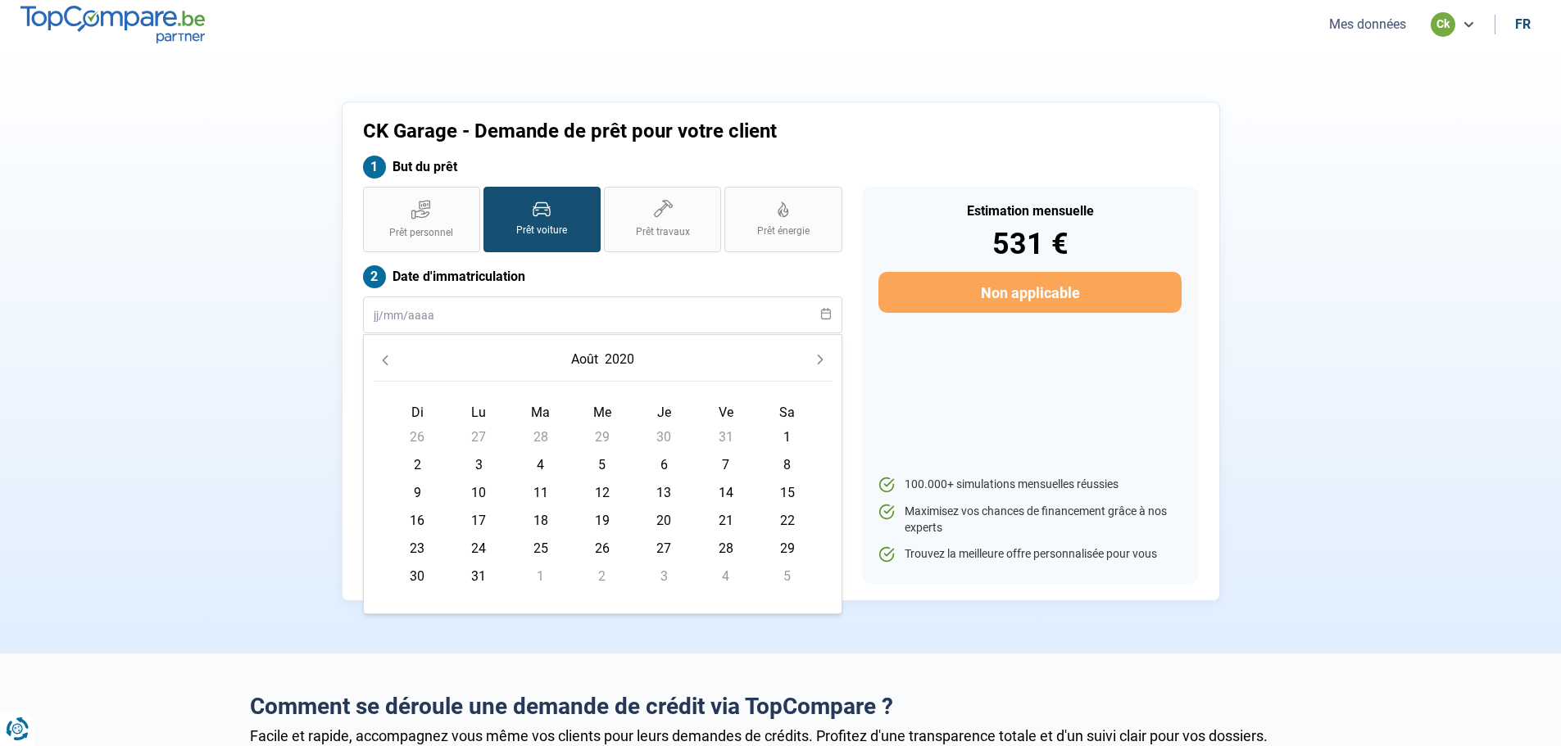
click at [386, 361] on icon "Previous Month" at bounding box center [384, 360] width 11 height 11
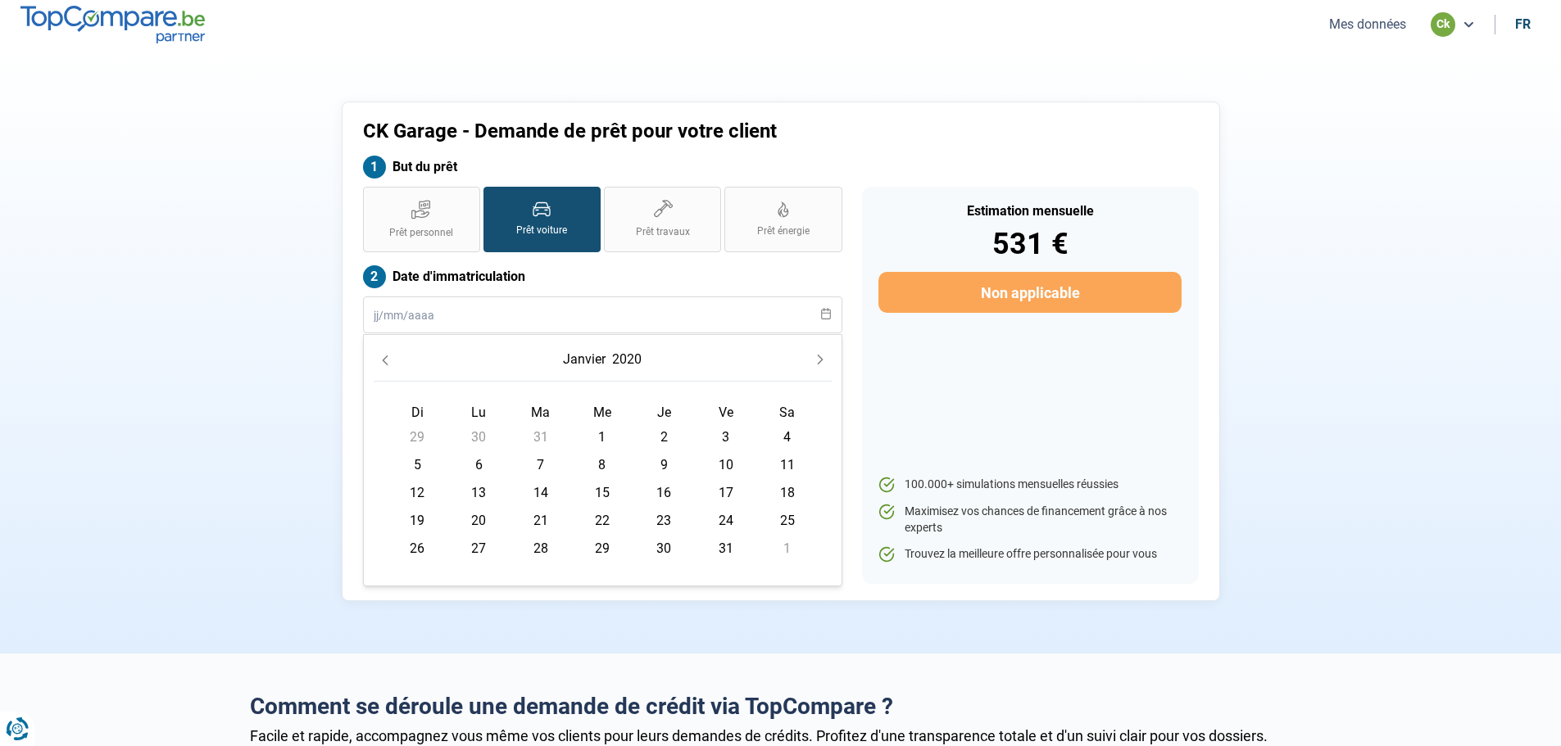
click at [386, 361] on icon "Previous Month" at bounding box center [384, 360] width 11 height 11
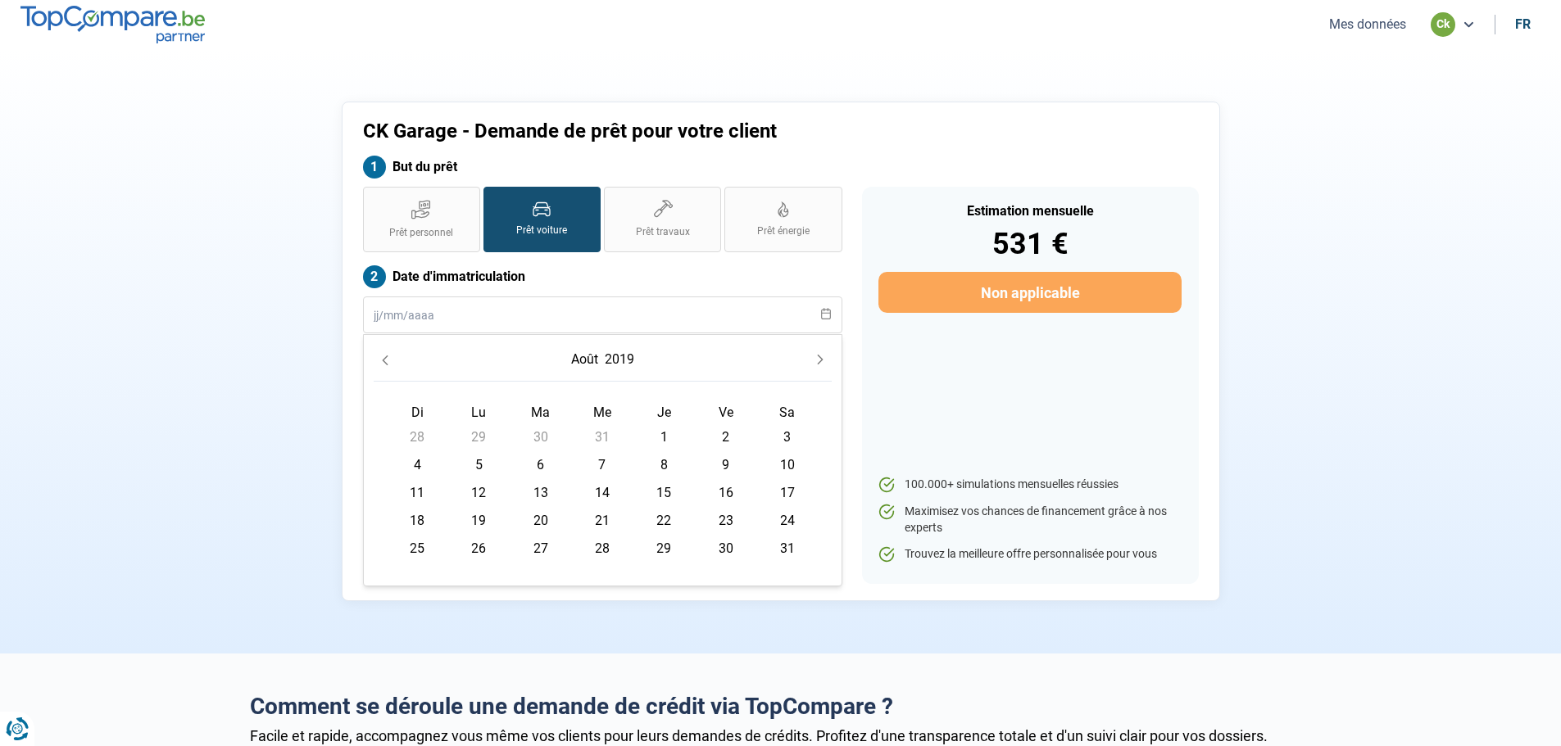
click at [386, 361] on icon "Previous Month" at bounding box center [384, 360] width 11 height 11
click at [601, 547] on span "29" at bounding box center [602, 549] width 26 height 26
type input "[DATE]"
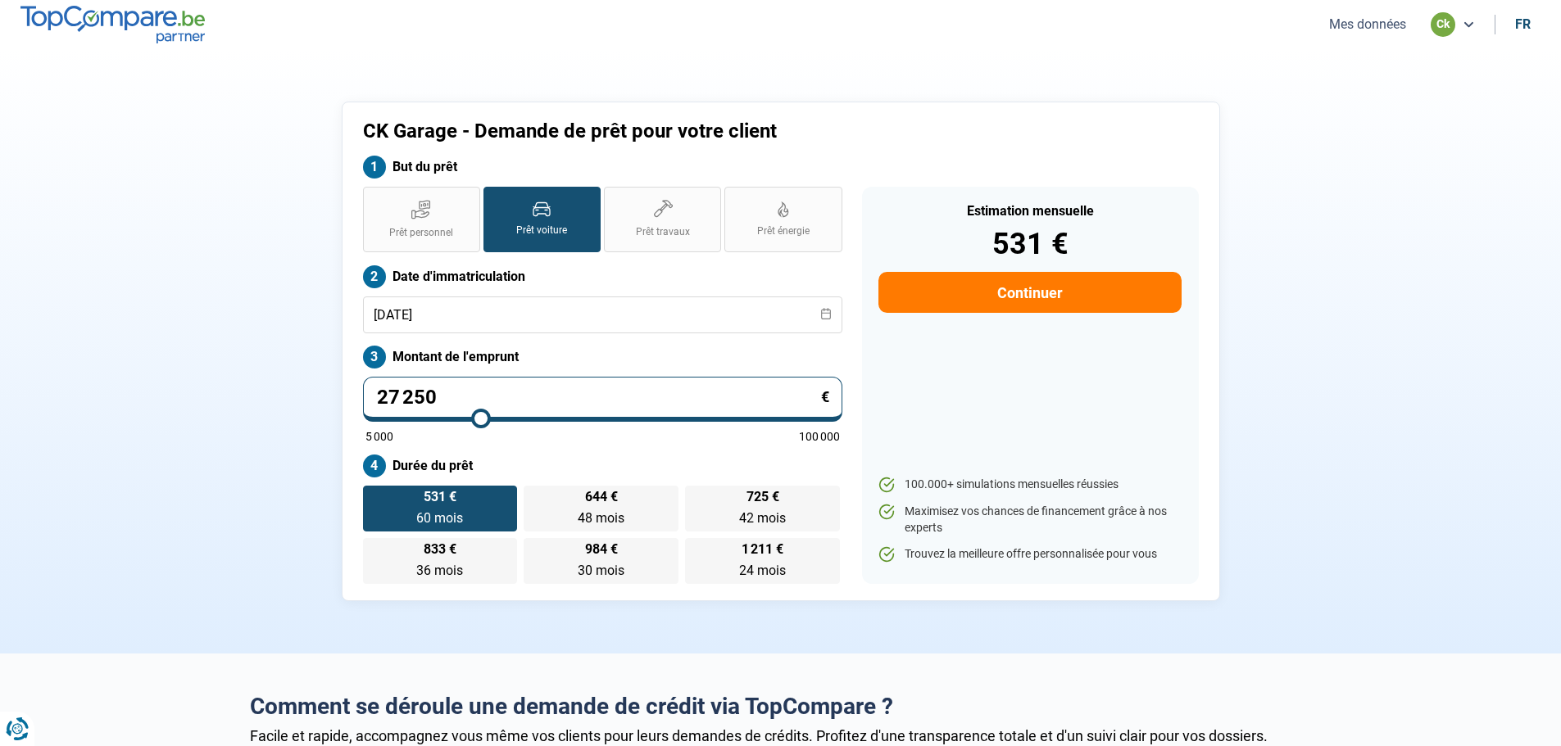
click at [444, 402] on input "27 250" at bounding box center [602, 399] width 479 height 45
type input "2 725"
type input "5000"
type input "272"
type input "5000"
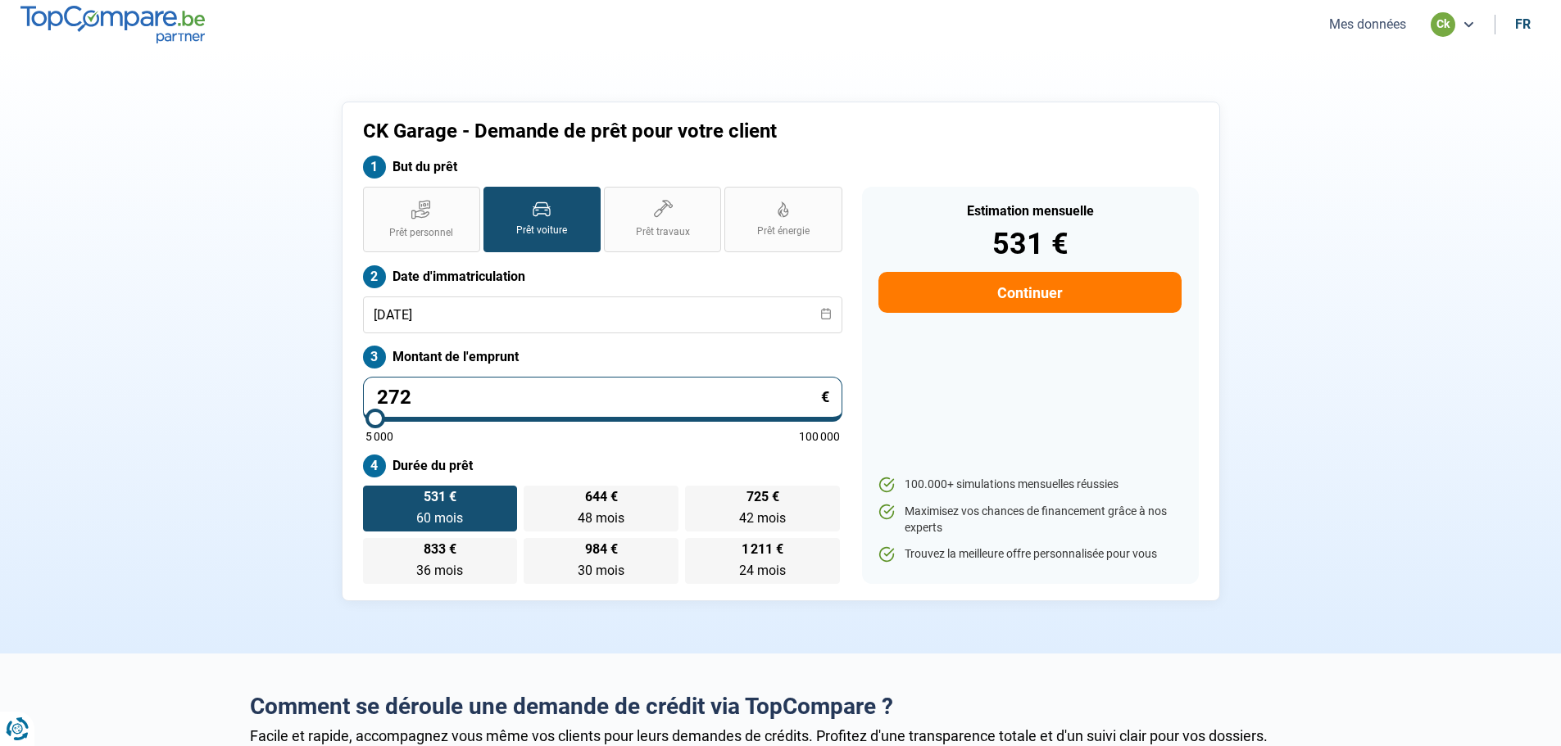
type input "27"
type input "5000"
type input "2"
type input "5000"
type input "0"
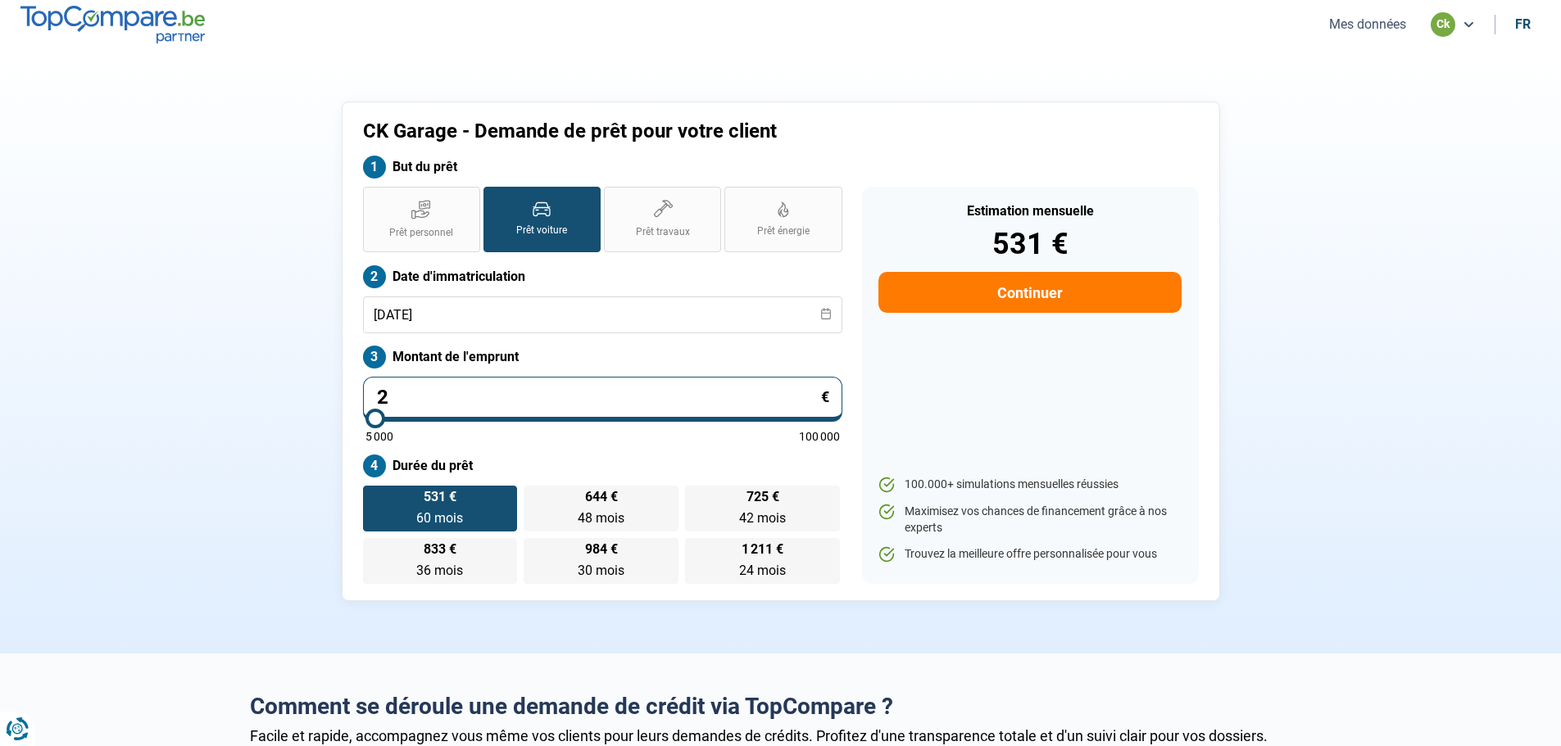
type input "5000"
type input "6"
type input "5000"
type input "65"
type input "5000"
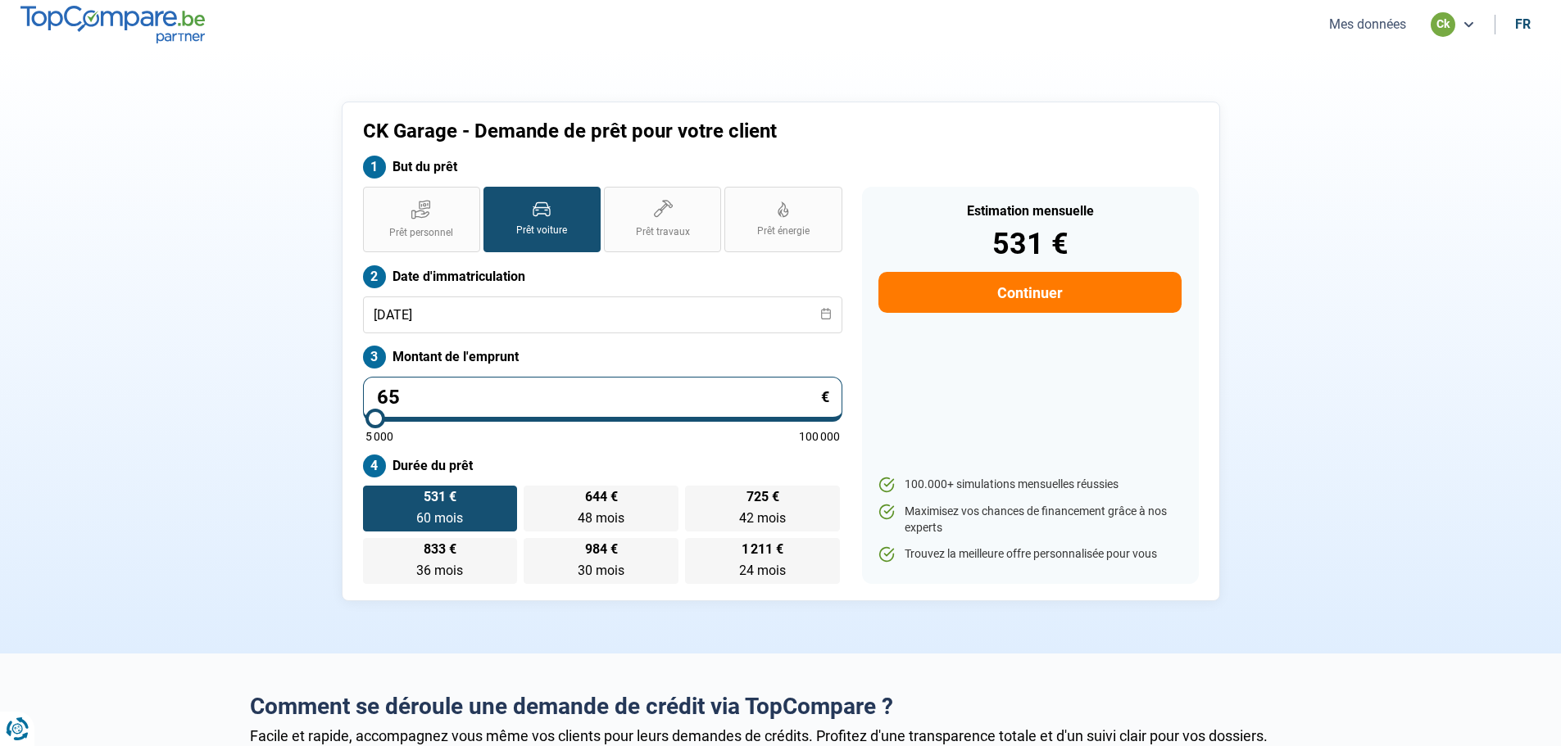
type input "650"
type input "5000"
type input "6 500"
type input "6500"
type input "6 500"
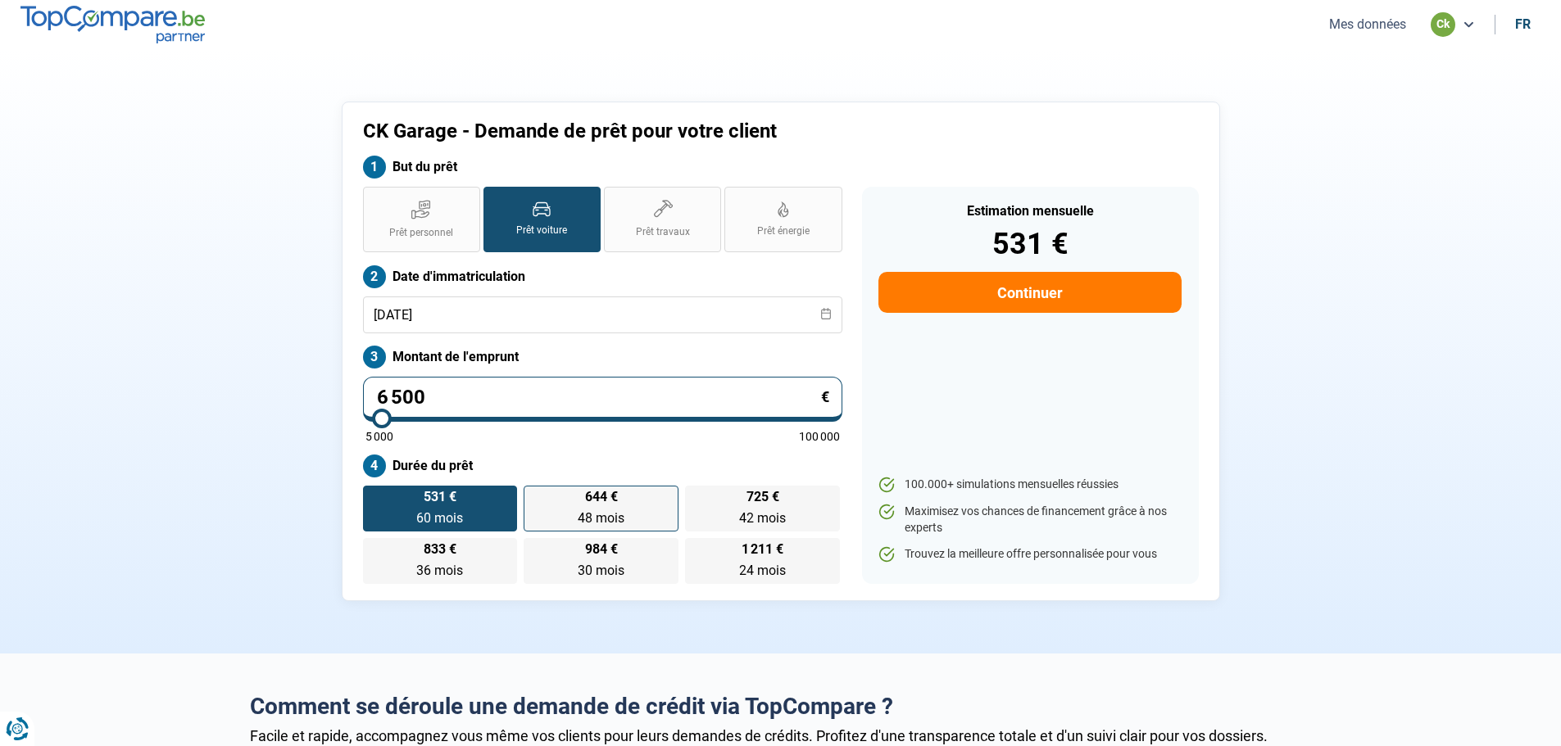
radio input "true"
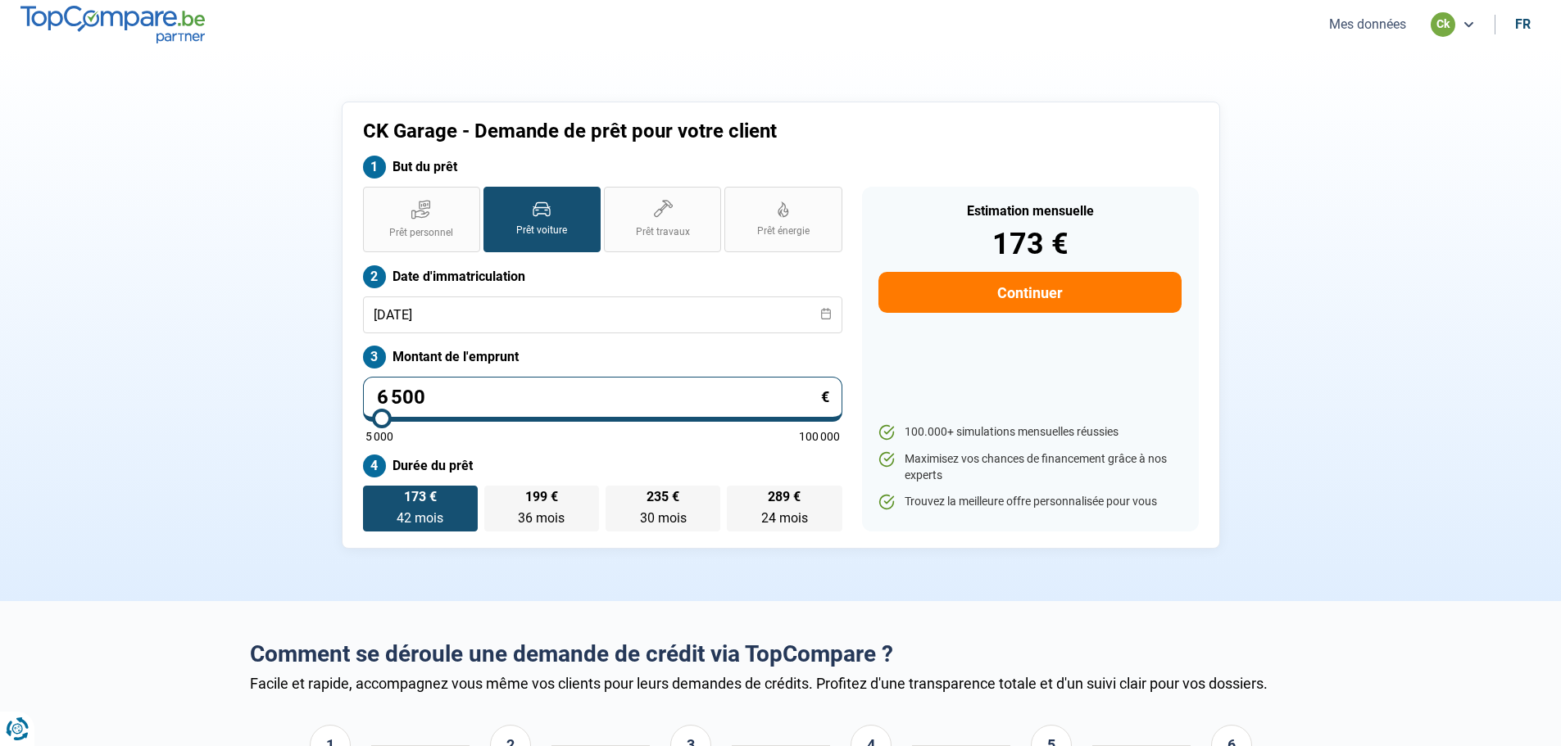
click at [422, 523] on span "42 mois" at bounding box center [420, 518] width 47 height 16
click at [374, 496] on input "173 € 42 mois 42 mois" at bounding box center [368, 491] width 11 height 11
click at [1052, 296] on button "Continuer" at bounding box center [1029, 292] width 302 height 41
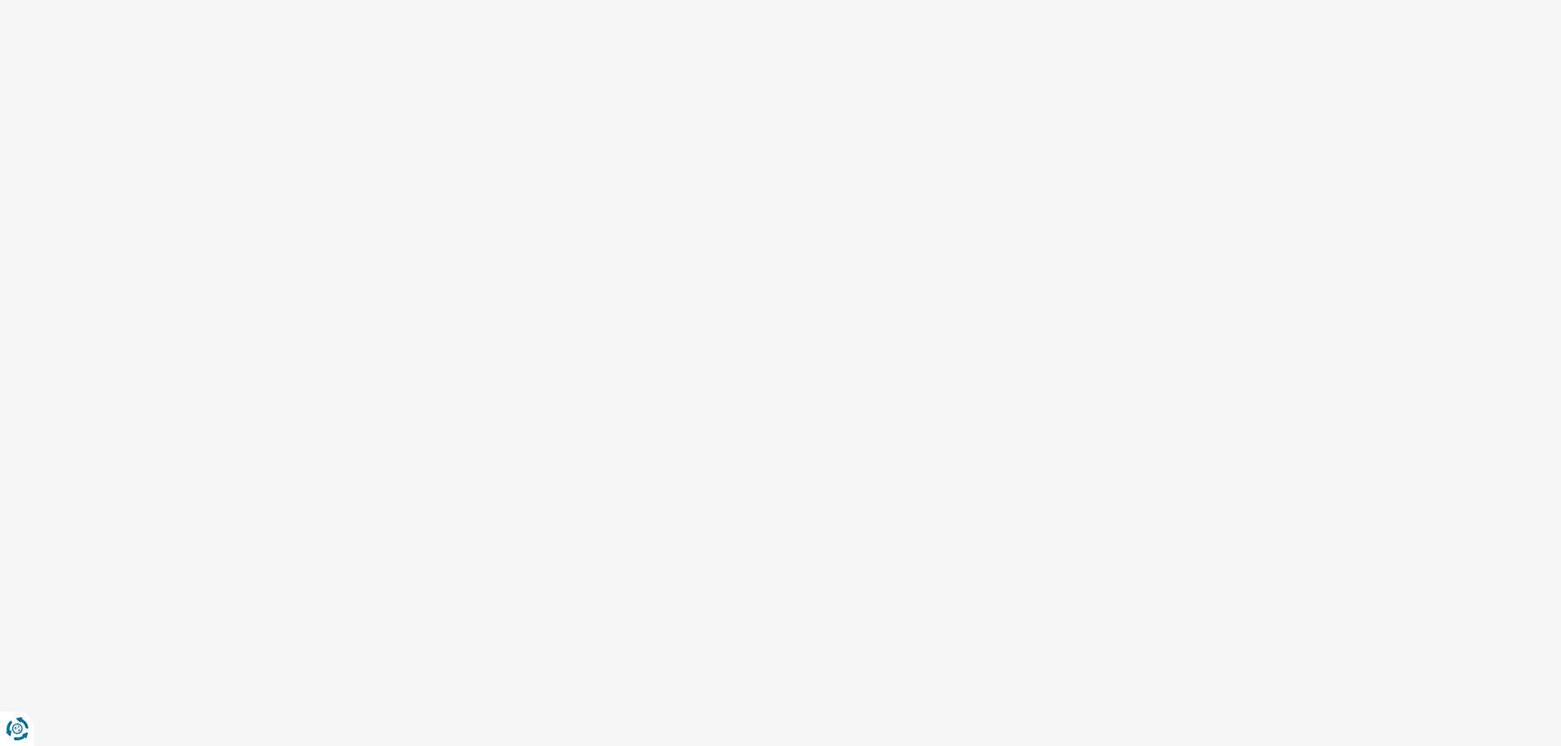
select select "32"
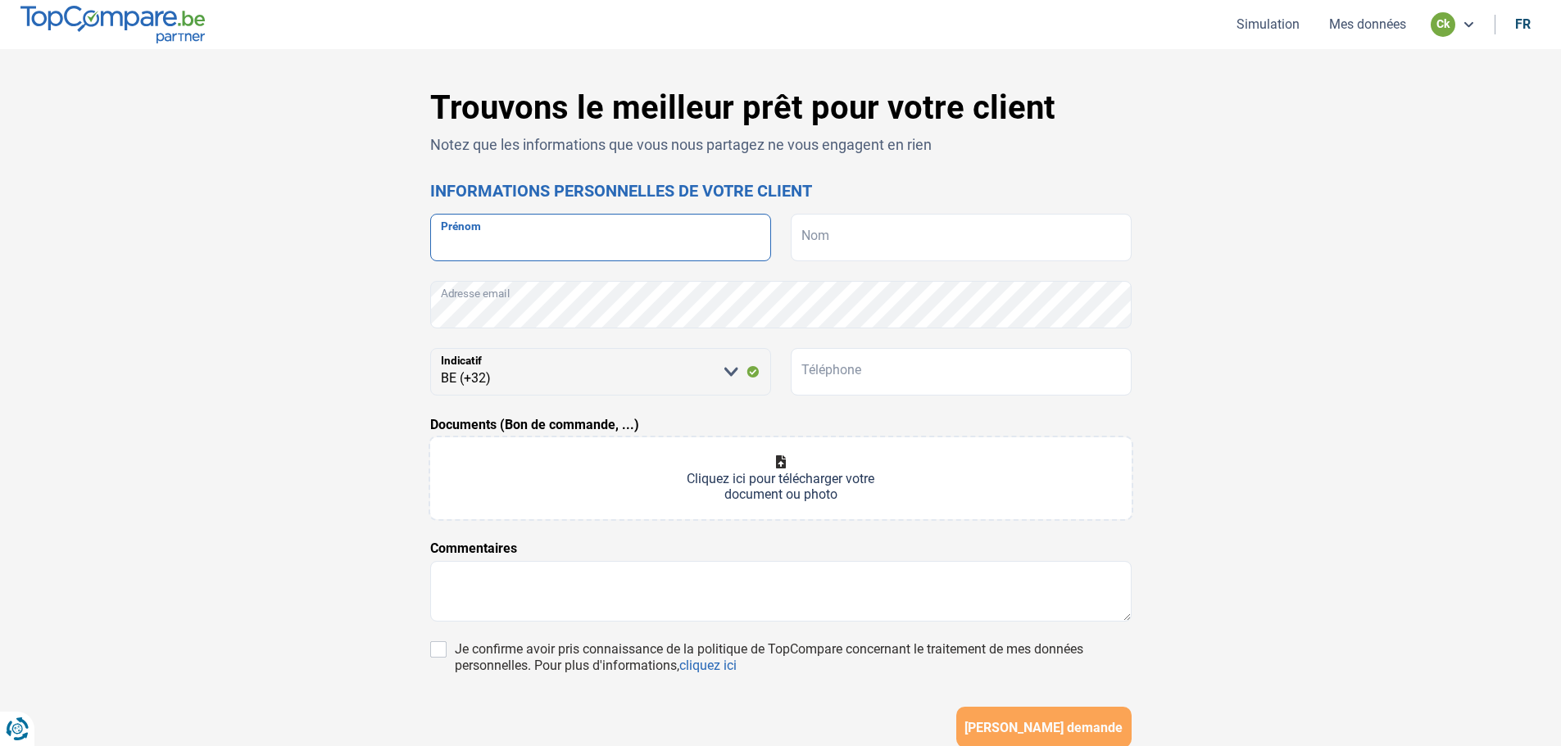
click at [608, 241] on input "Prénom" at bounding box center [600, 238] width 341 height 48
type input "sanna"
click at [848, 235] on input "Nom" at bounding box center [961, 238] width 341 height 48
type input "innocenza"
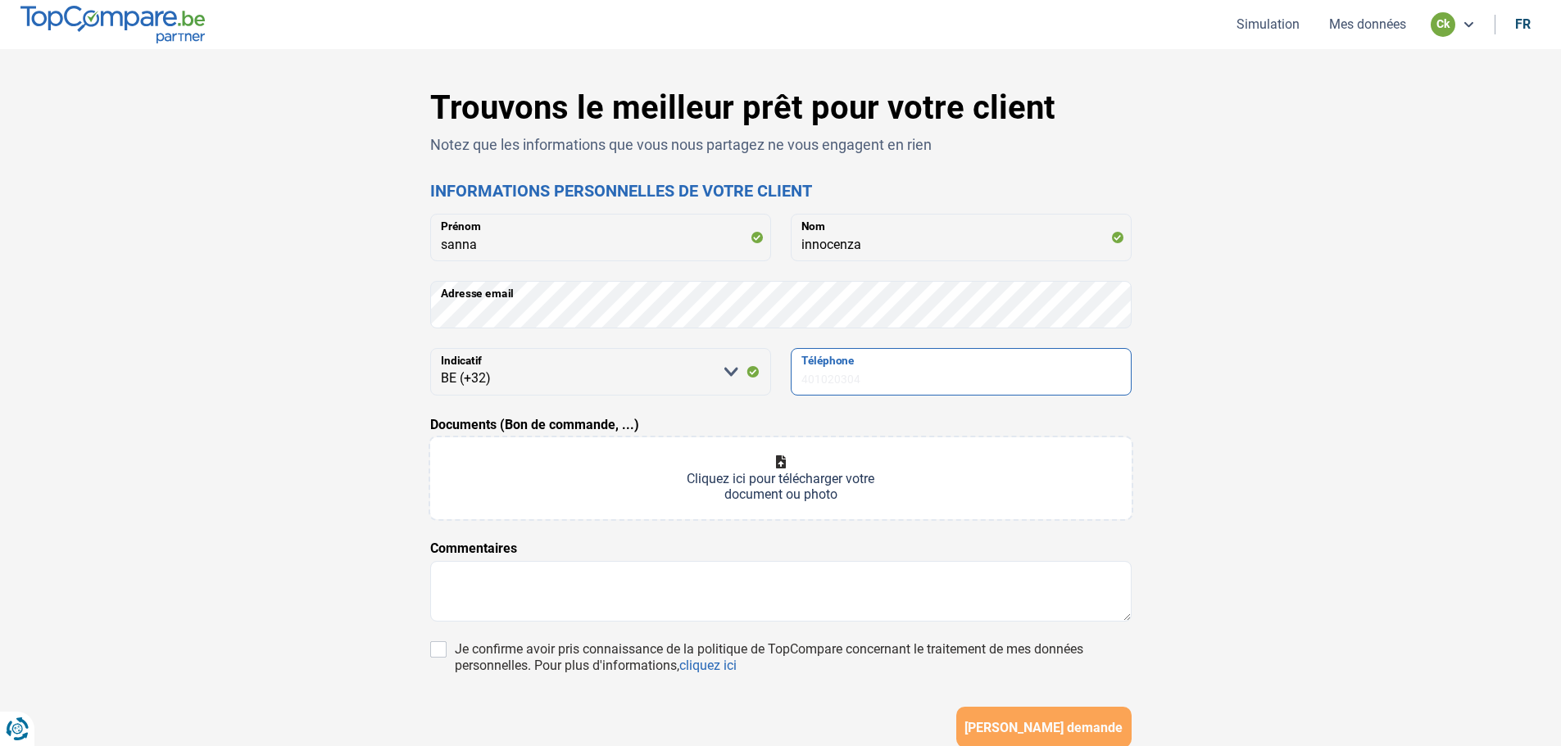
click at [860, 380] on input "Téléphone" at bounding box center [961, 372] width 341 height 48
type input "0486998596"
click at [1461, 551] on div "Trouvons le meilleur prêt pour votre client Notez que les informations que vous…" at bounding box center [780, 463] width 1561 height 828
click at [751, 495] on input "Documents (Bon de commande, ...)" at bounding box center [780, 478] width 701 height 82
type input "C:\fakepath\09487c83-64b3-46dc-a297-1be7a2869fbd.jpg"
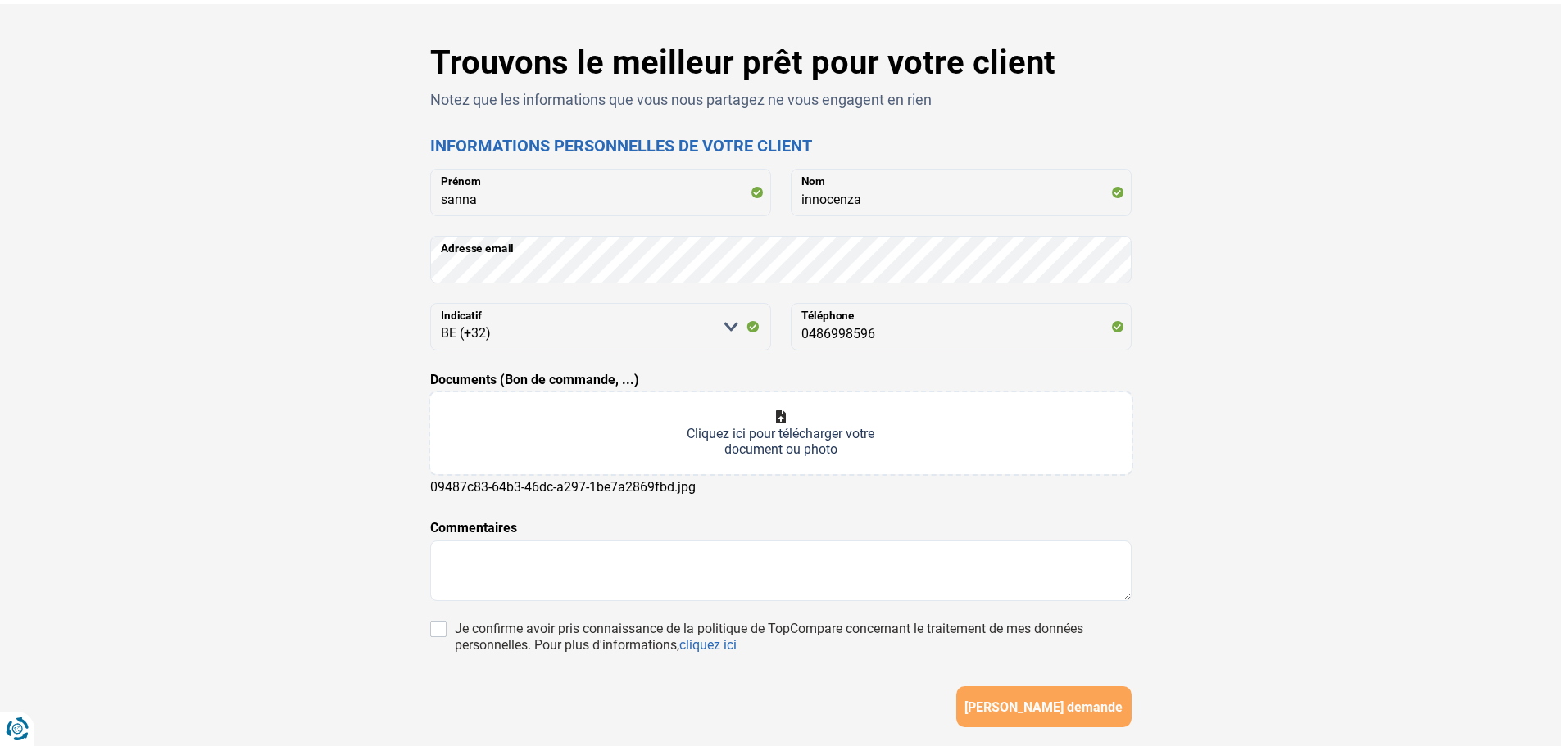
scroll to position [176, 0]
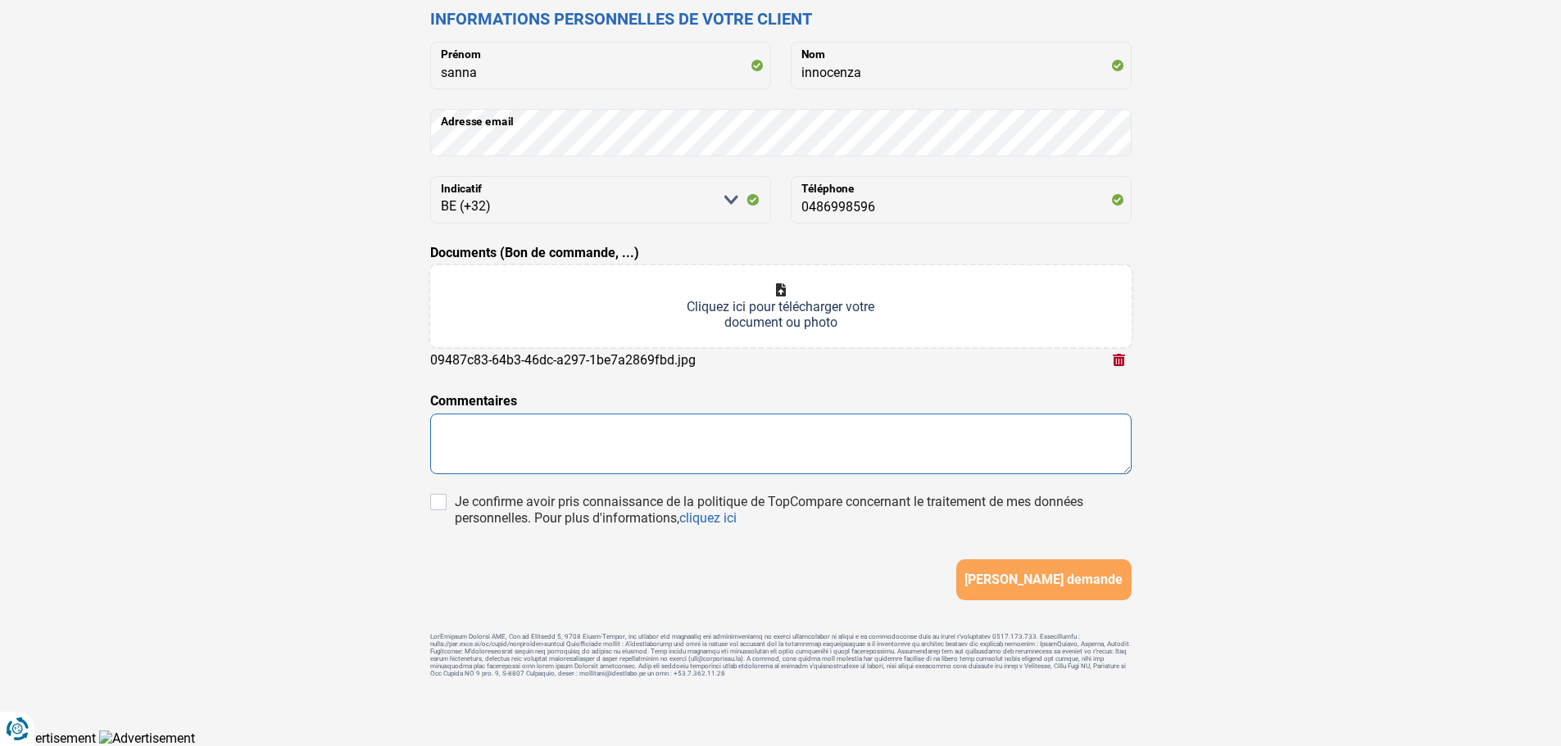
click at [663, 438] on textarea at bounding box center [780, 444] width 701 height 61
type textarea "b"
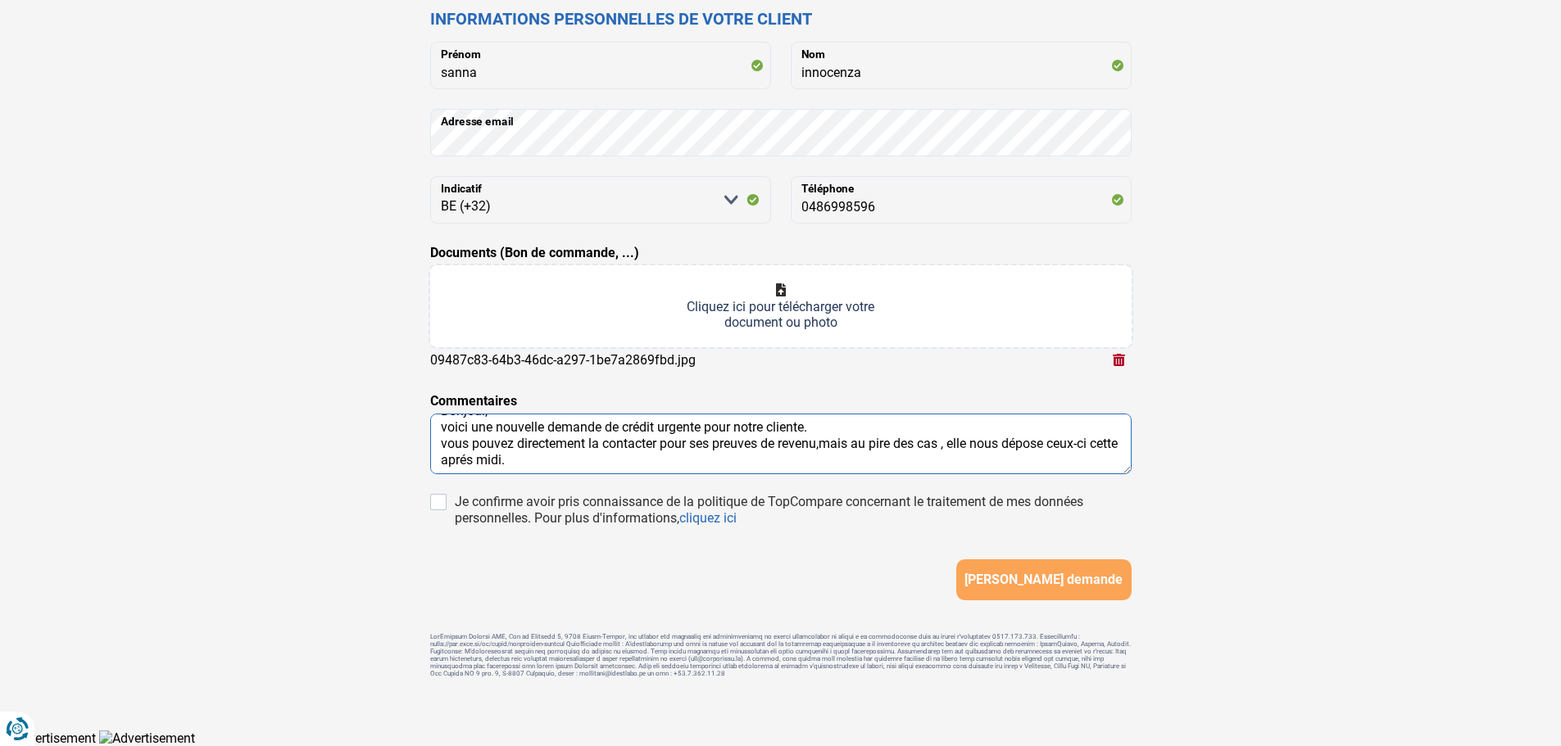
scroll to position [61, 0]
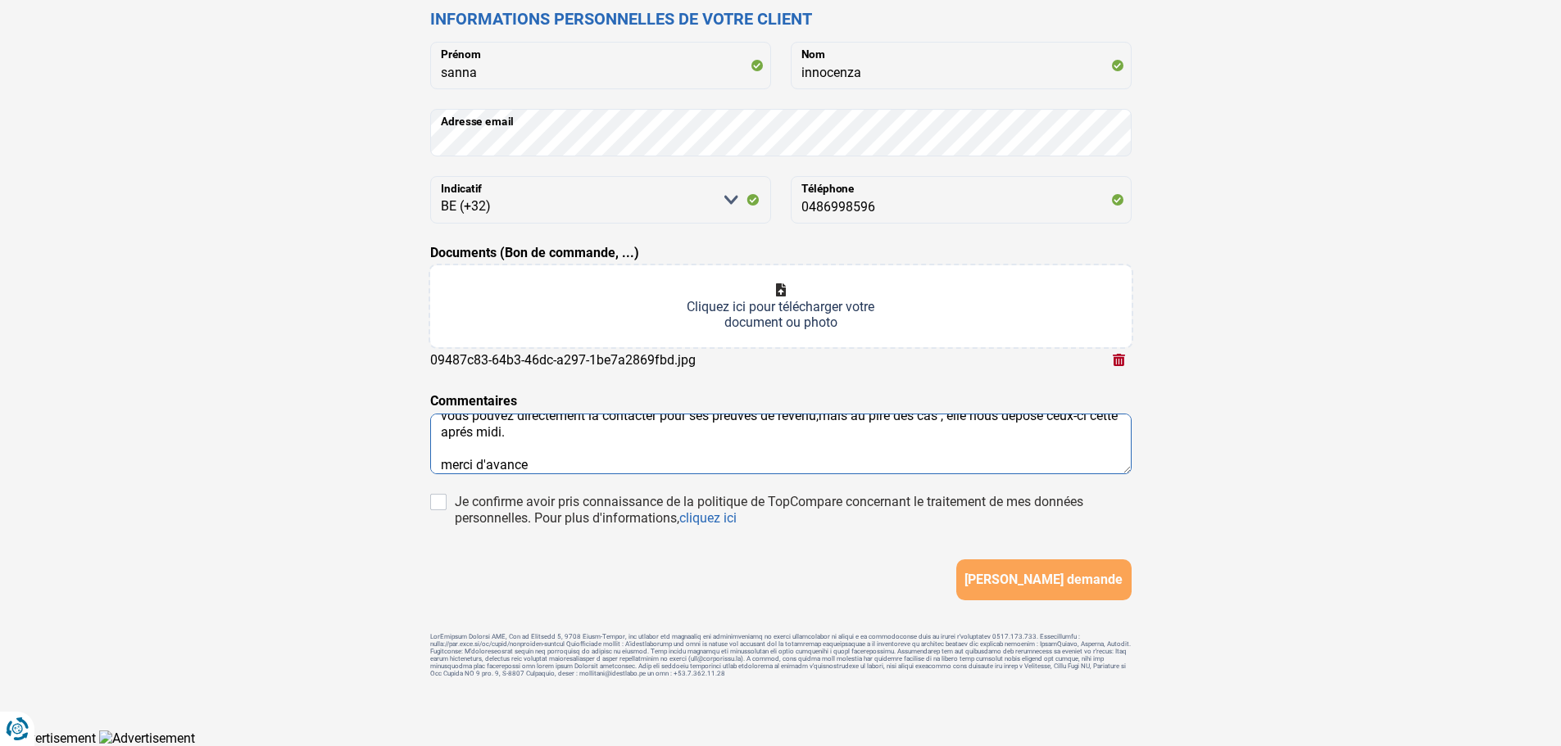
click at [818, 415] on textarea "Bonjour, voici une nouvelle demande de crédit urgente pour notre cliente. vous …" at bounding box center [780, 444] width 701 height 61
click at [482, 434] on textarea "Bonjour, voici une nouvelle demande de crédit urgente pour notre cliente. vous …" at bounding box center [780, 444] width 701 height 61
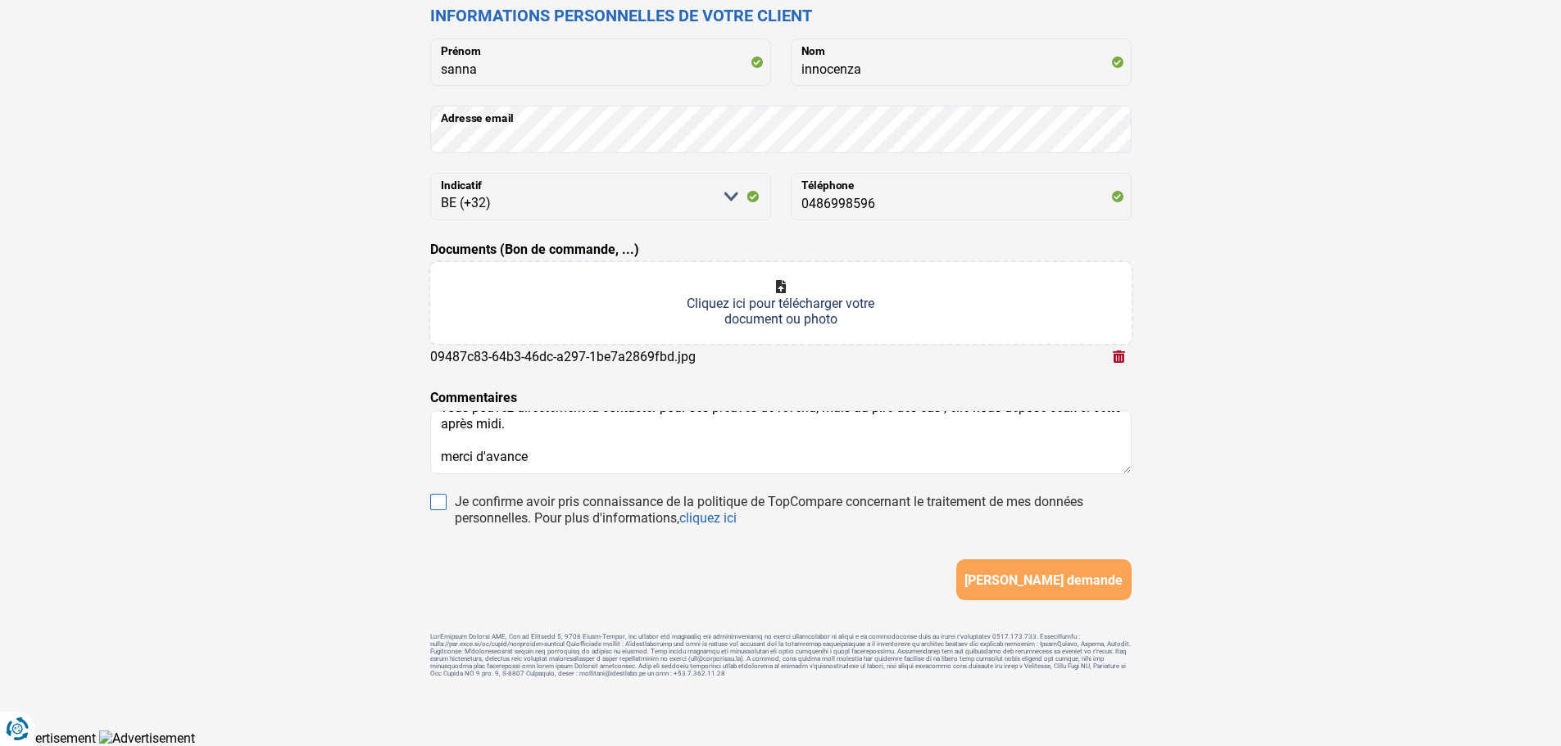
click at [437, 492] on form "sanna Prénom innocenza Nom Adresse email [PERSON_NAME] sélectionner une option …" at bounding box center [780, 320] width 701 height 562
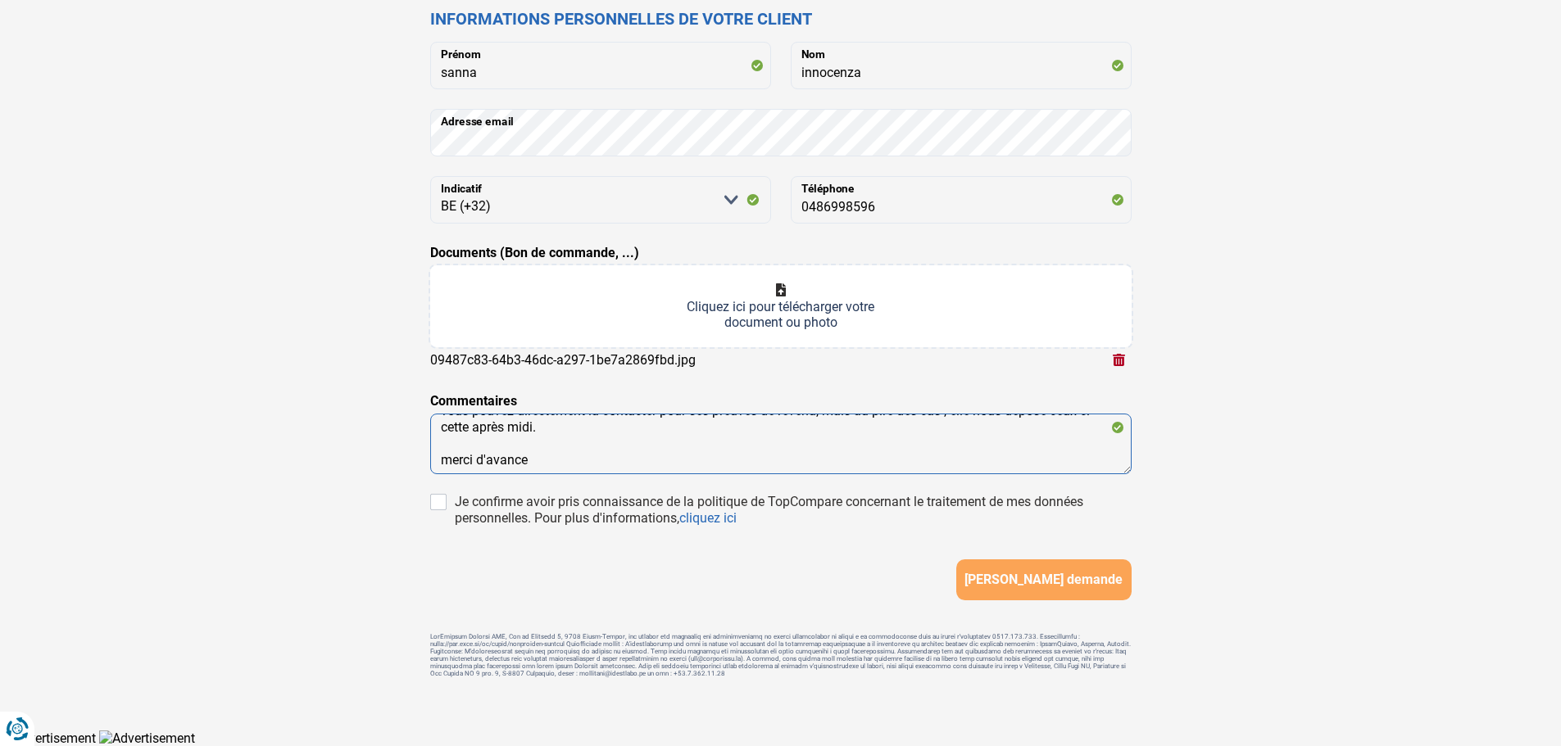
click at [446, 461] on textarea "Bonjour, voici une nouvelle demande de crédit urgente pour notre cliente. vous …" at bounding box center [780, 444] width 701 height 61
type textarea "Bonjour, voici une nouvelle demande de crédit urgente pour notre cliente. vous …"
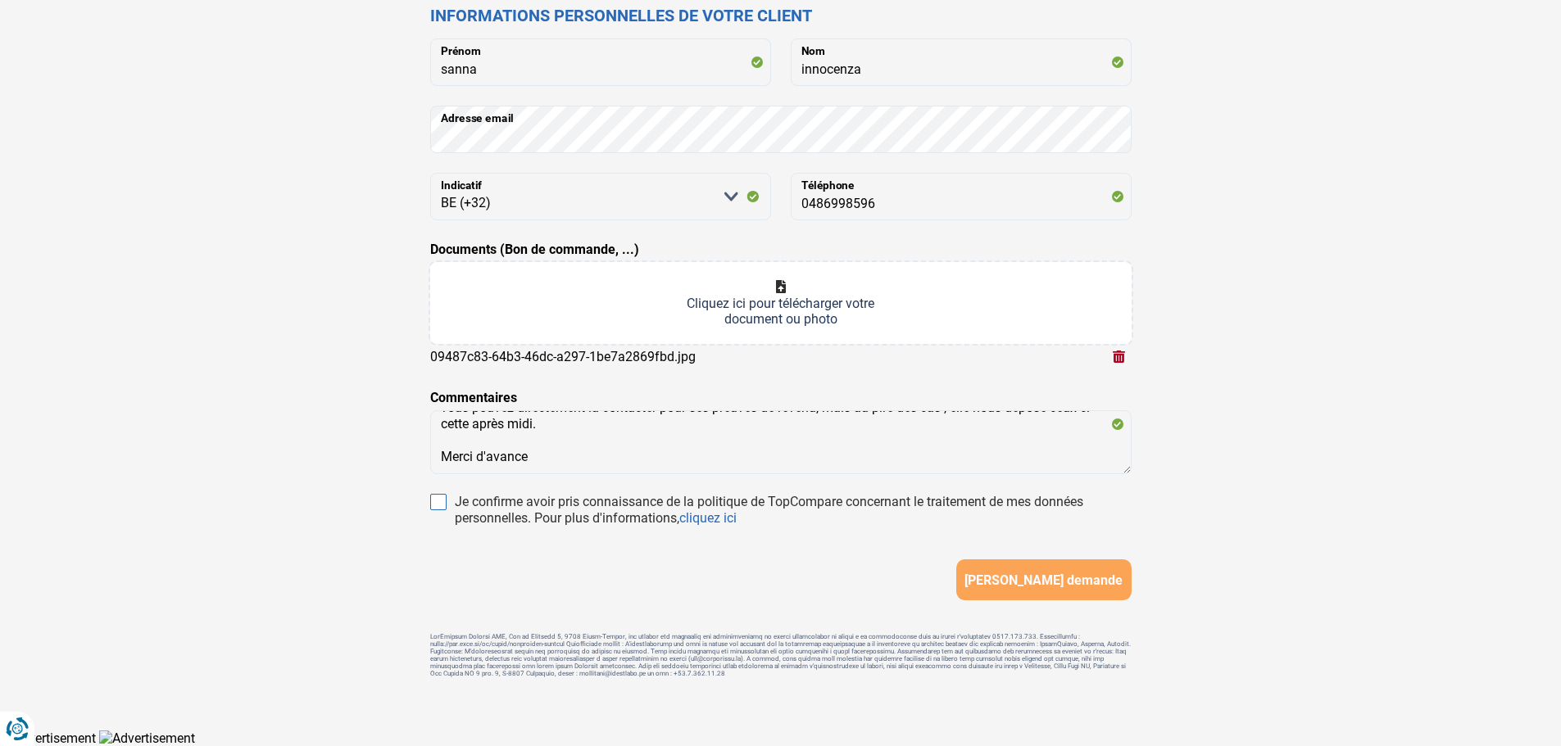
click at [442, 497] on input "Je confirme avoir pris connaissance de la politique de TopCompare concernant le…" at bounding box center [438, 502] width 16 height 16
checkbox input "true"
click at [1010, 573] on span "[PERSON_NAME] demande" at bounding box center [1043, 581] width 158 height 16
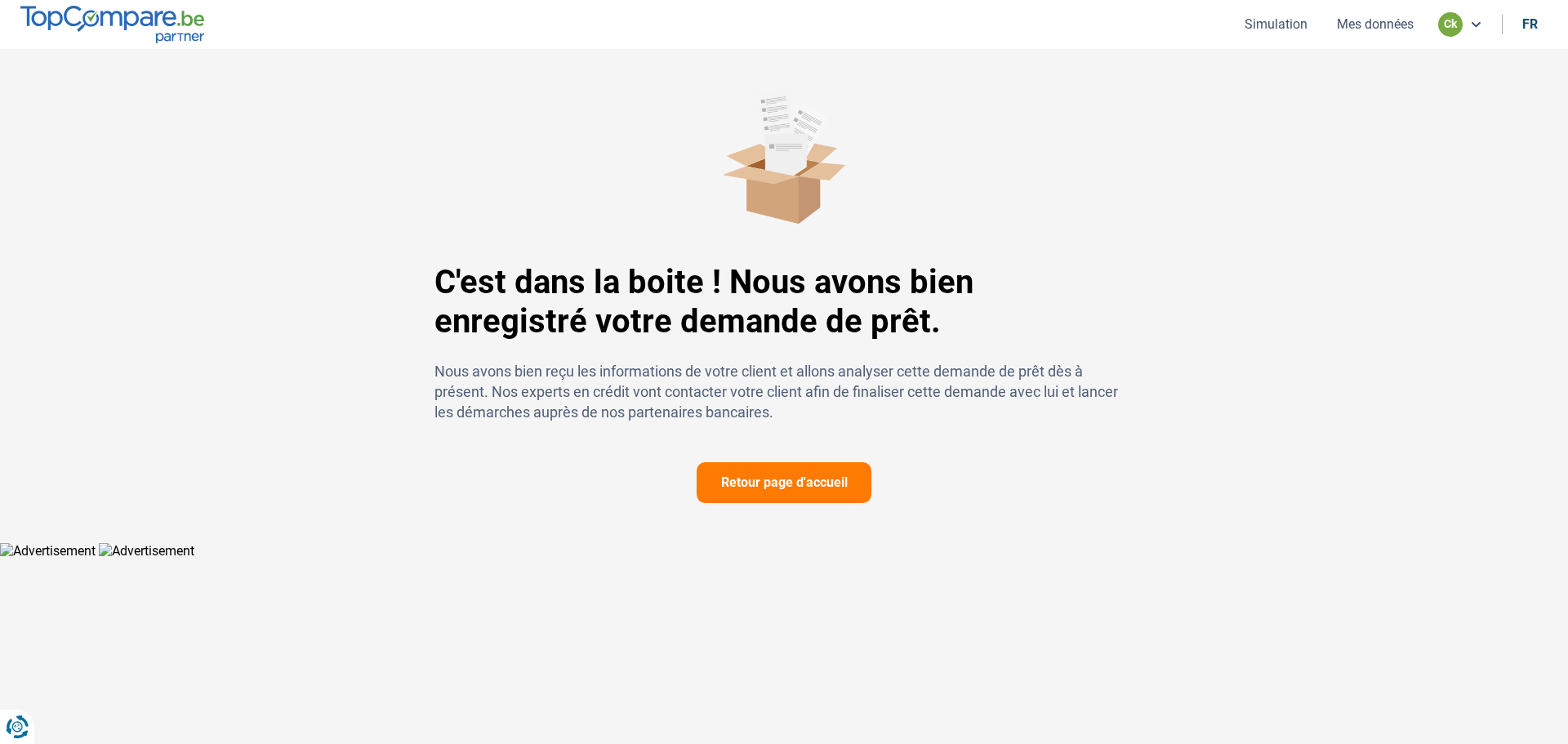
click at [815, 501] on button "Retour page d'accueil" at bounding box center [784, 483] width 174 height 41
